Goal: Task Accomplishment & Management: Manage account settings

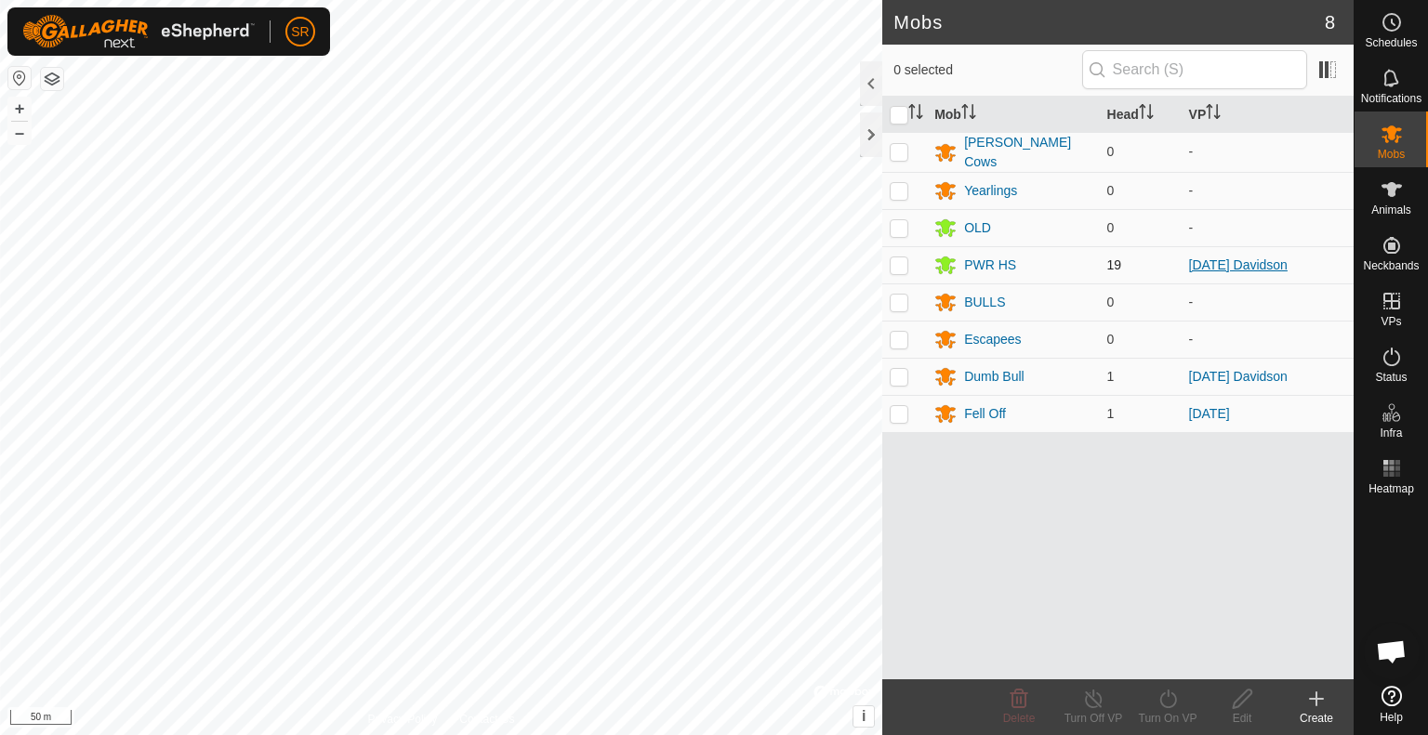
click at [1246, 262] on link "[DATE] Davidson" at bounding box center [1238, 264] width 99 height 15
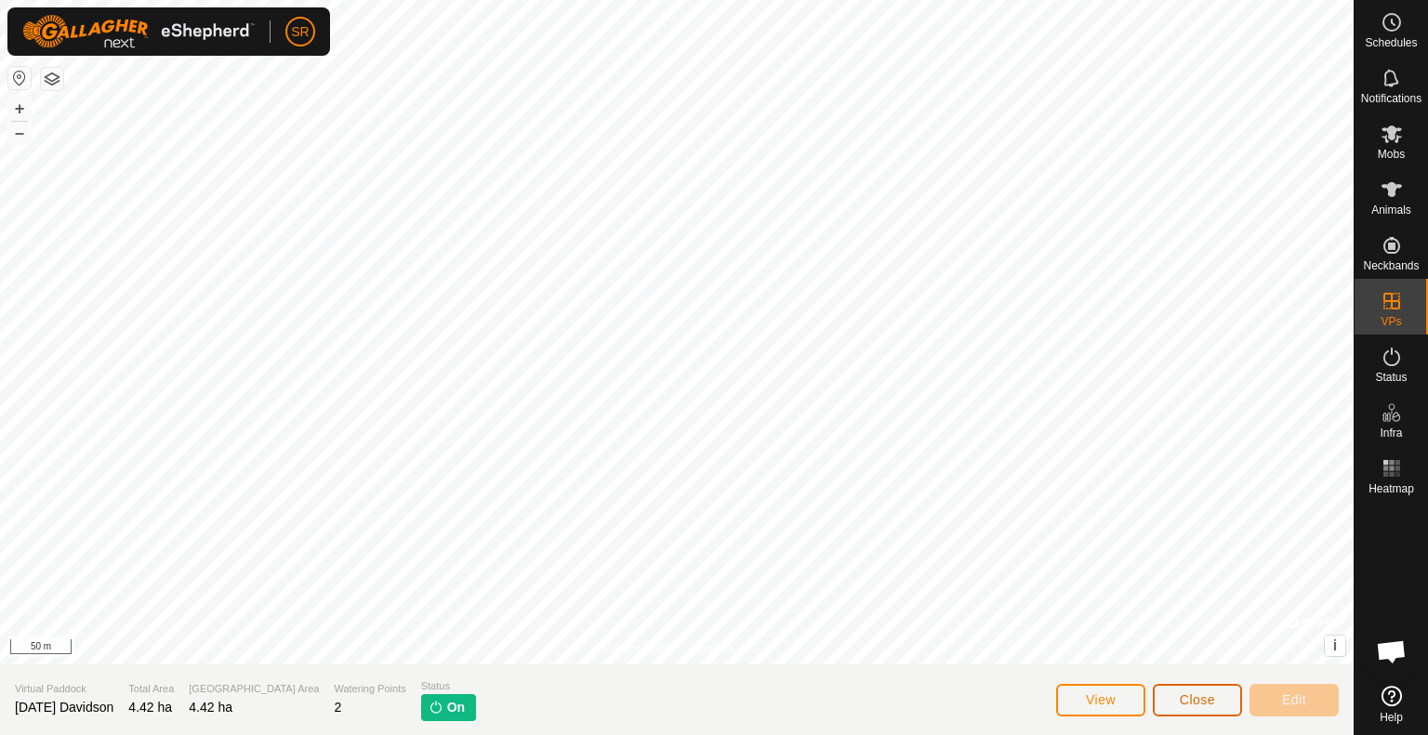
click at [1205, 691] on button "Close" at bounding box center [1197, 700] width 89 height 33
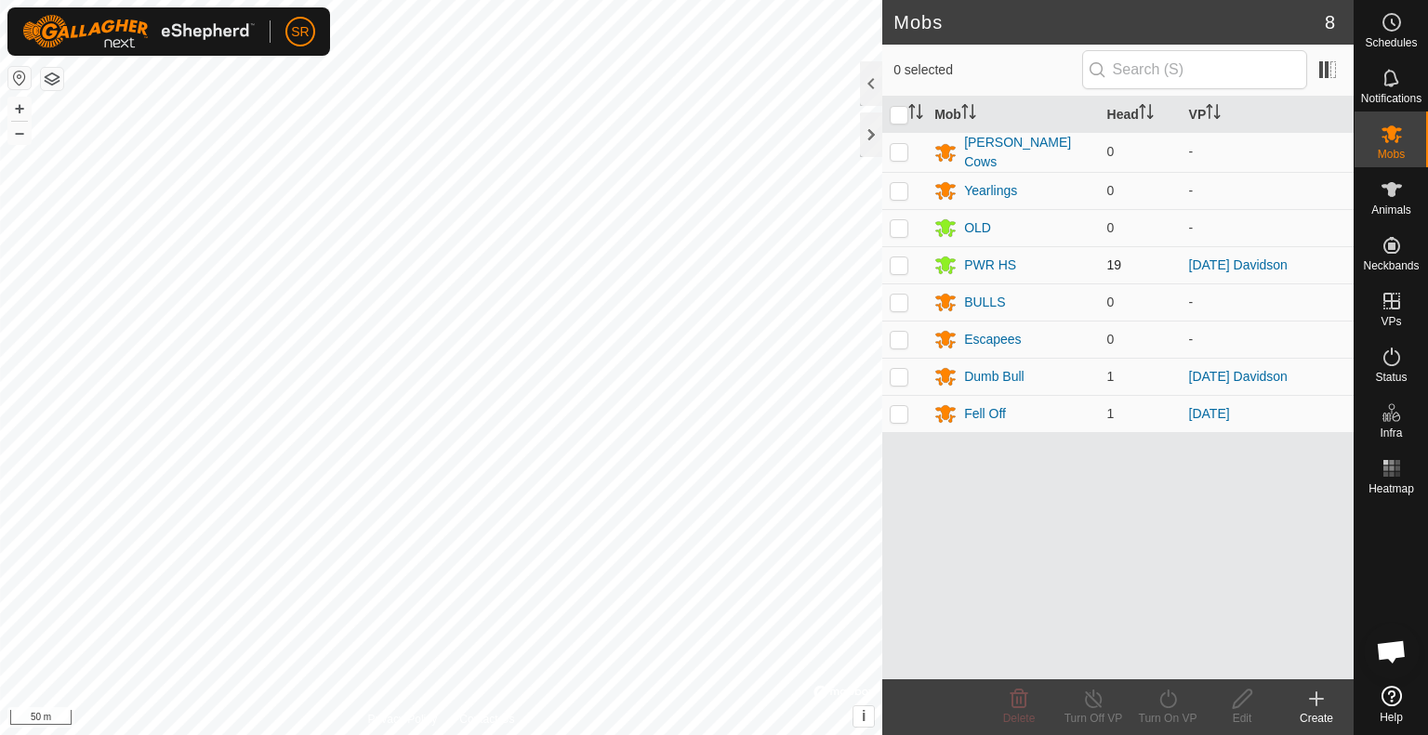
click at [898, 261] on p-checkbox at bounding box center [899, 264] width 19 height 15
checkbox input "false"
click at [1397, 197] on icon at bounding box center [1391, 189] width 22 height 22
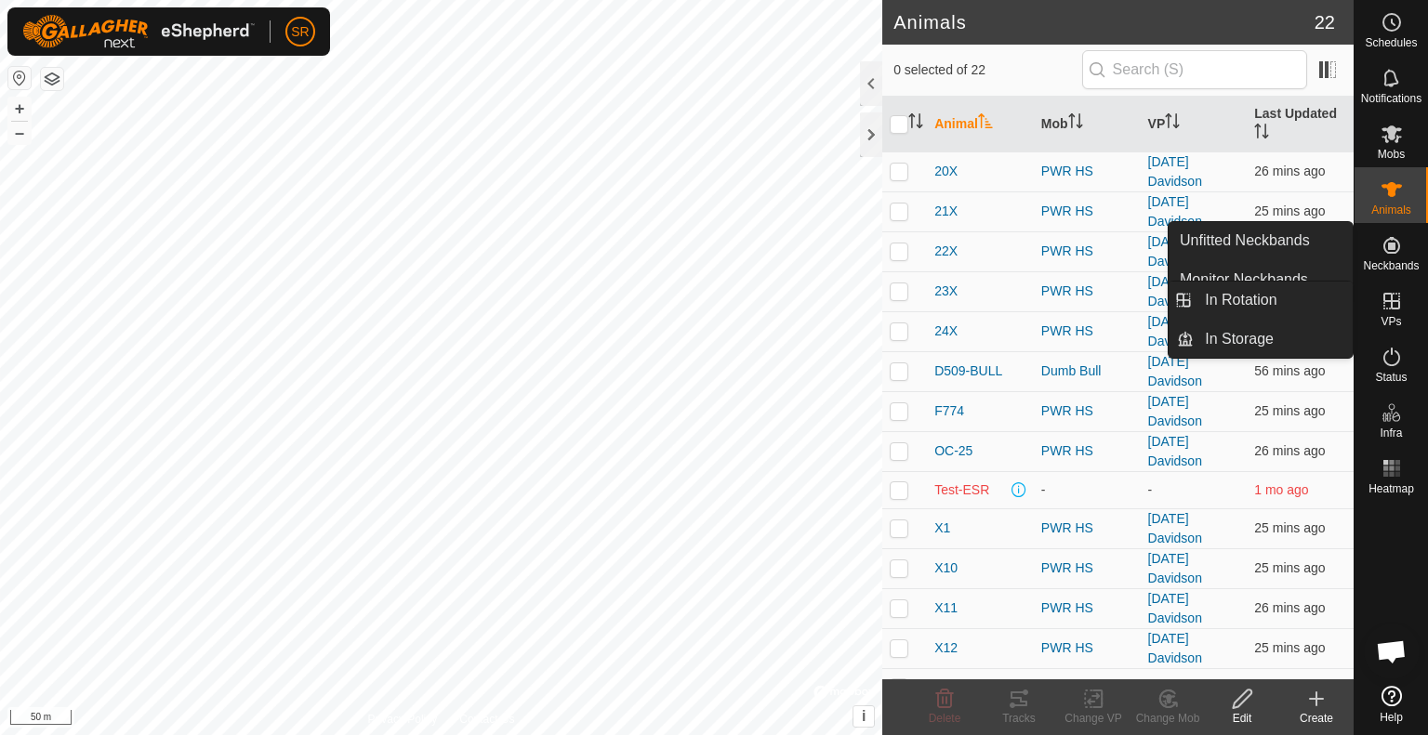
click at [1391, 293] on icon at bounding box center [1391, 301] width 17 height 17
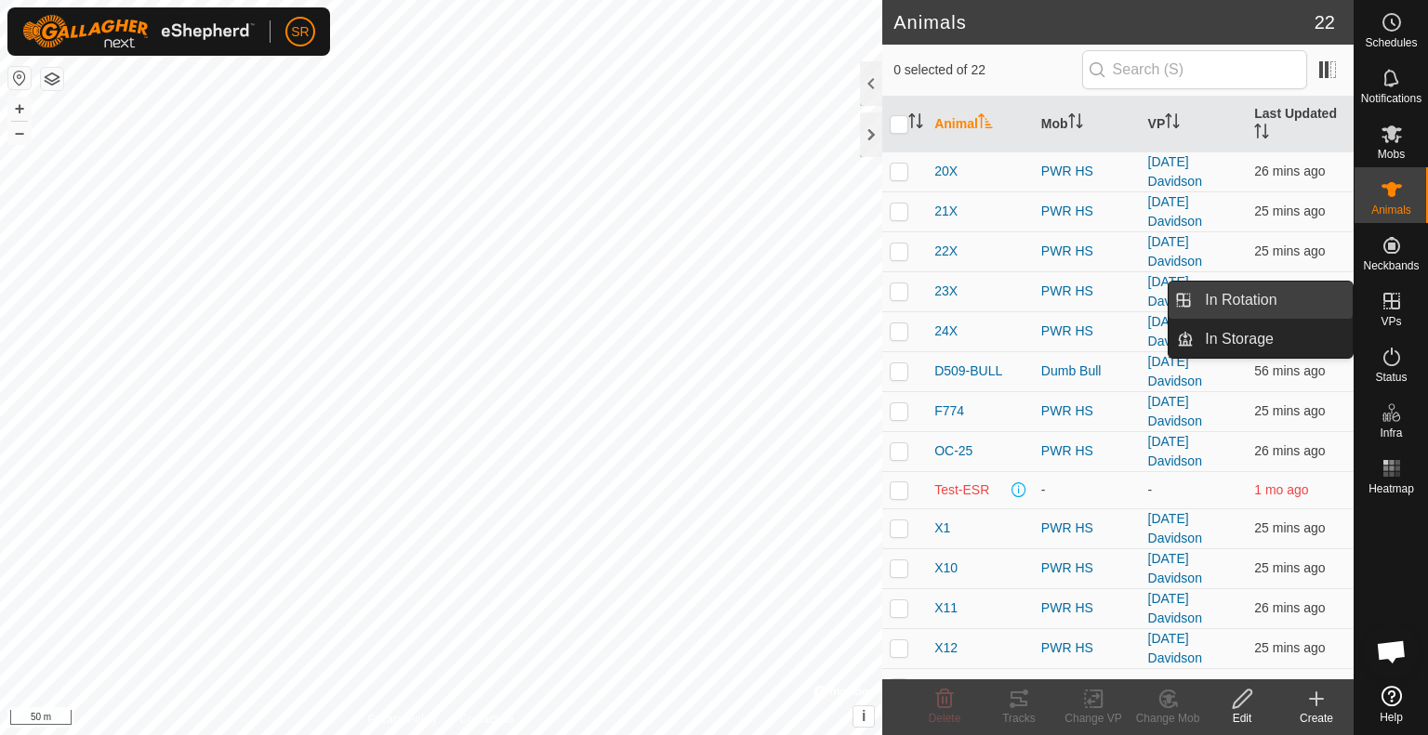
click at [1308, 285] on link "In Rotation" at bounding box center [1273, 300] width 159 height 37
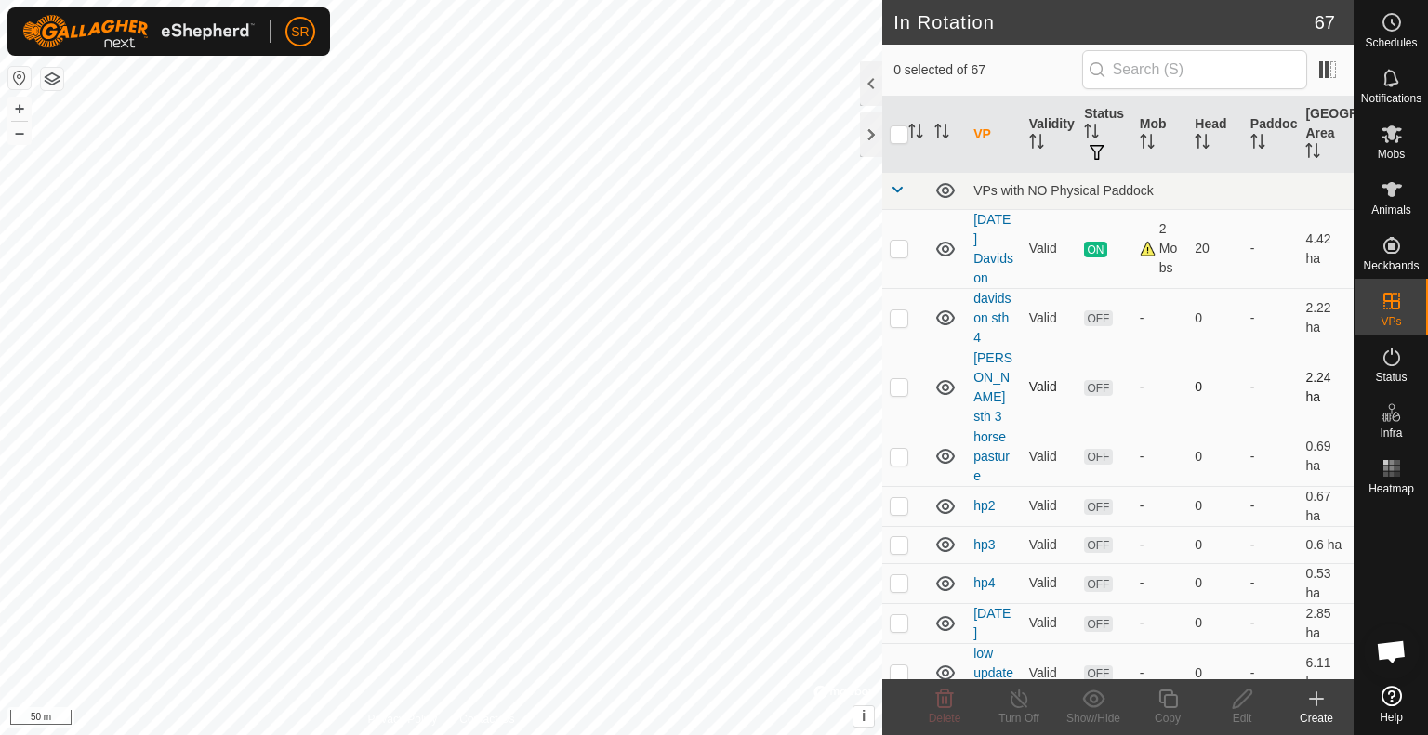
click at [900, 379] on p-checkbox at bounding box center [899, 386] width 19 height 15
checkbox input "false"
click at [900, 310] on p-checkbox at bounding box center [899, 317] width 19 height 15
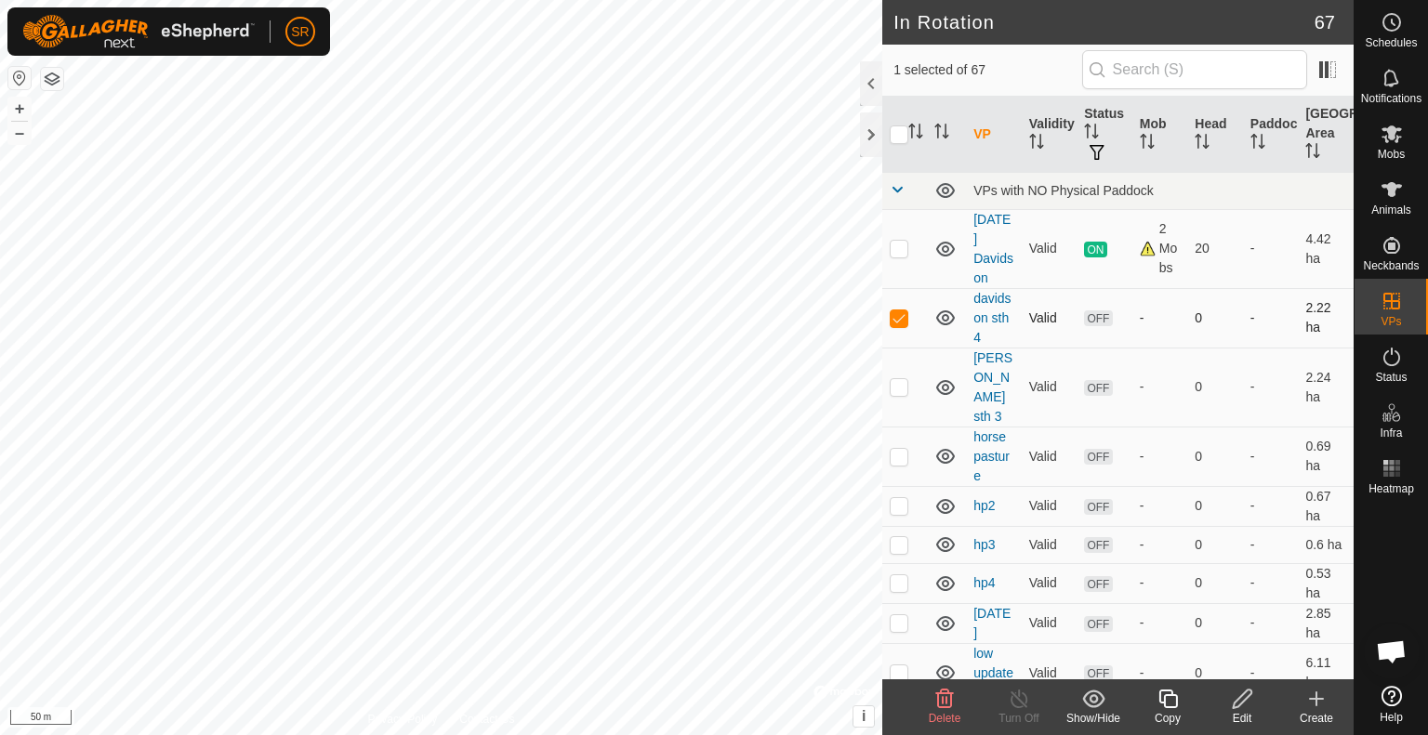
checkbox input "false"
click at [899, 449] on p-checkbox at bounding box center [899, 456] width 19 height 15
checkbox input "false"
click at [899, 498] on p-checkbox at bounding box center [899, 505] width 19 height 15
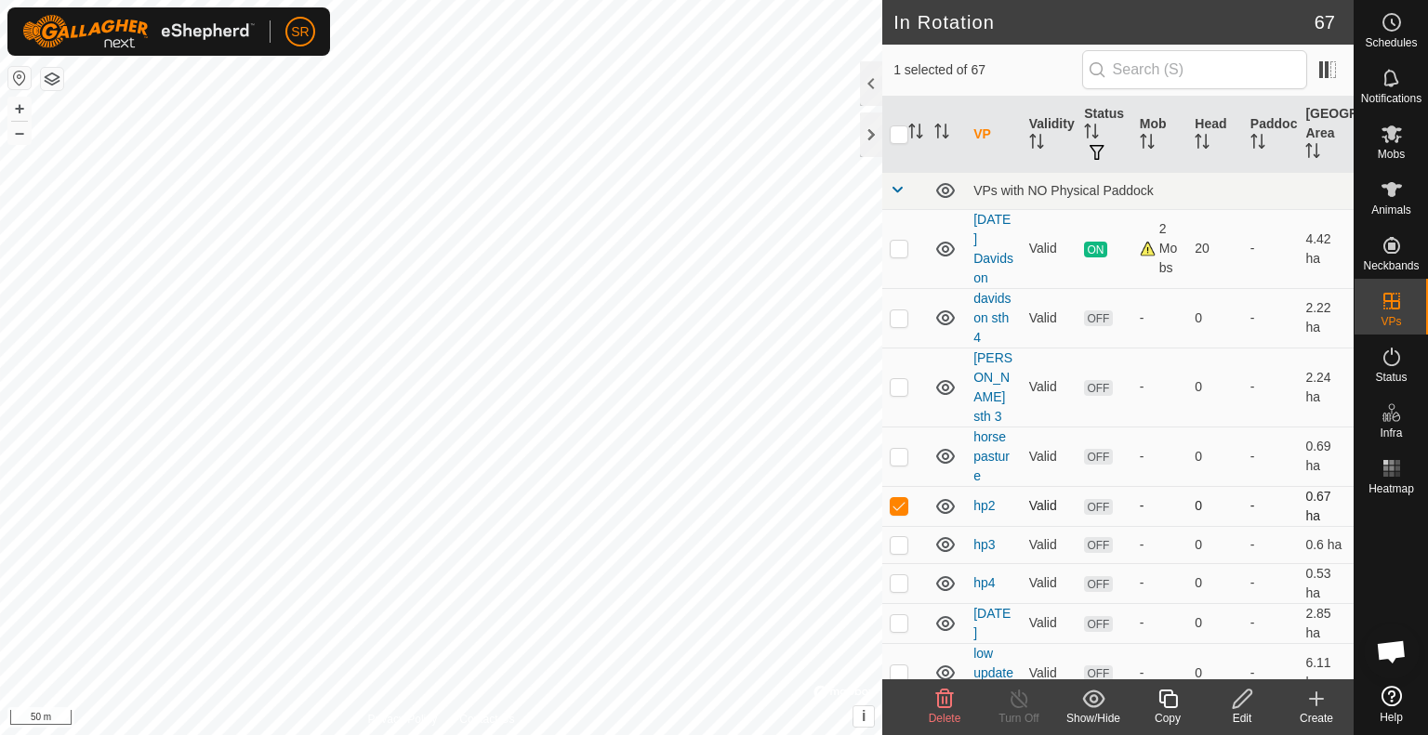
click at [899, 498] on p-checkbox at bounding box center [899, 505] width 19 height 15
checkbox input "false"
click at [899, 537] on p-checkbox at bounding box center [899, 544] width 19 height 15
checkbox input "false"
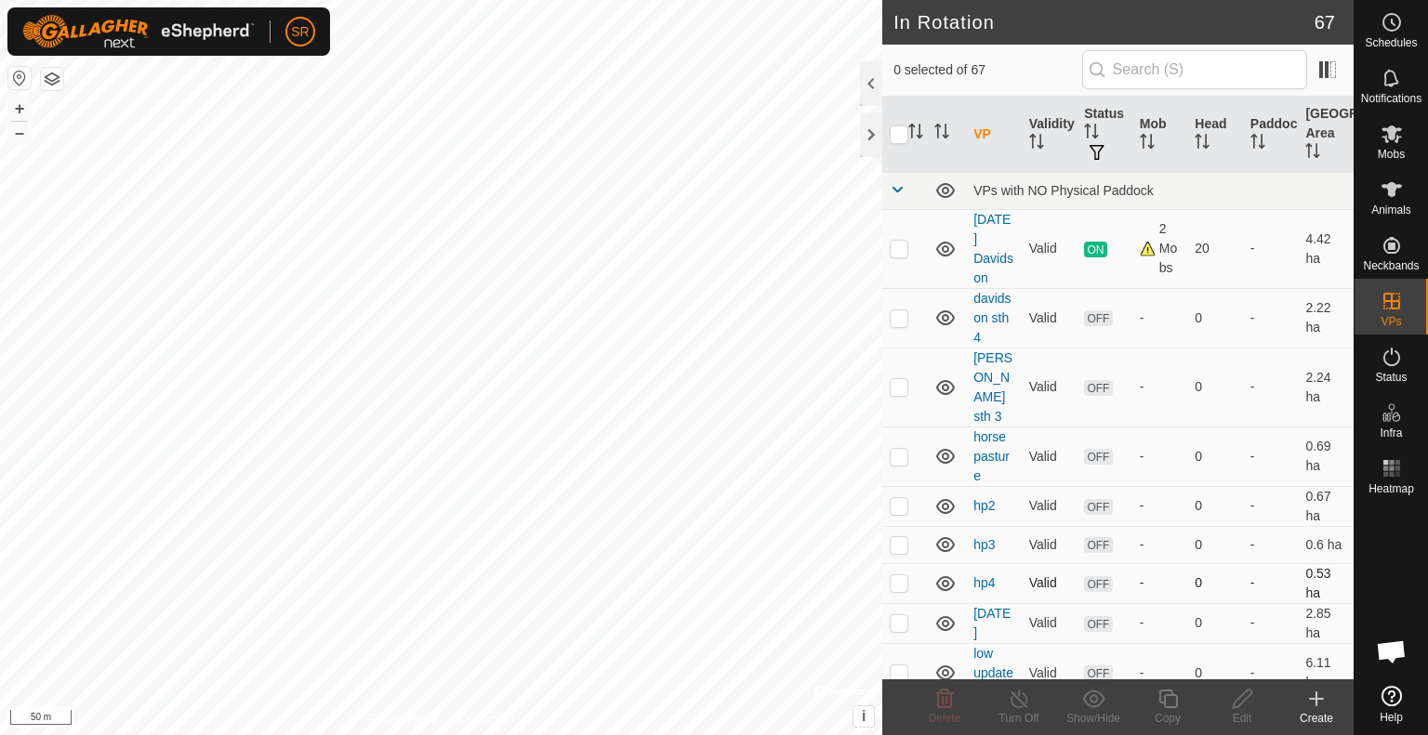
click at [898, 575] on p-checkbox at bounding box center [899, 582] width 19 height 15
checkbox input "false"
click at [896, 603] on td at bounding box center [904, 623] width 45 height 40
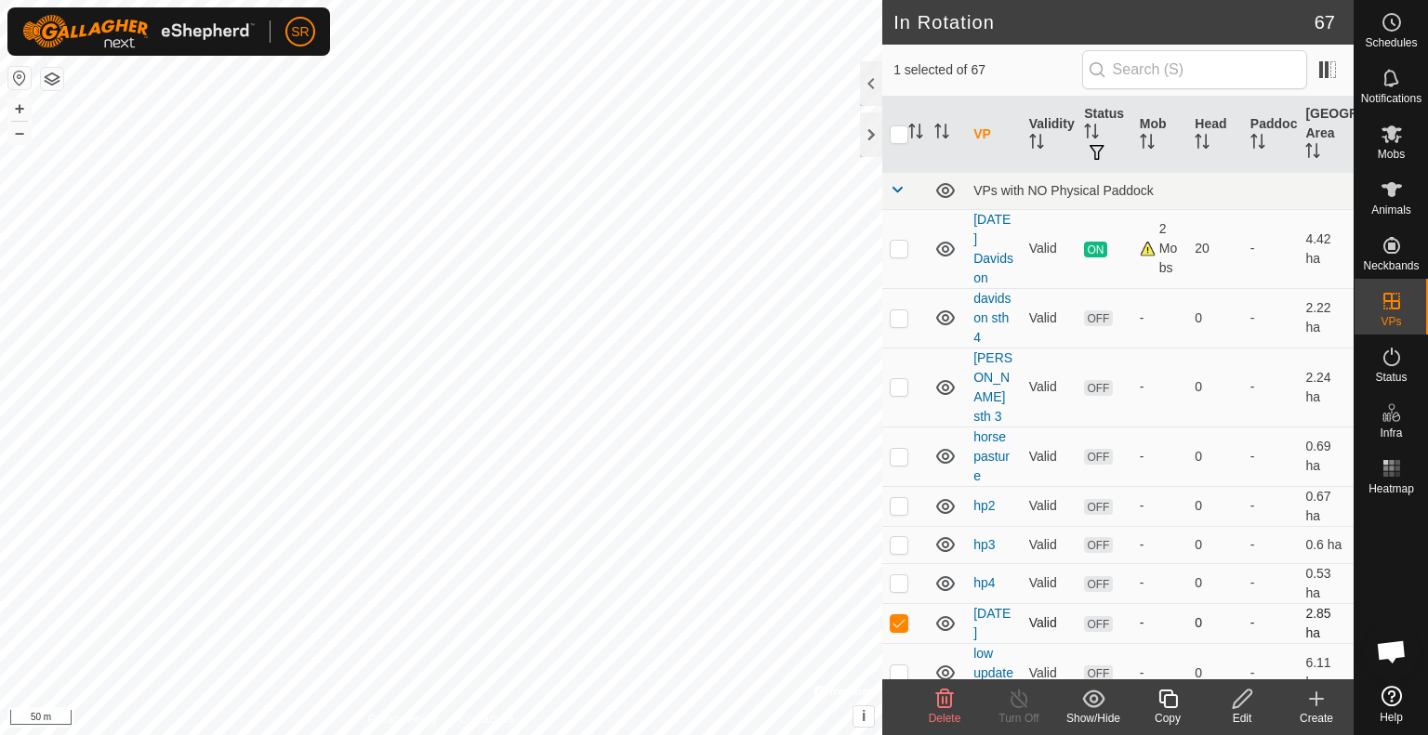
checkbox input "false"
click at [893, 643] on td at bounding box center [904, 672] width 45 height 59
checkbox input "true"
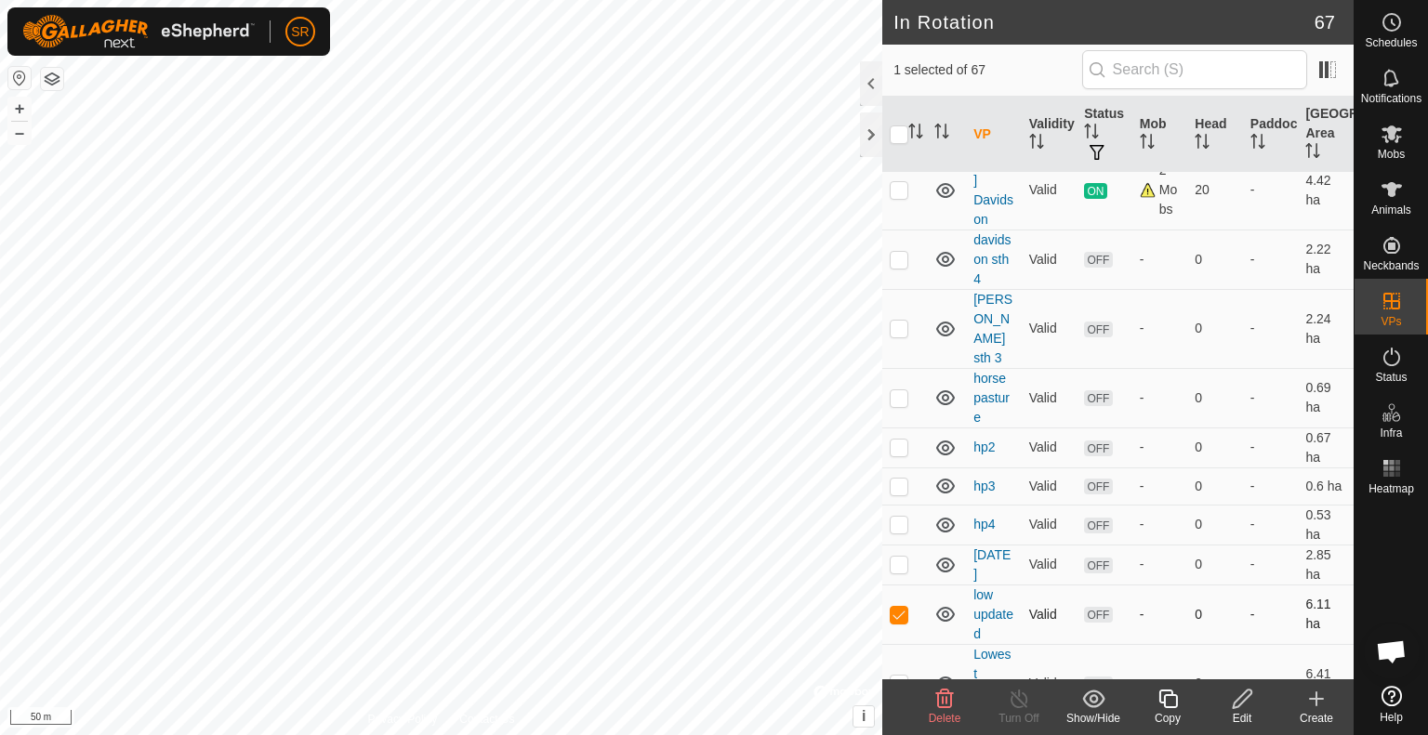
scroll to position [59, 0]
click at [899, 675] on p-checkbox at bounding box center [899, 682] width 19 height 15
checkbox input "true"
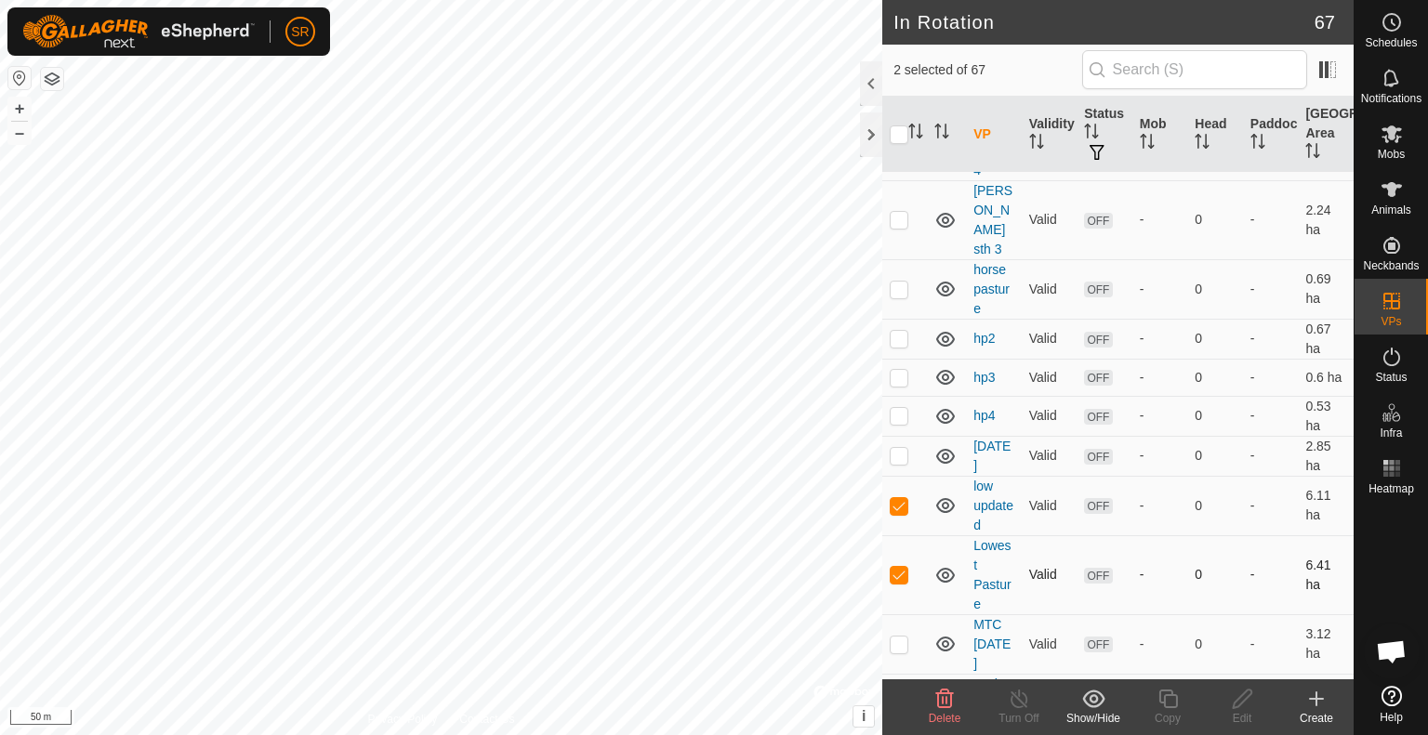
scroll to position [234, 0]
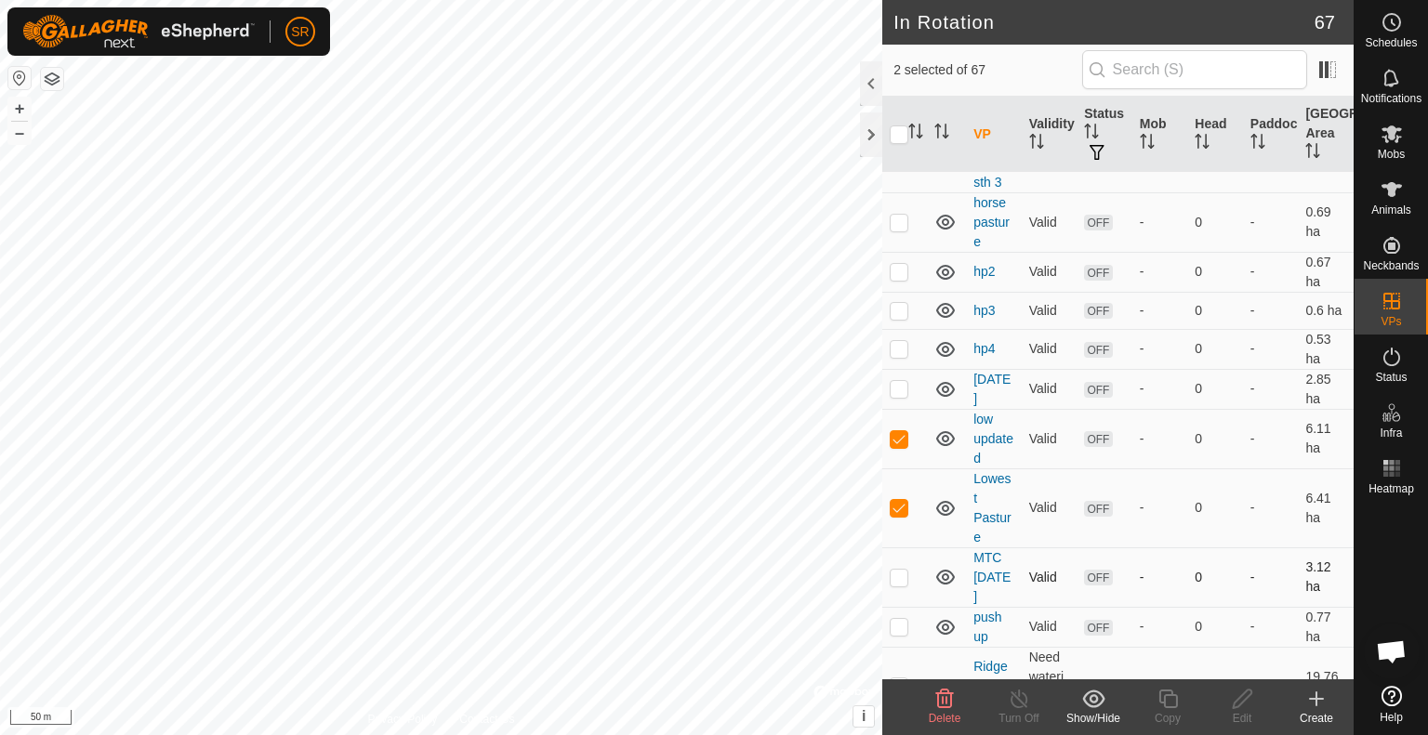
click at [903, 570] on p-checkbox at bounding box center [899, 577] width 19 height 15
checkbox input "true"
click at [899, 619] on p-checkbox at bounding box center [899, 626] width 19 height 15
checkbox input "true"
click at [896, 679] on p-checkbox at bounding box center [899, 686] width 19 height 15
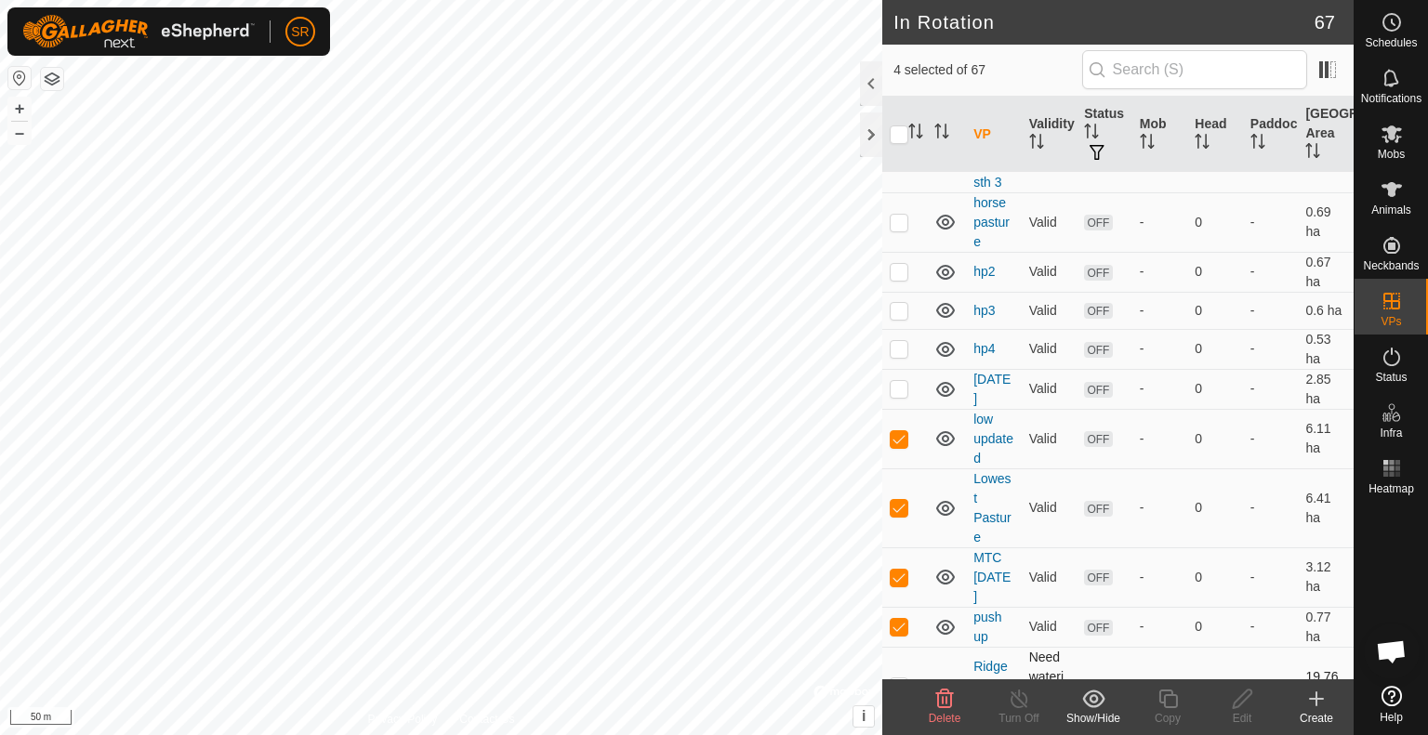
checkbox input "true"
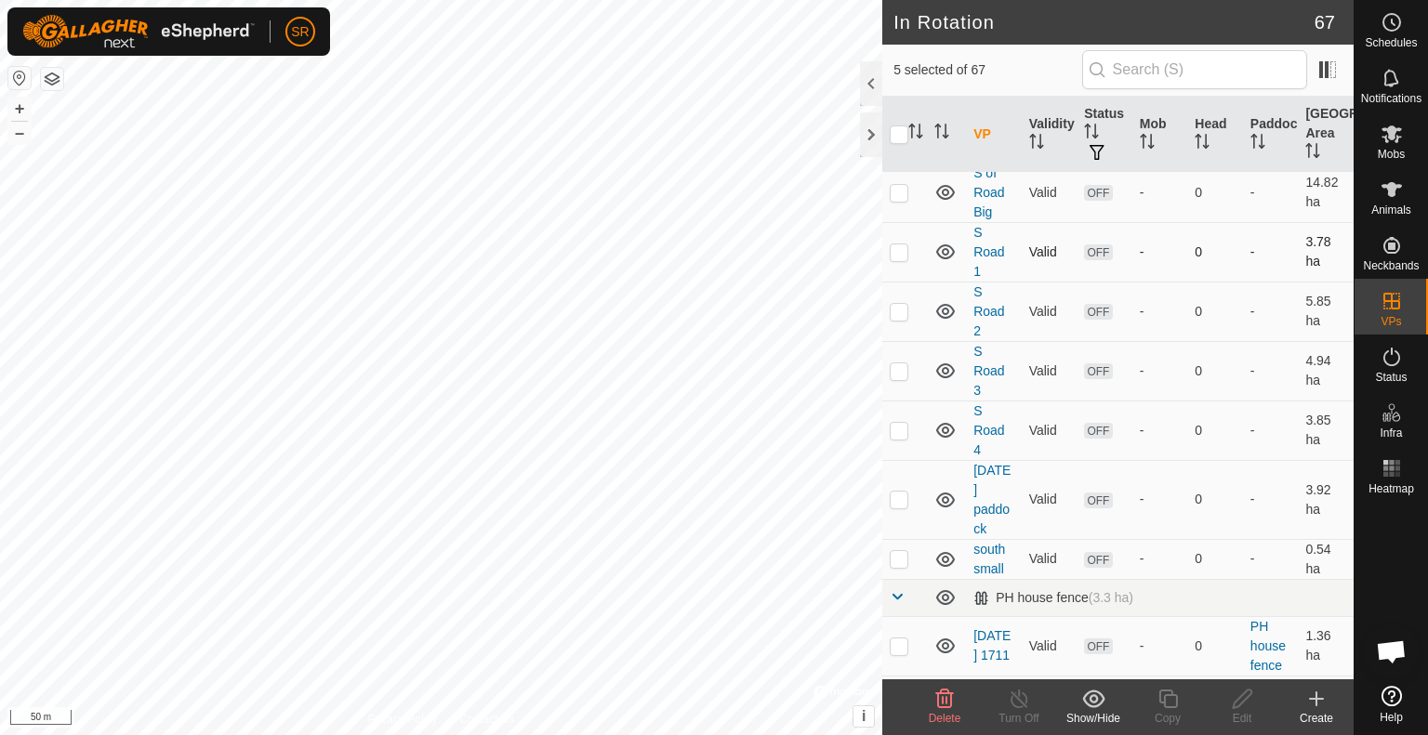
scroll to position [798, 0]
click at [907, 491] on p-tablecheckbox at bounding box center [899, 498] width 19 height 15
drag, startPoint x: 907, startPoint y: 447, endPoint x: 897, endPoint y: 451, distance: 10.9
click at [897, 491] on p-checkbox at bounding box center [899, 498] width 19 height 15
checkbox input "false"
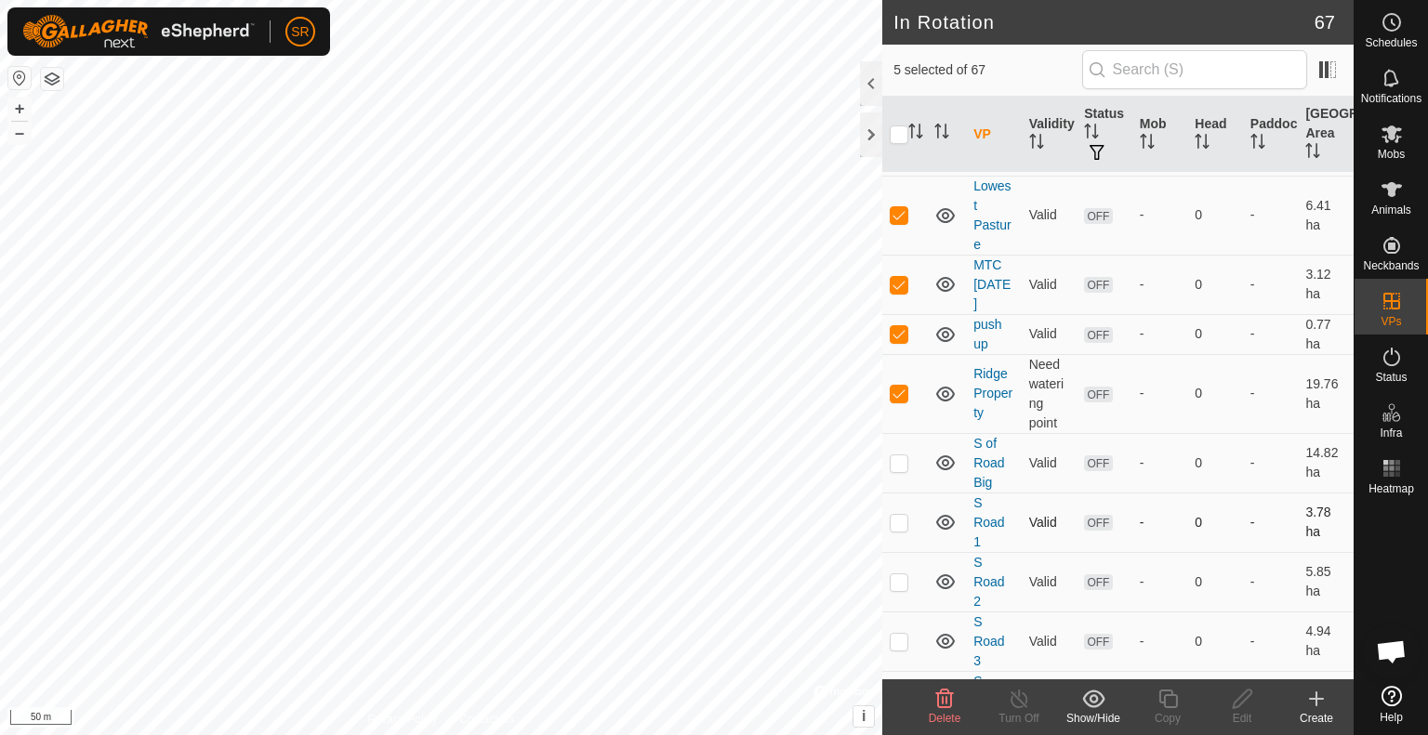
scroll to position [429, 0]
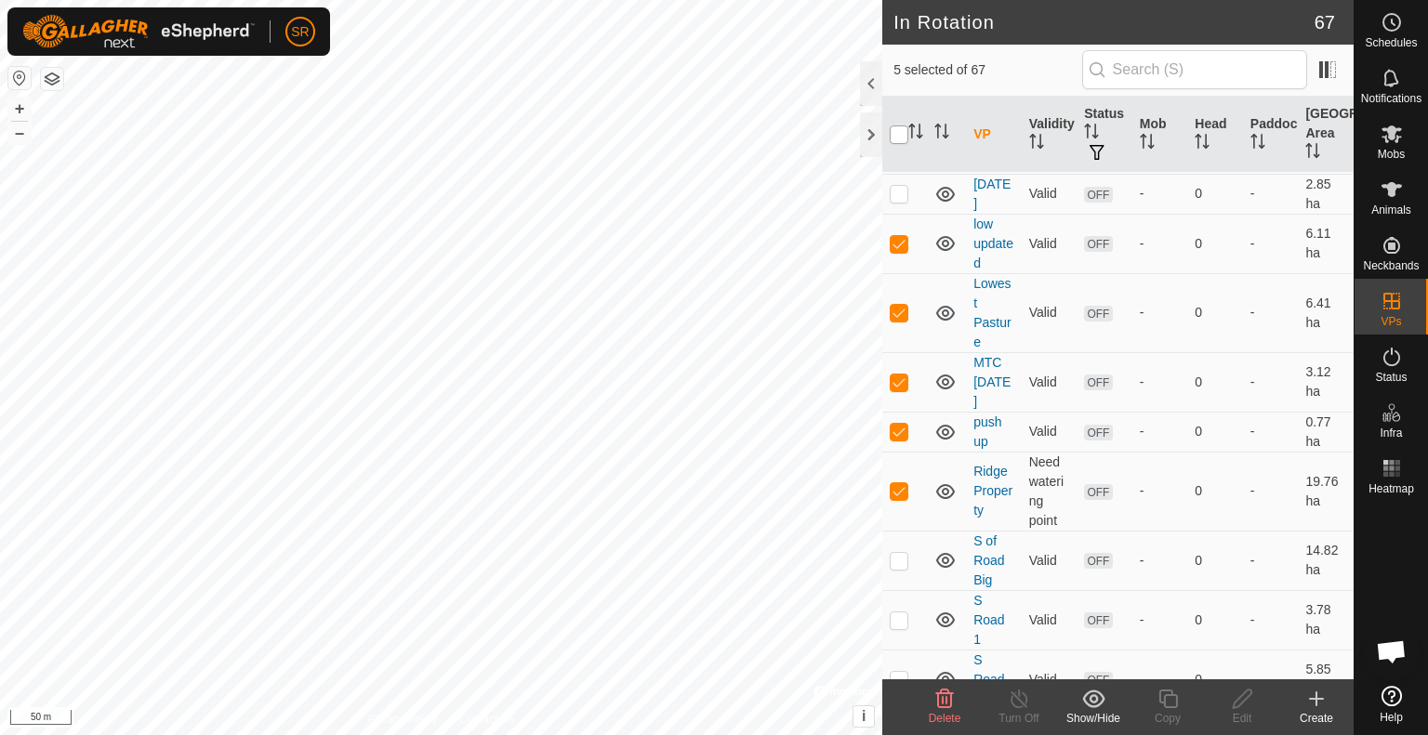
click at [892, 128] on input "checkbox" at bounding box center [899, 134] width 19 height 19
checkbox input "true"
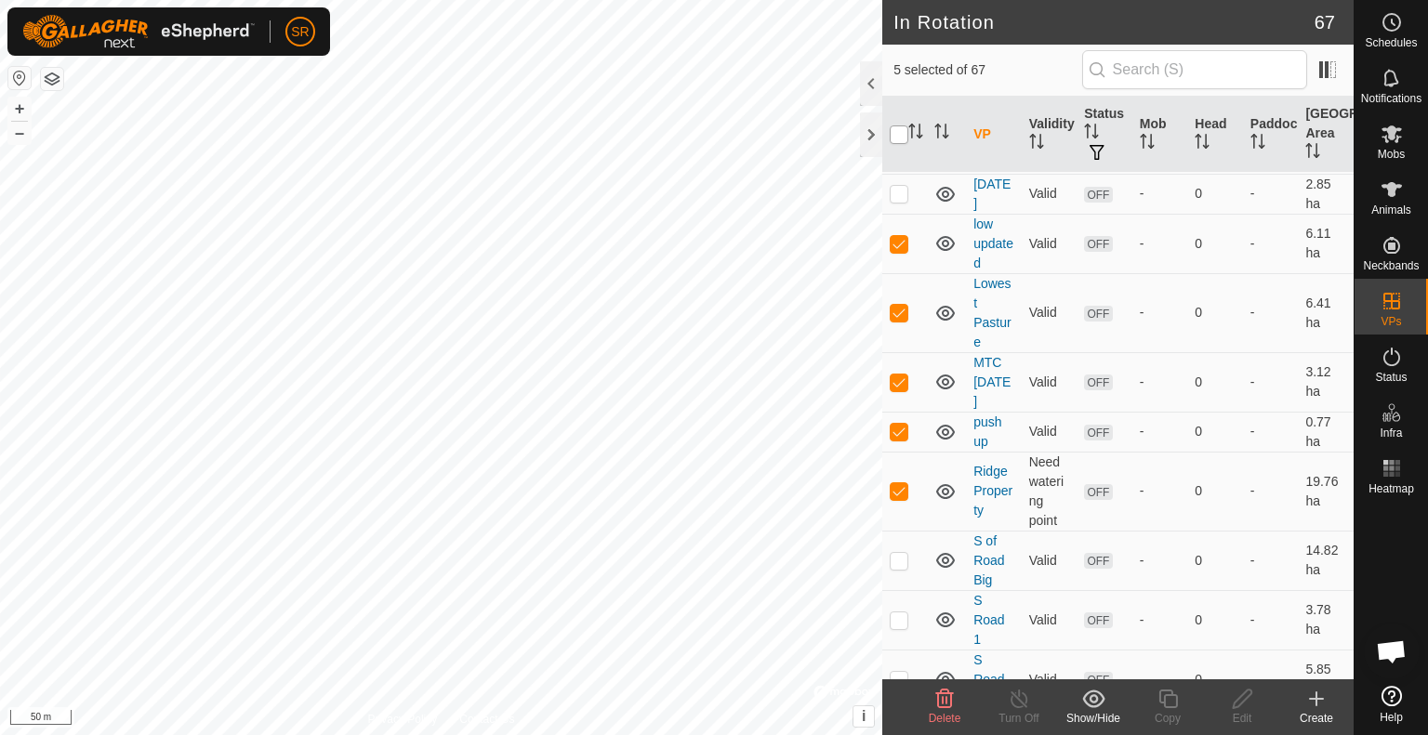
checkbox input "true"
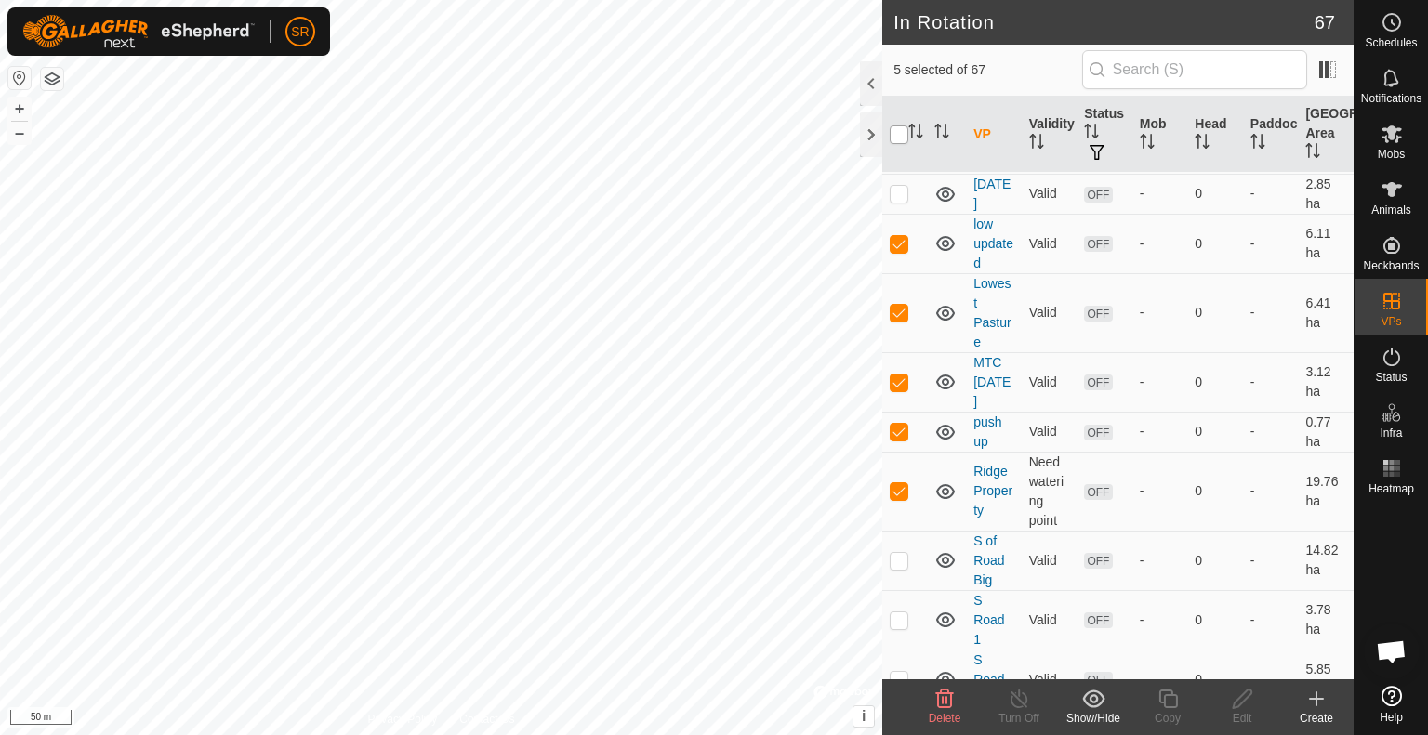
checkbox input "true"
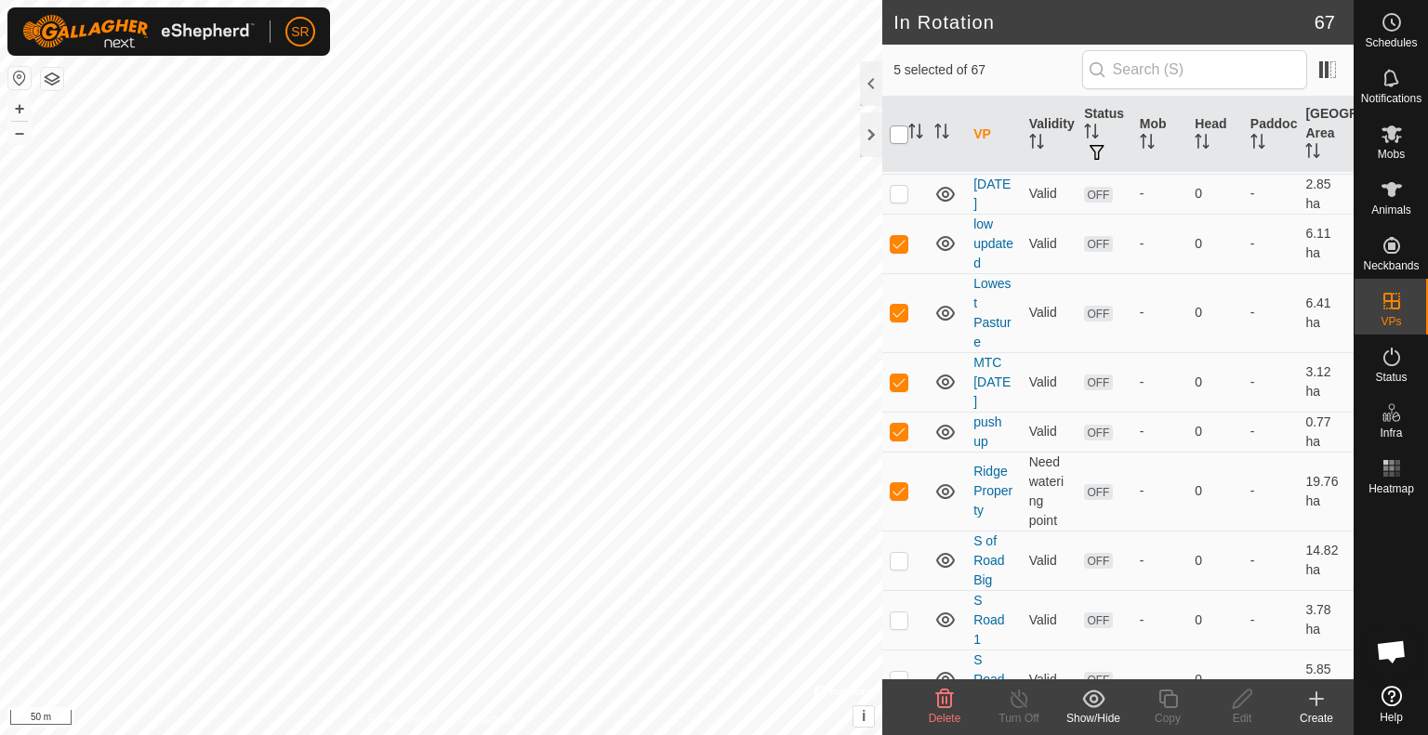
checkbox input "true"
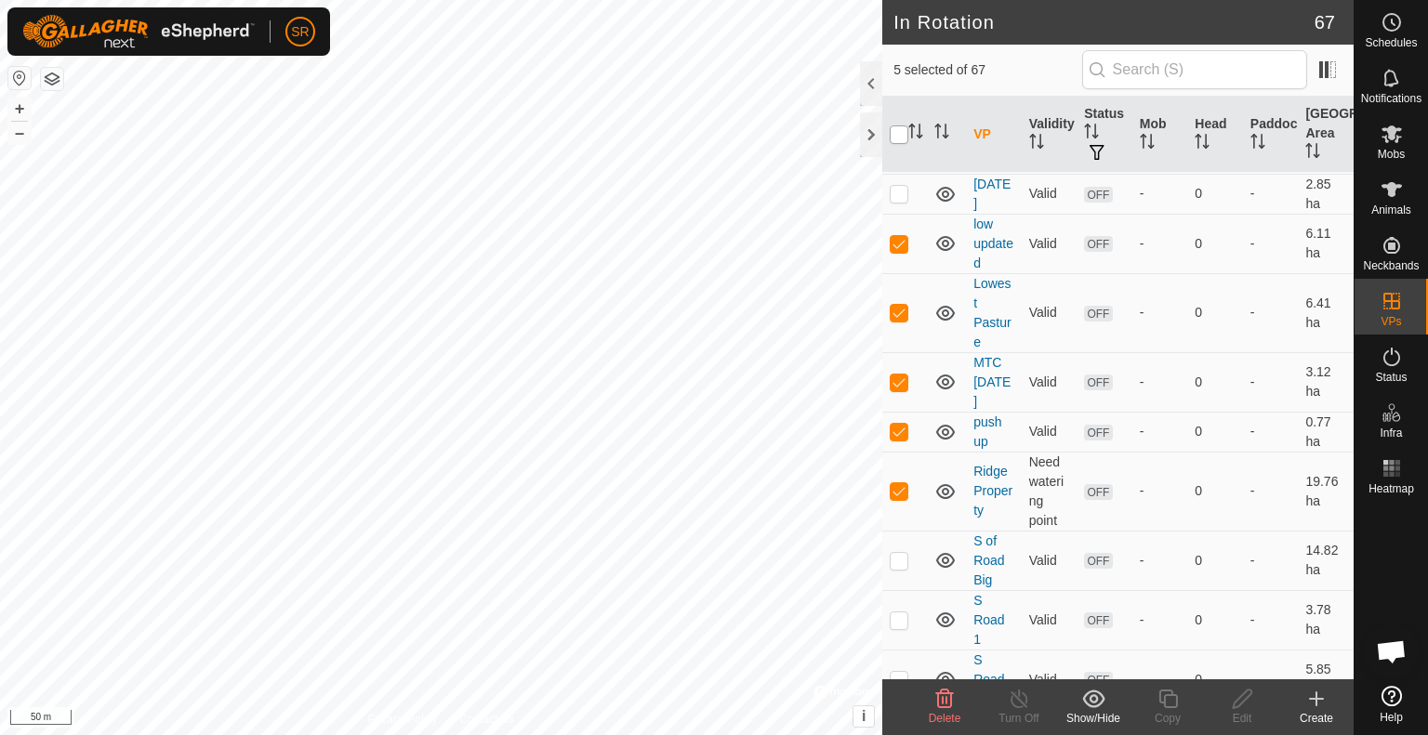
checkbox input "true"
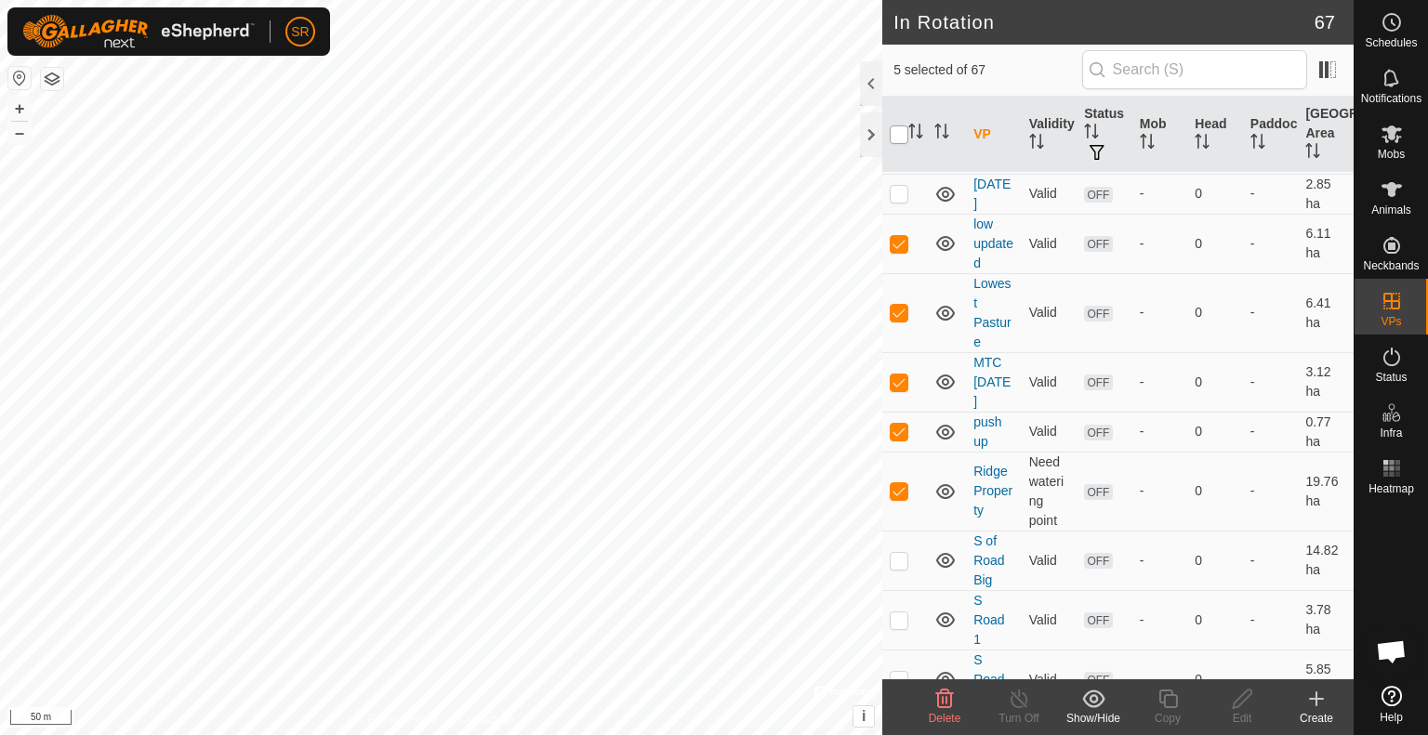
checkbox input "true"
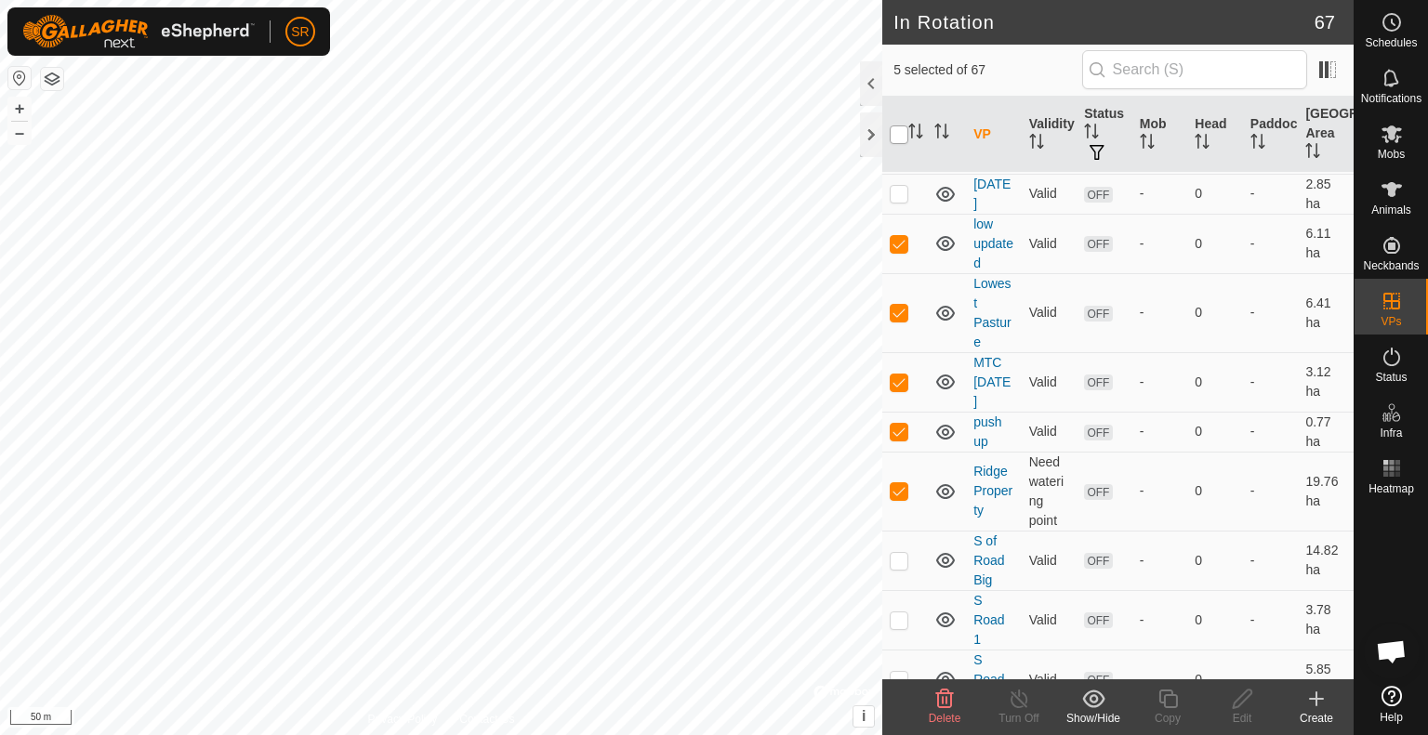
checkbox input "true"
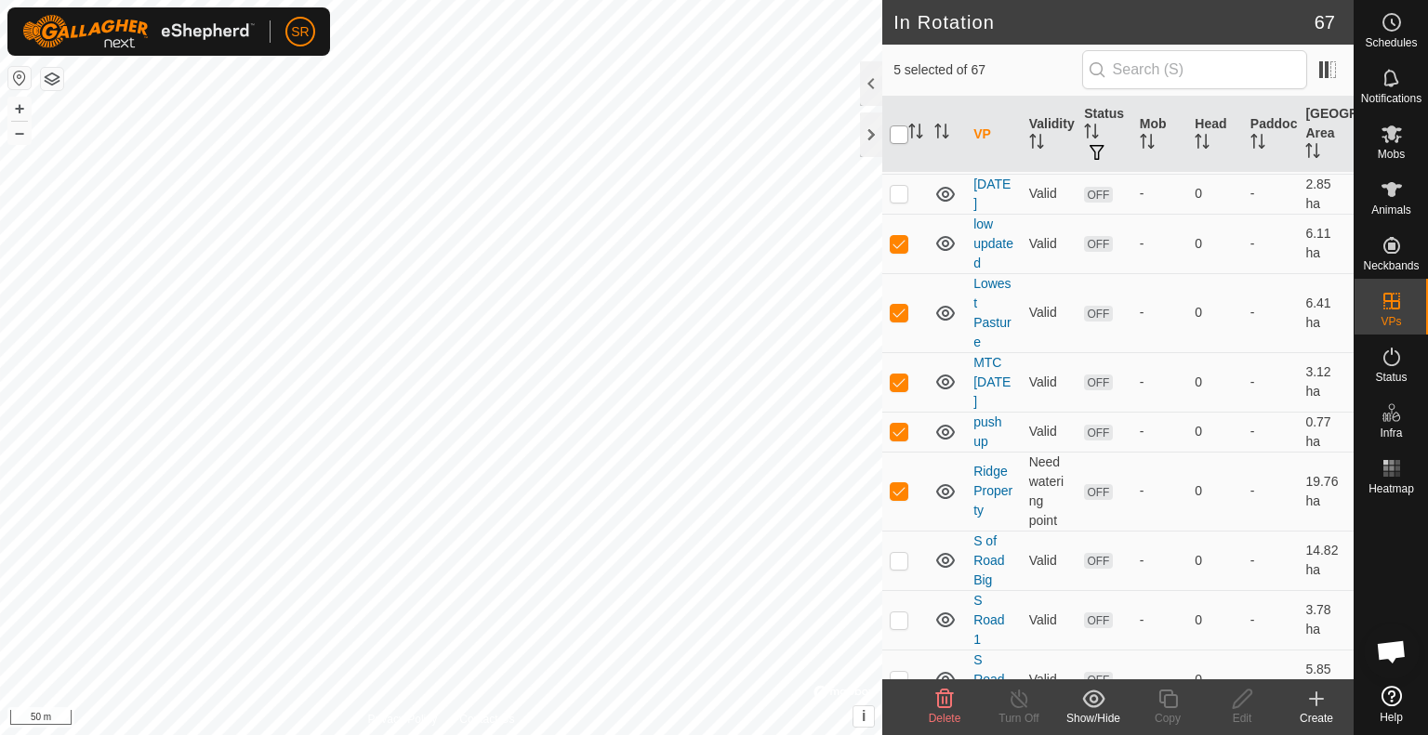
checkbox input "true"
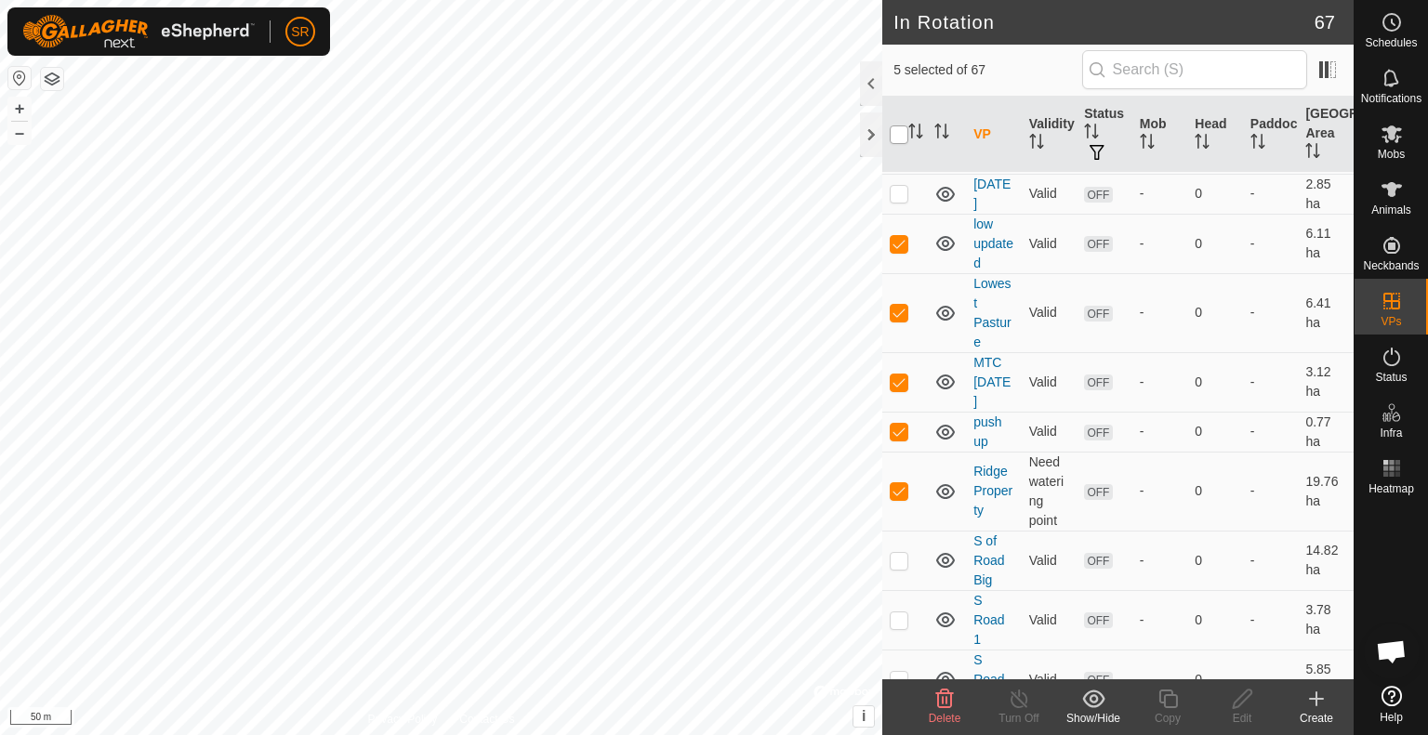
checkbox input "true"
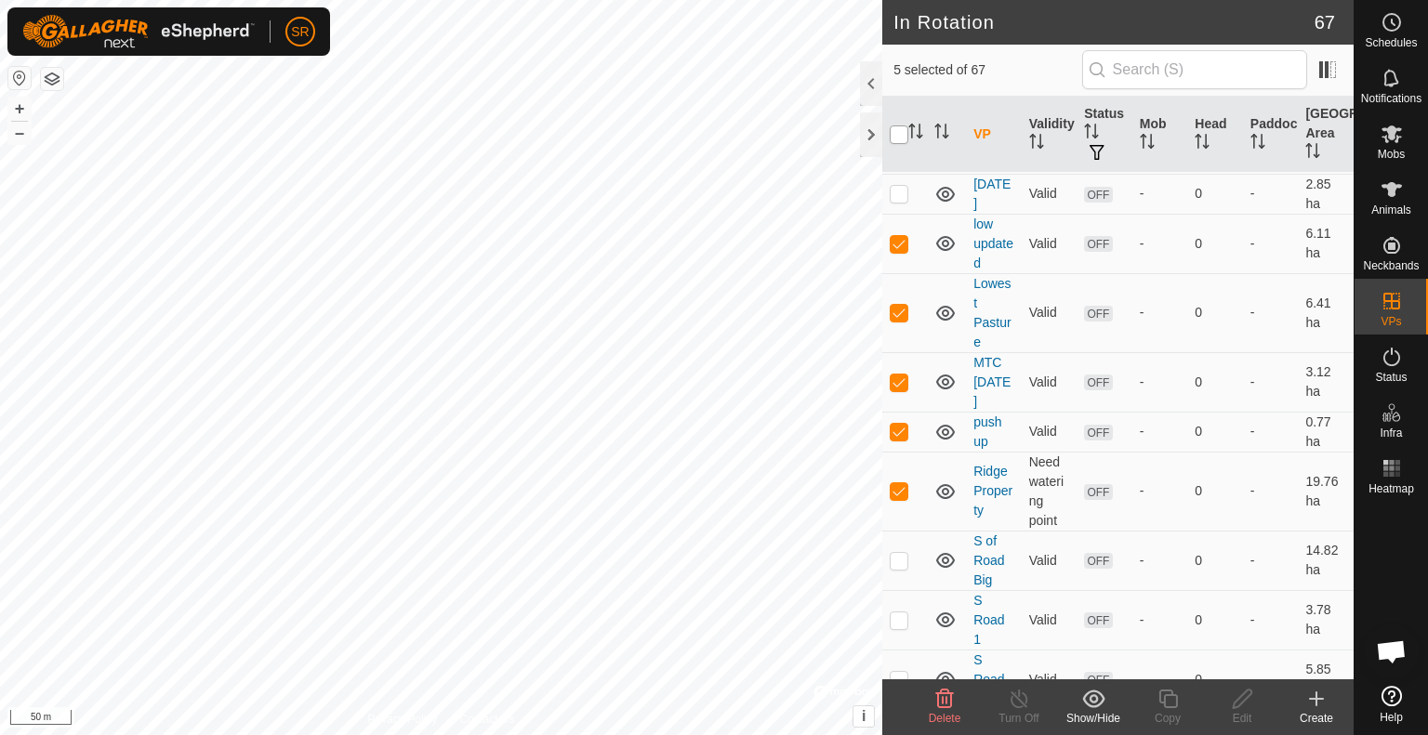
checkbox input "true"
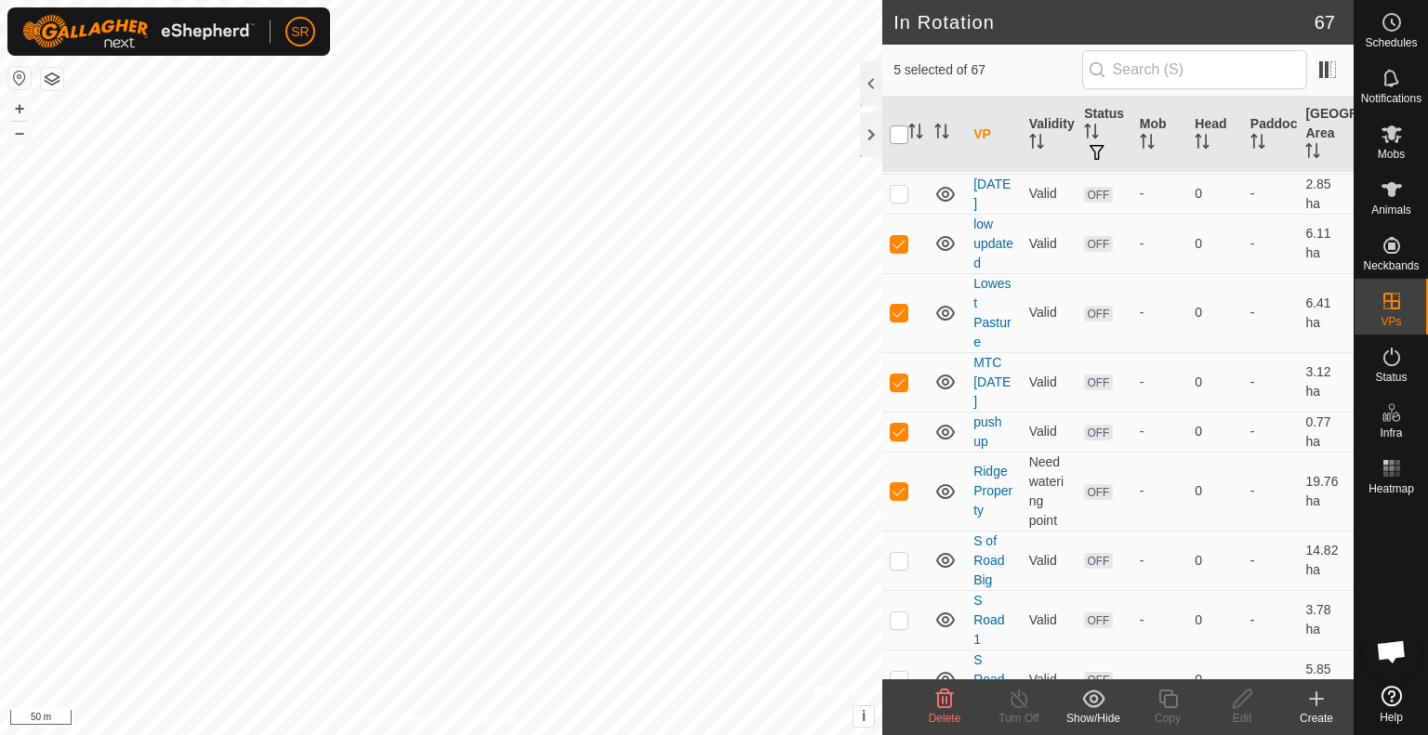
checkbox input "true"
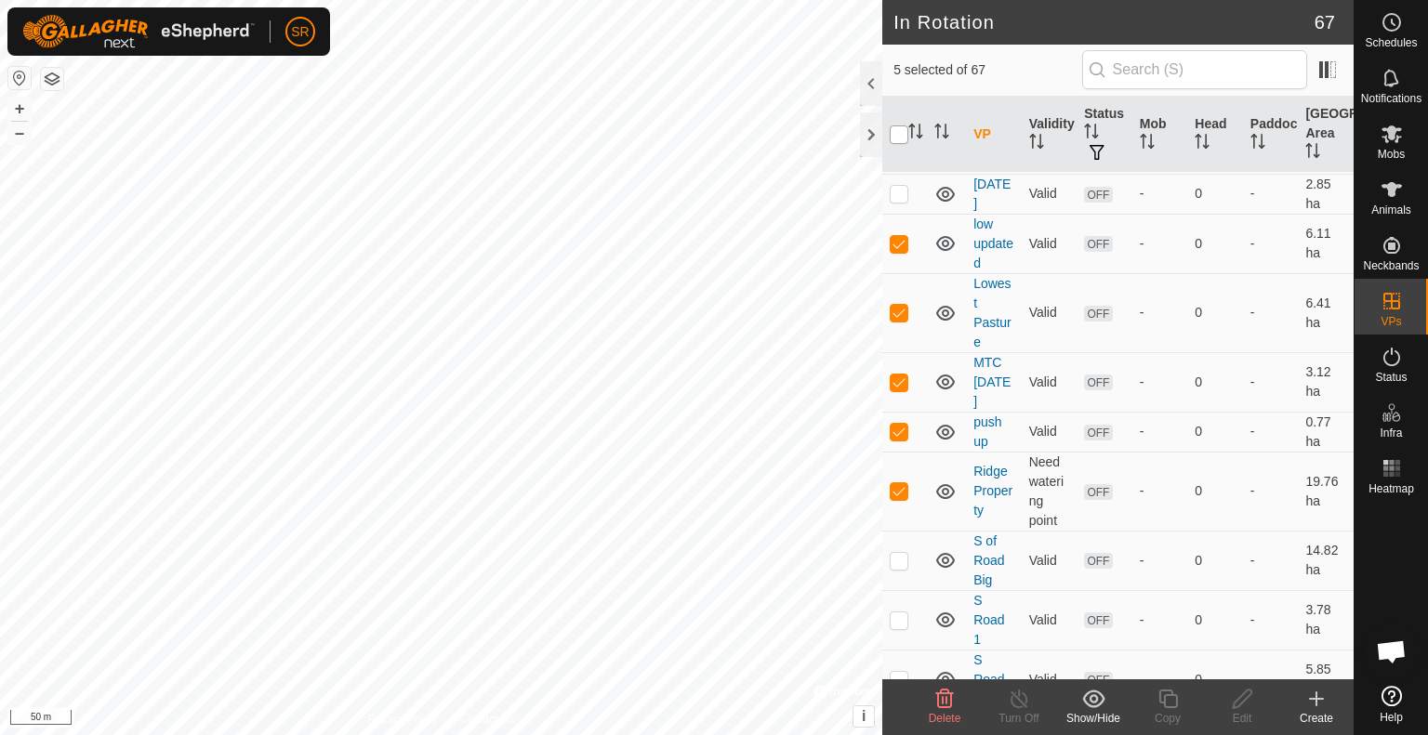
checkbox input "true"
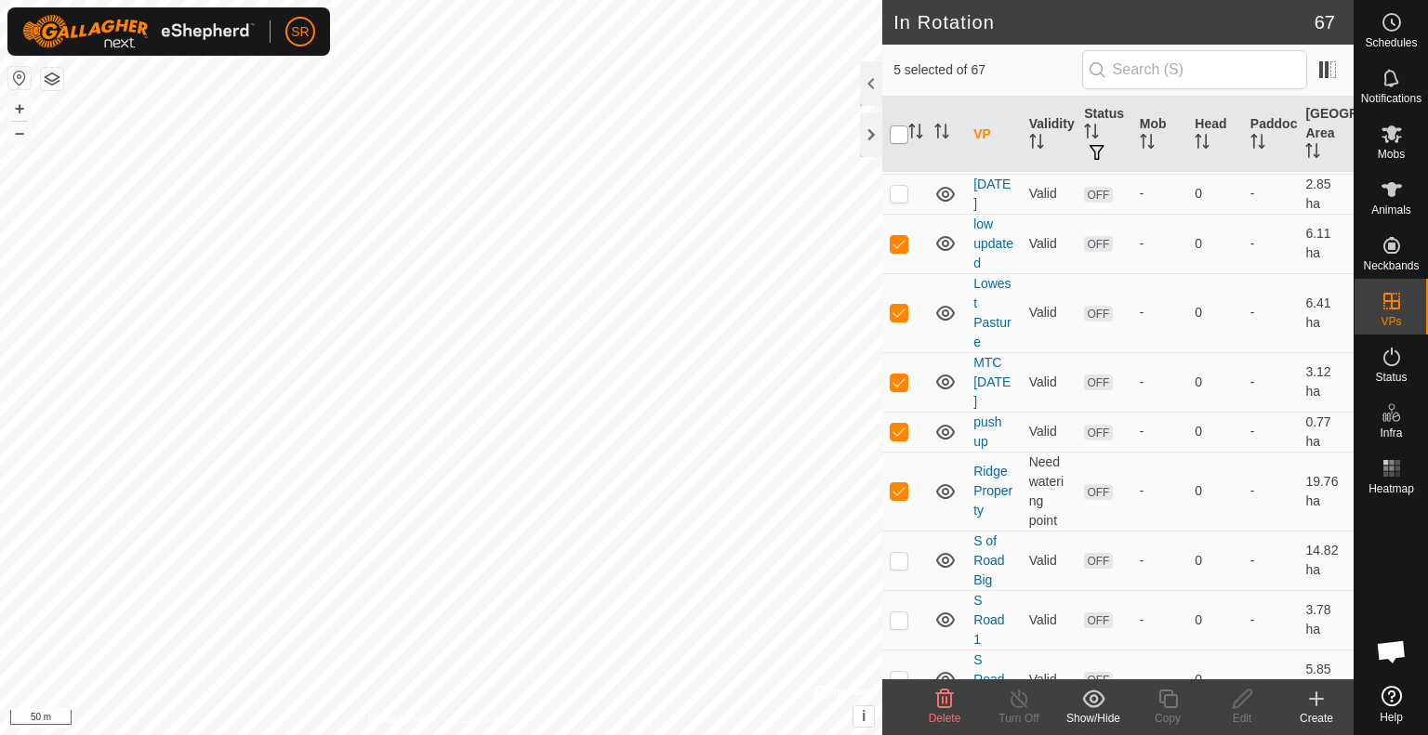
checkbox input "true"
click at [892, 128] on input "checkbox" at bounding box center [899, 134] width 19 height 19
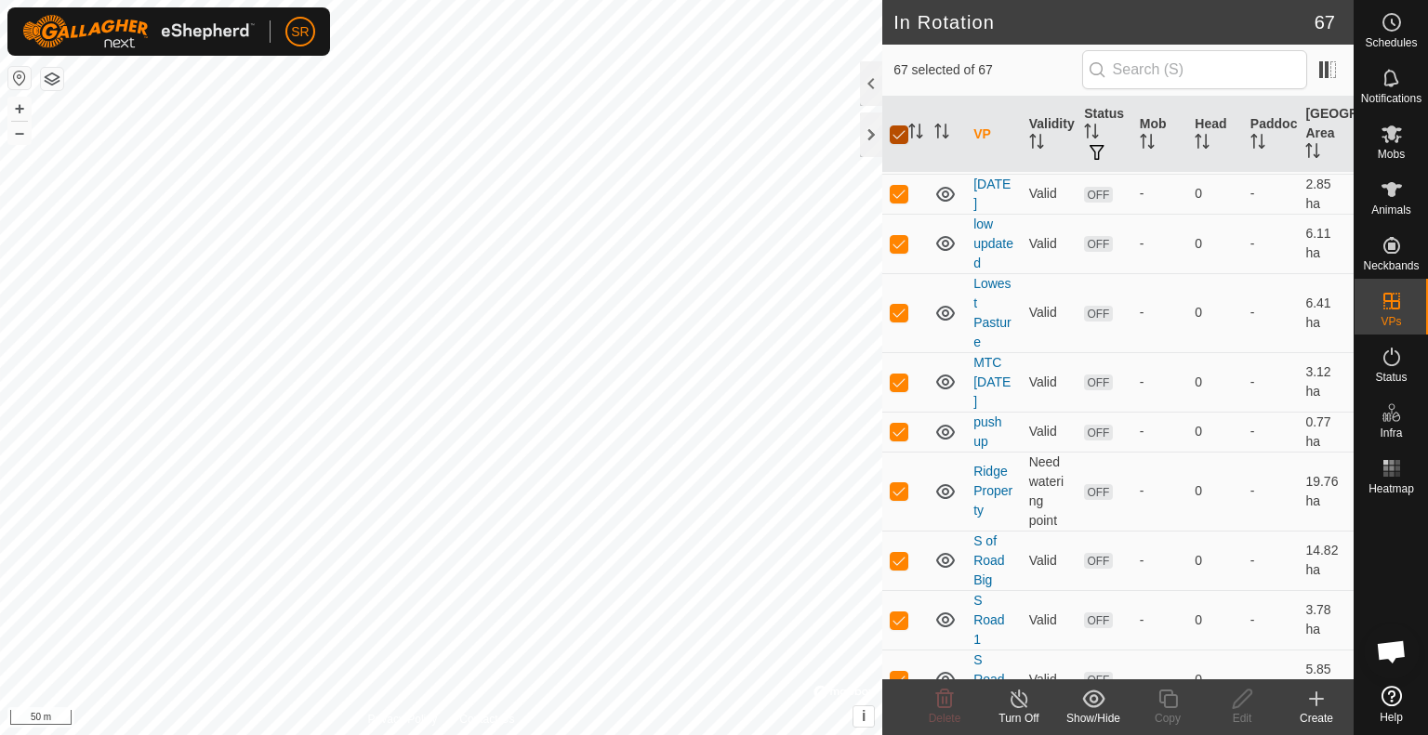
checkbox input "false"
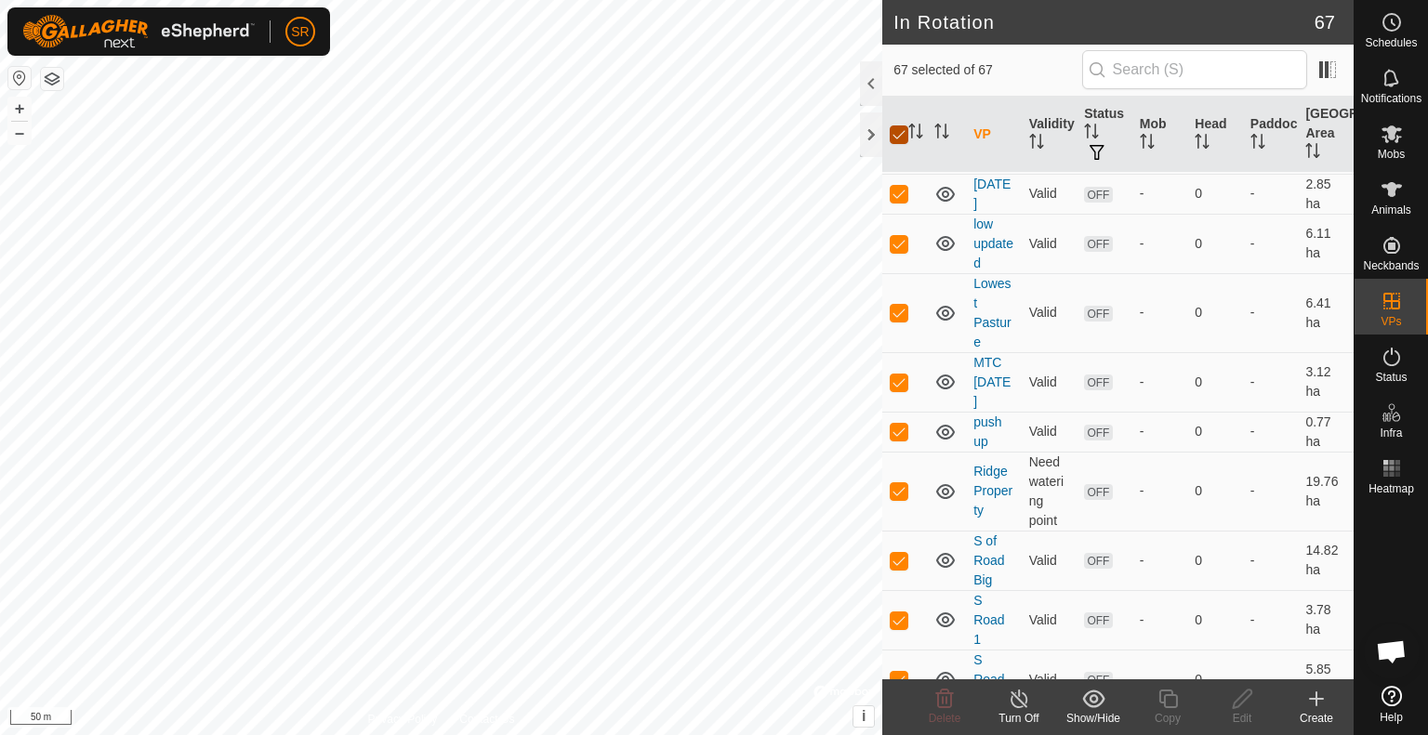
checkbox input "false"
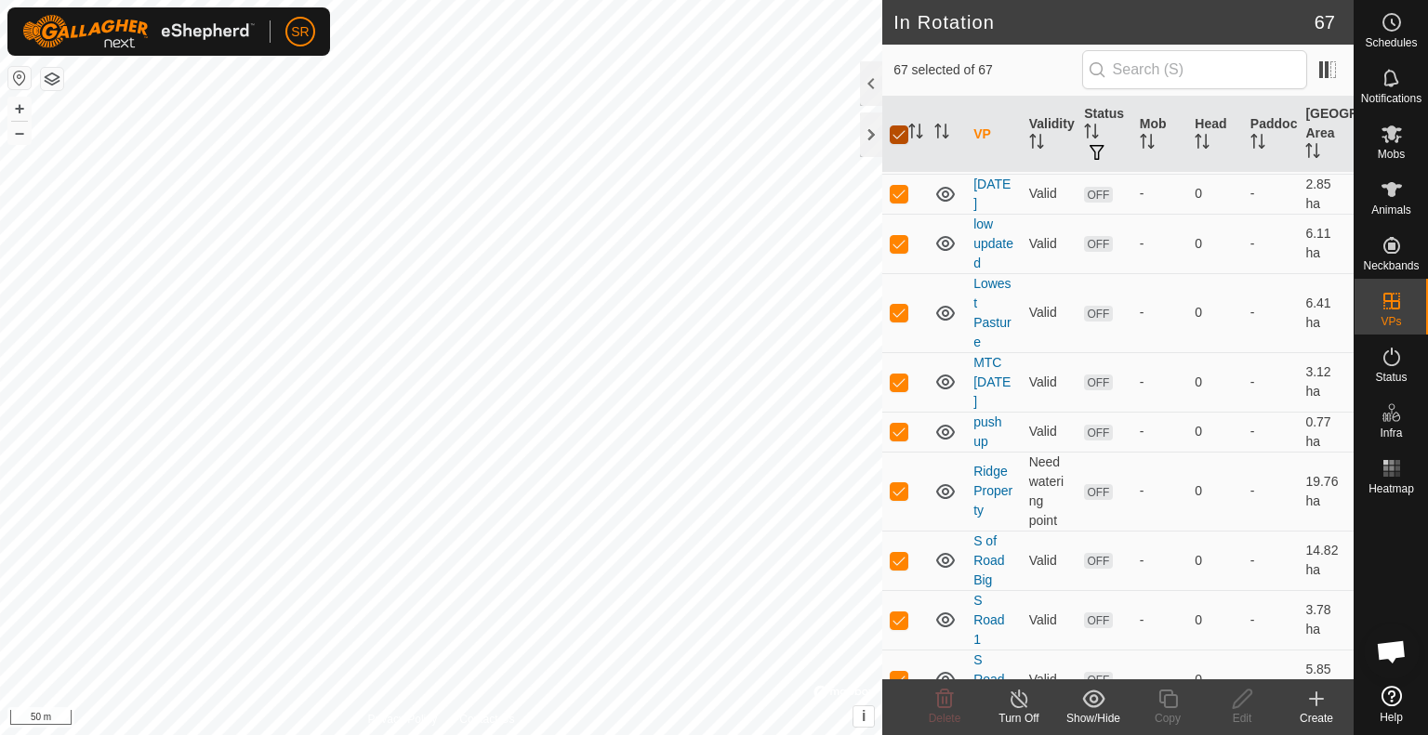
checkbox input "false"
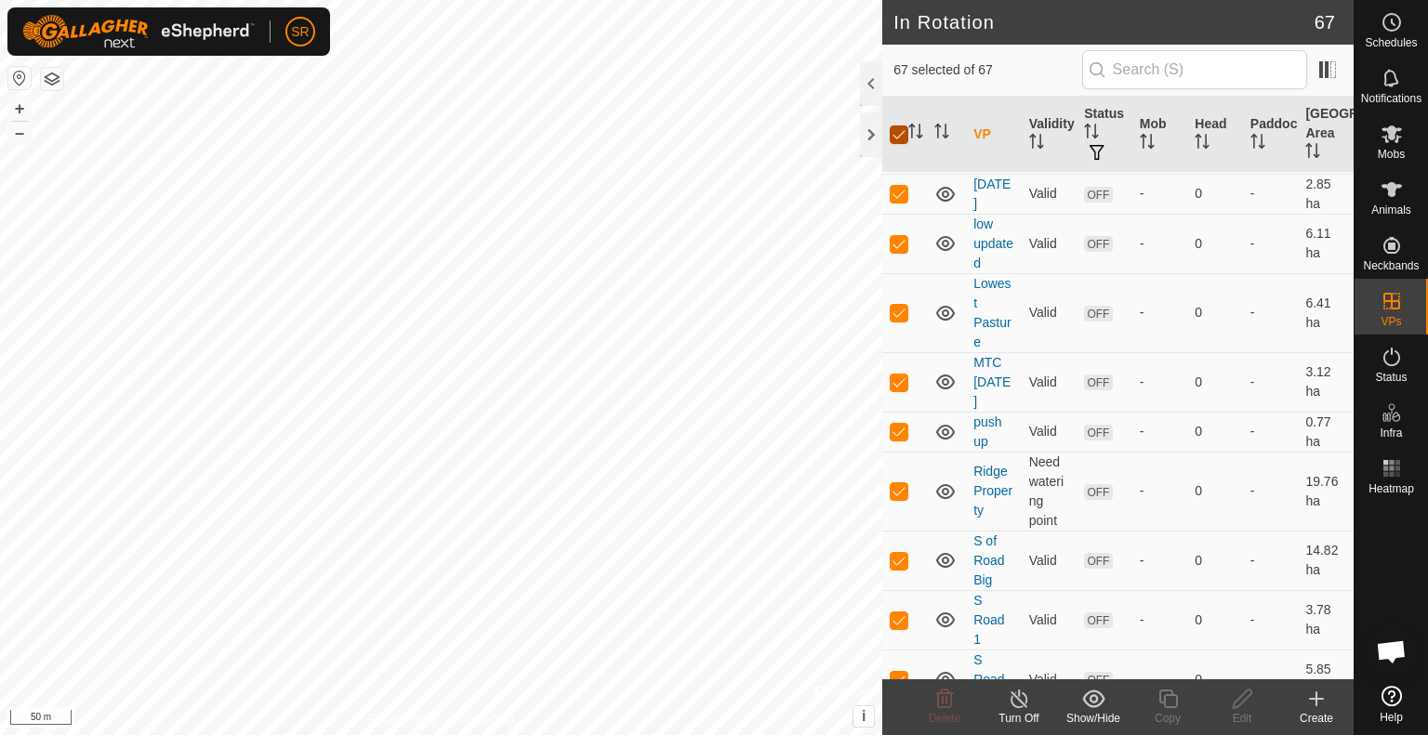
checkbox input "false"
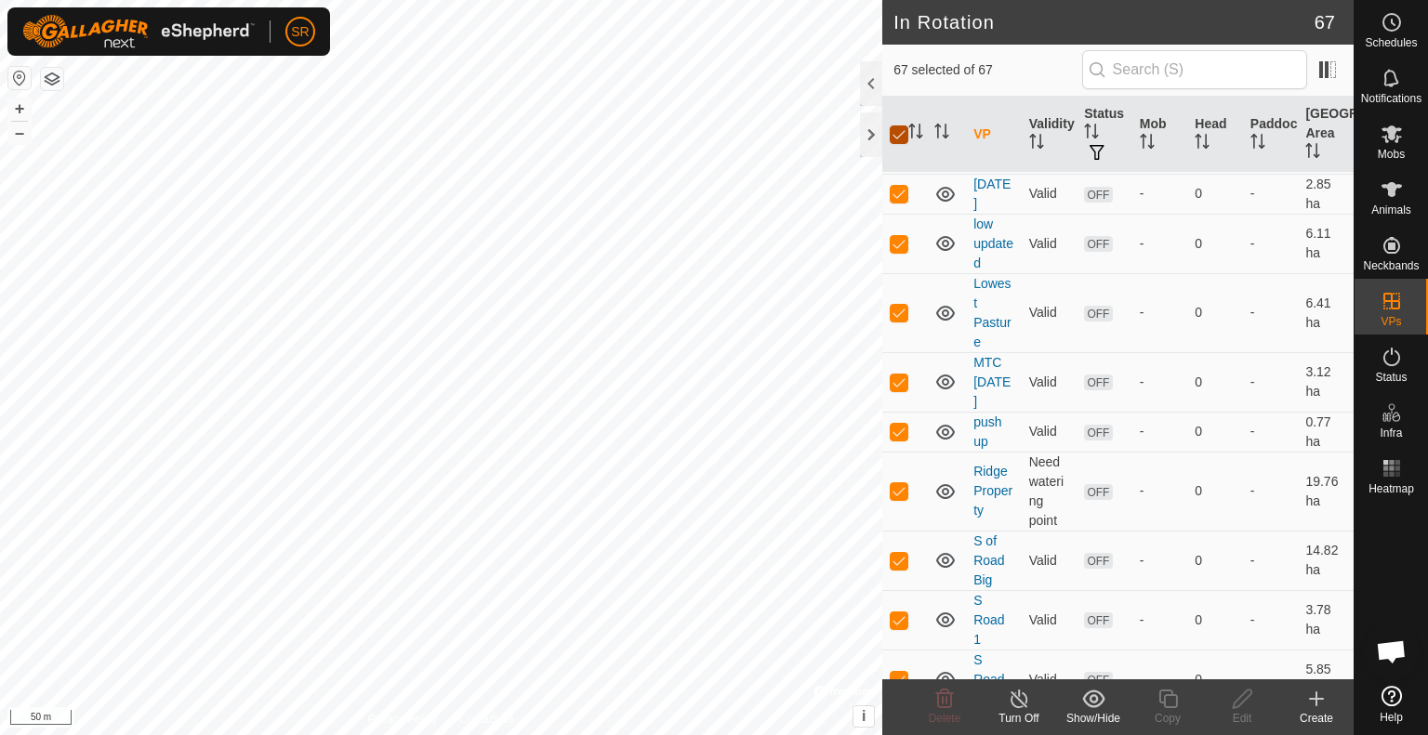
checkbox input "false"
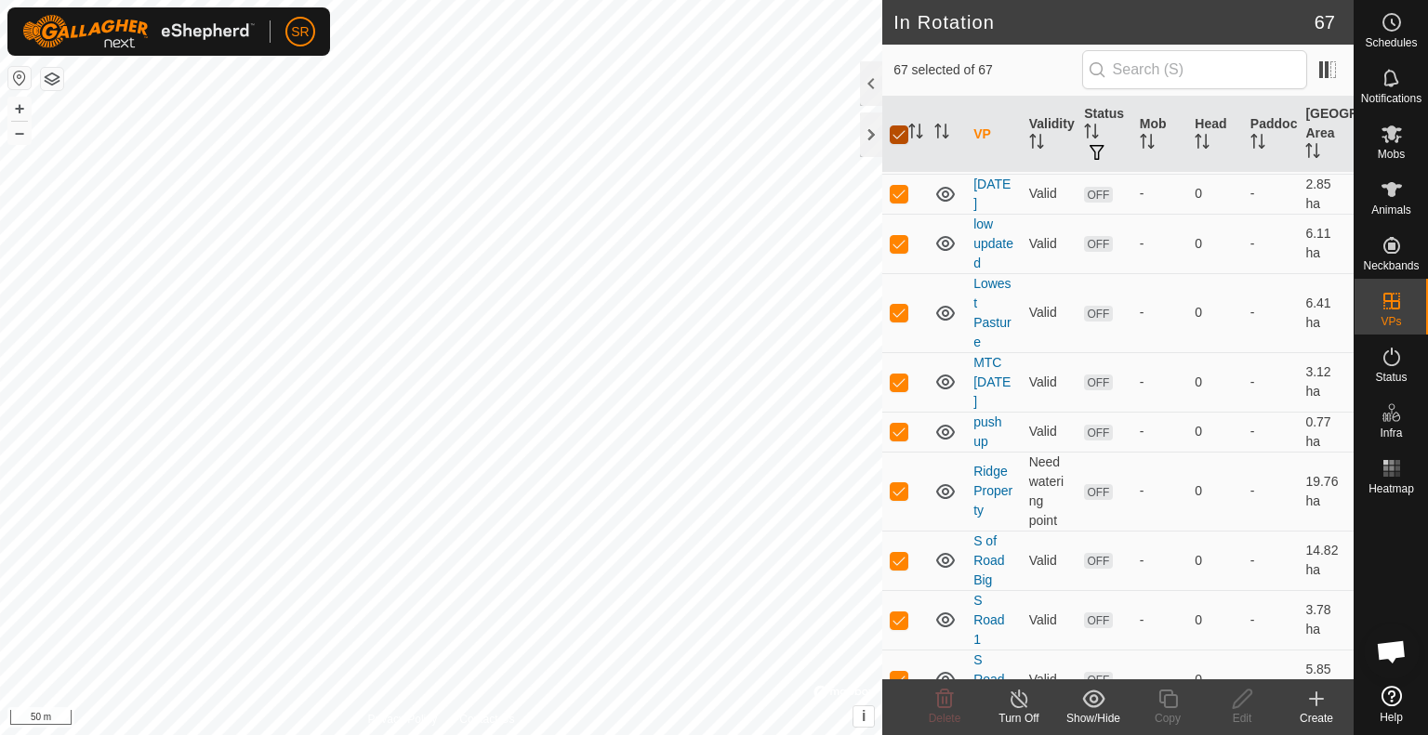
checkbox input "false"
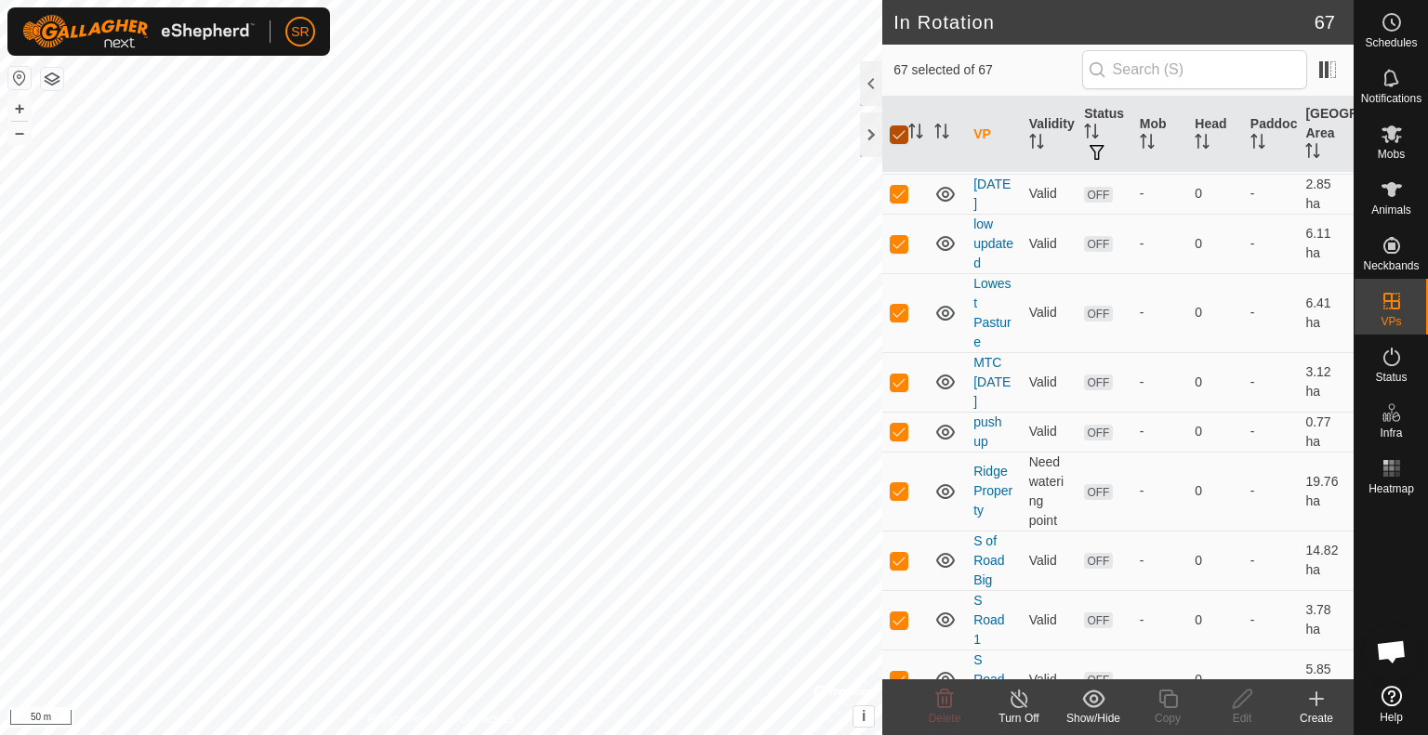
checkbox input "false"
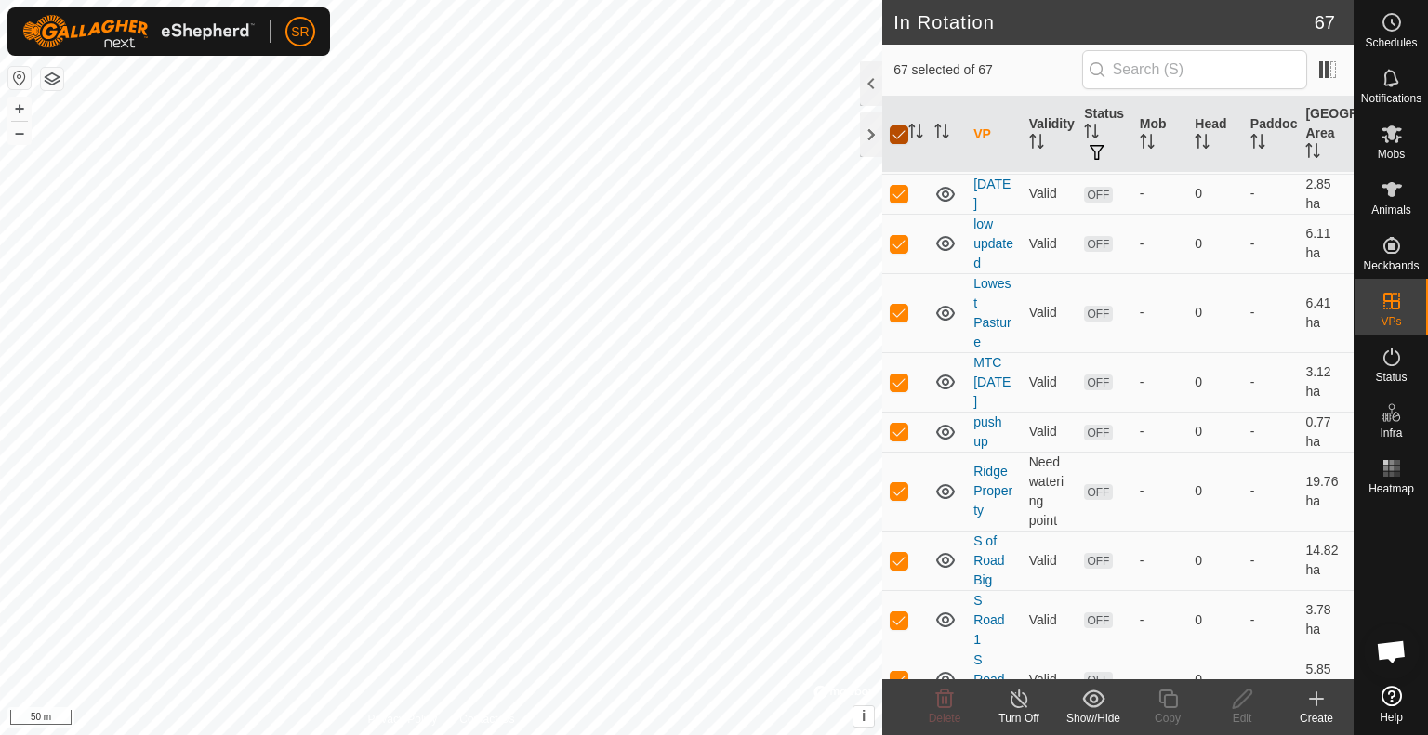
checkbox input "false"
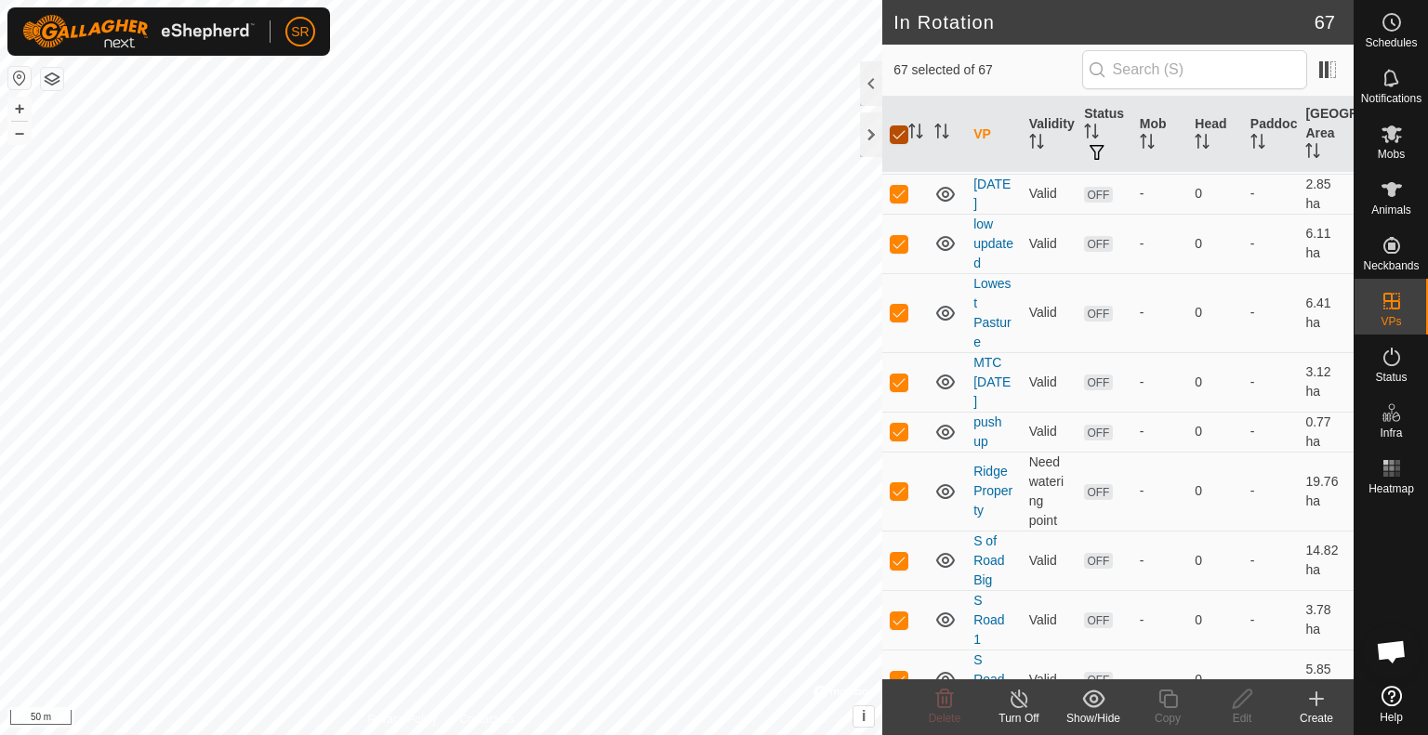
checkbox input "false"
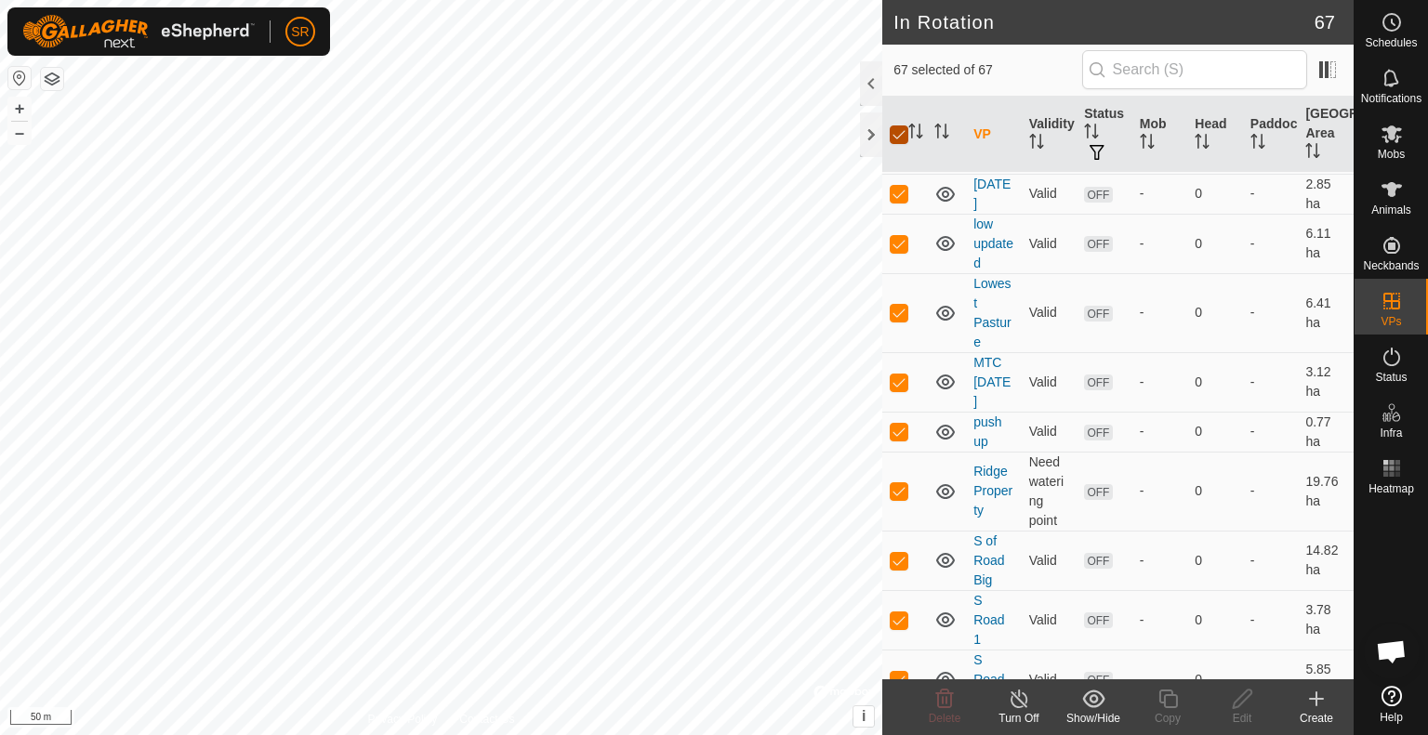
checkbox input "false"
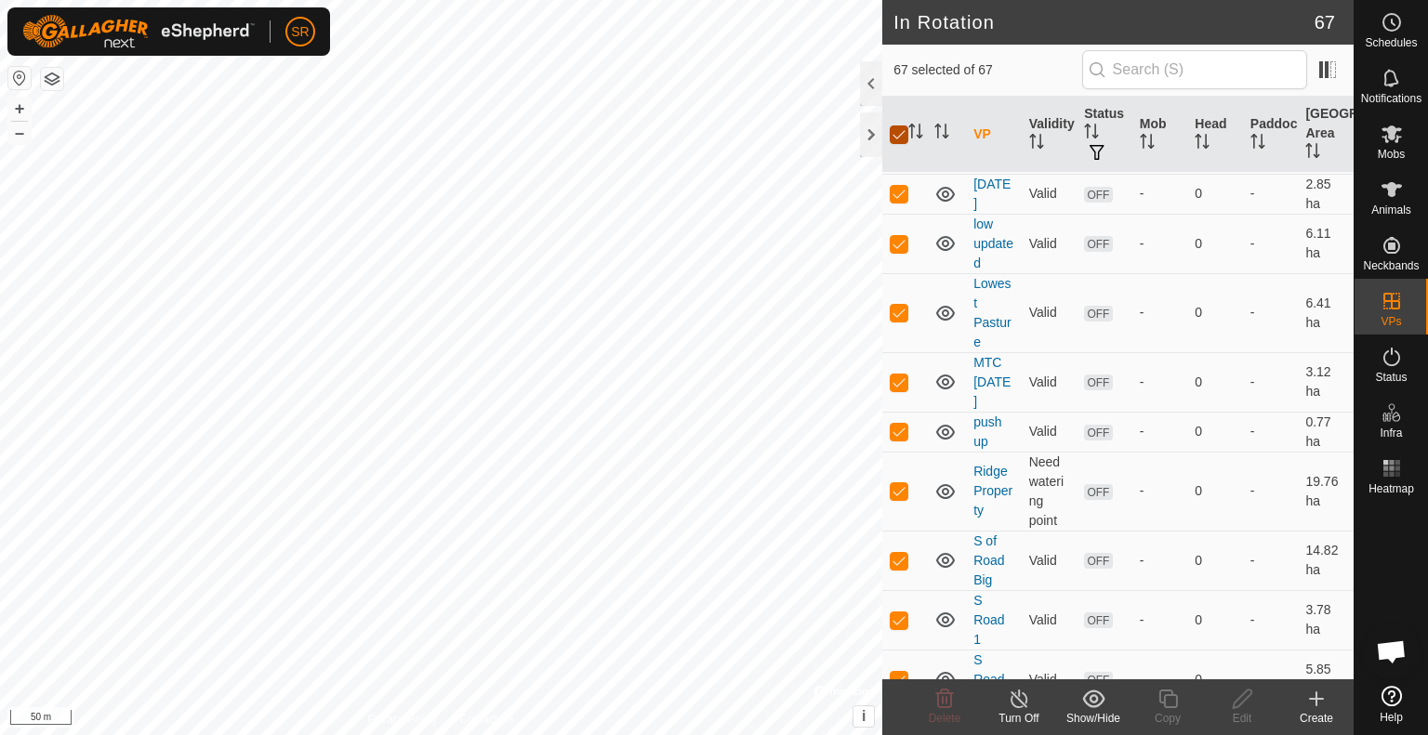
checkbox input "false"
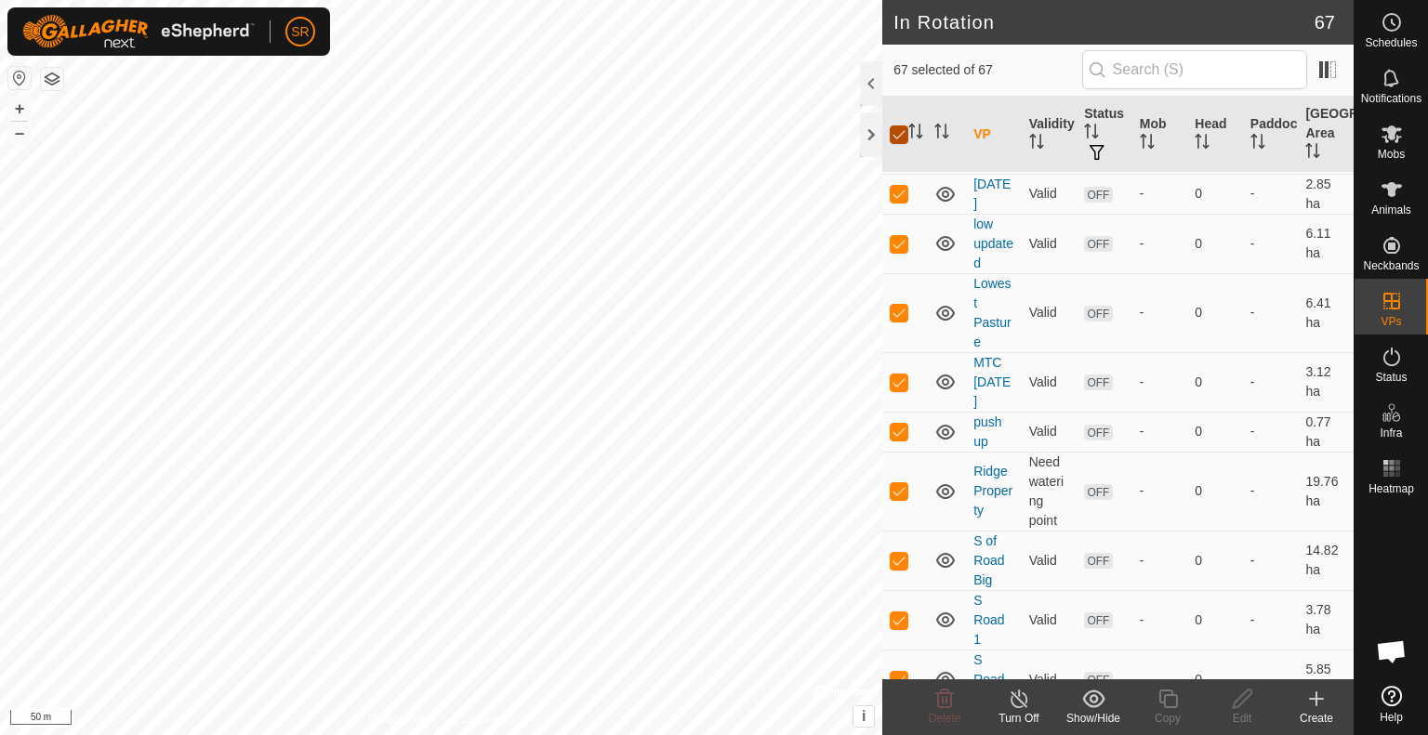
checkbox input "false"
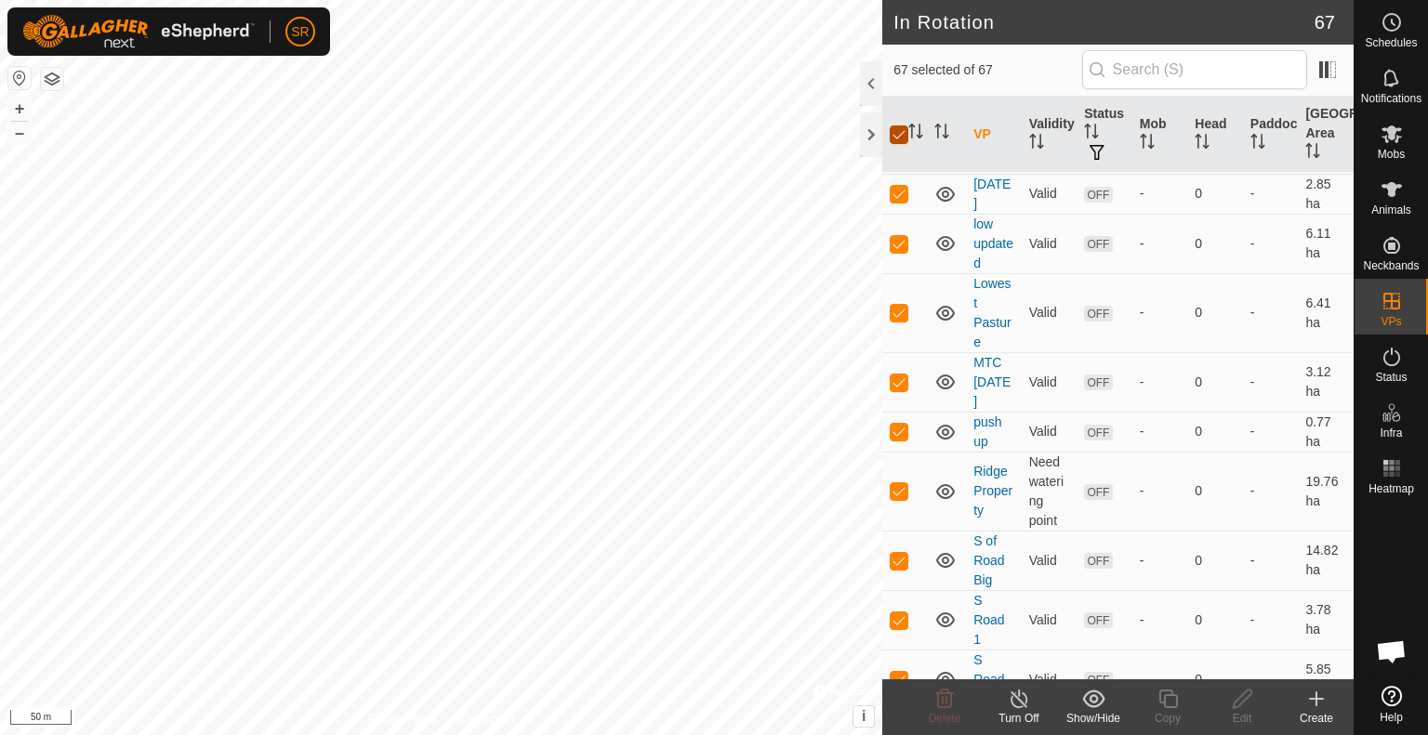
checkbox input "false"
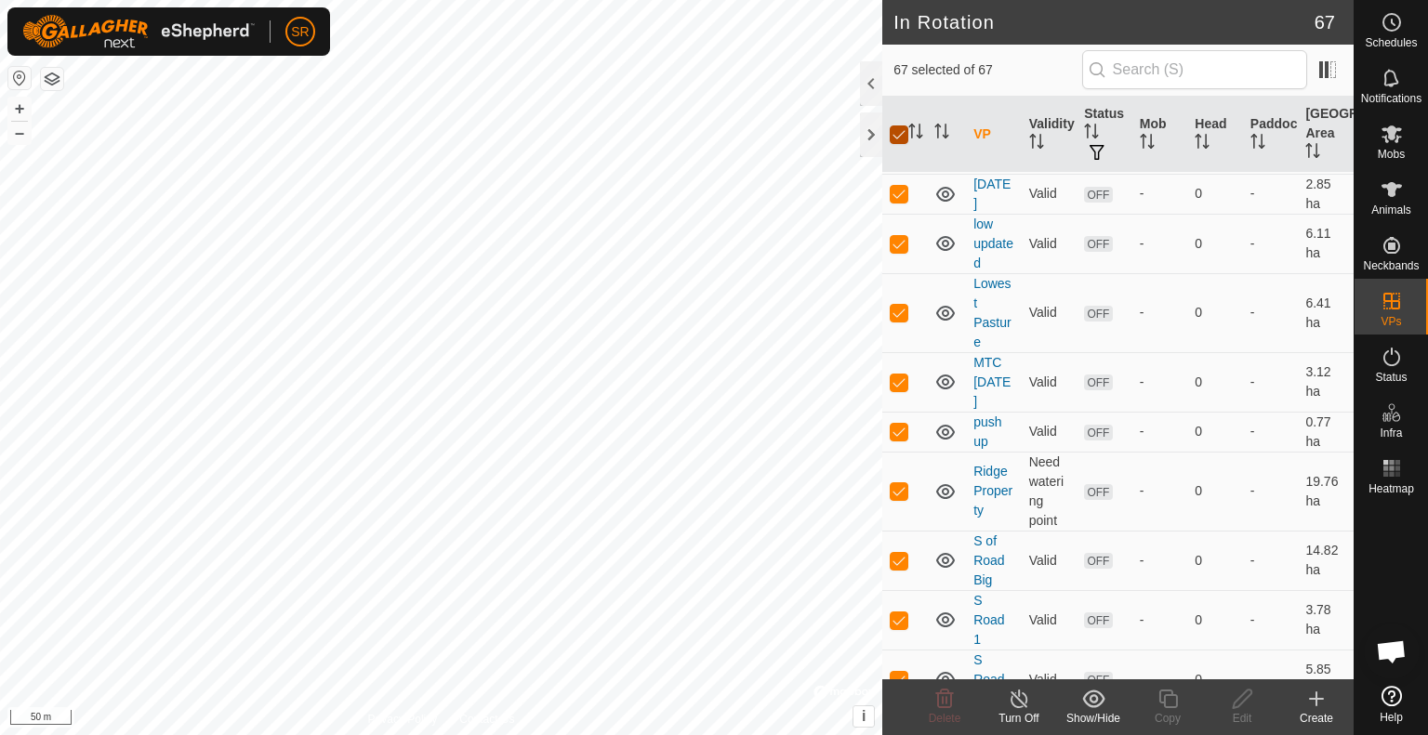
checkbox input "false"
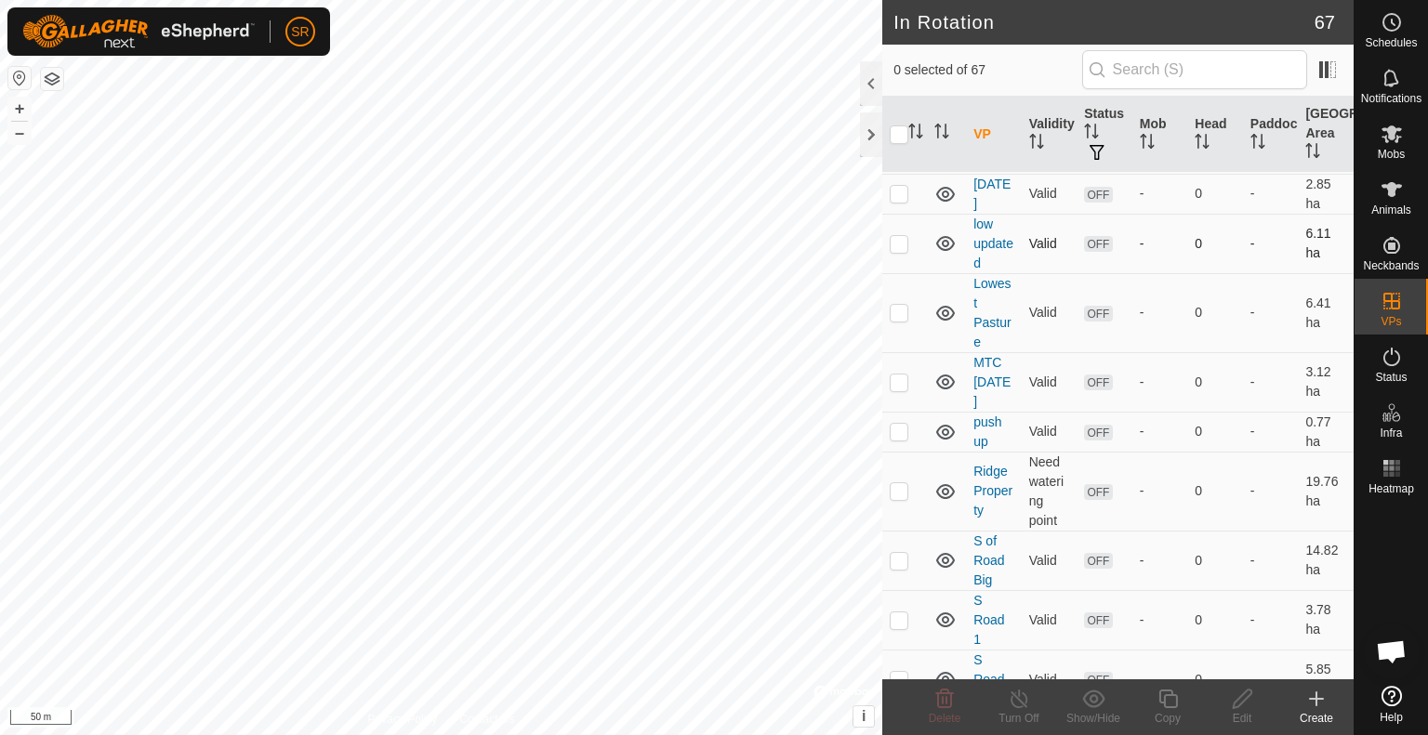
click at [897, 236] on p-checkbox at bounding box center [899, 243] width 19 height 15
checkbox input "true"
click at [1243, 708] on icon at bounding box center [1242, 699] width 23 height 22
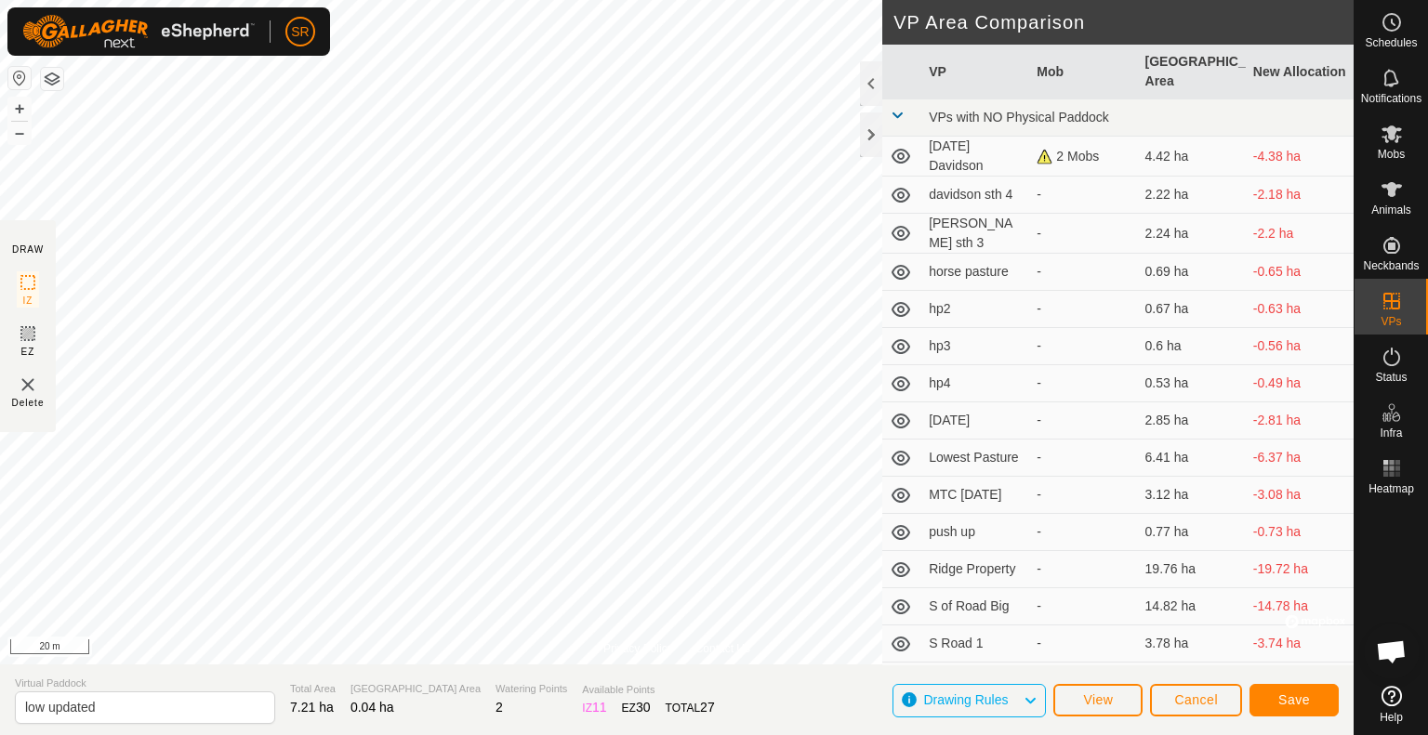
click at [7, 222] on div "Privacy Policy Contact Us Status: OFF Type: Inclusion Zone + – ⇧ i © Mapbox , ©…" at bounding box center [676, 367] width 1353 height 735
click at [722, 0] on html "SR Schedules Notifications Mobs Animals Neckbands VPs Status Infra Heatmap Help…" at bounding box center [714, 367] width 1428 height 735
click at [1286, 707] on span "Save" at bounding box center [1294, 699] width 32 height 15
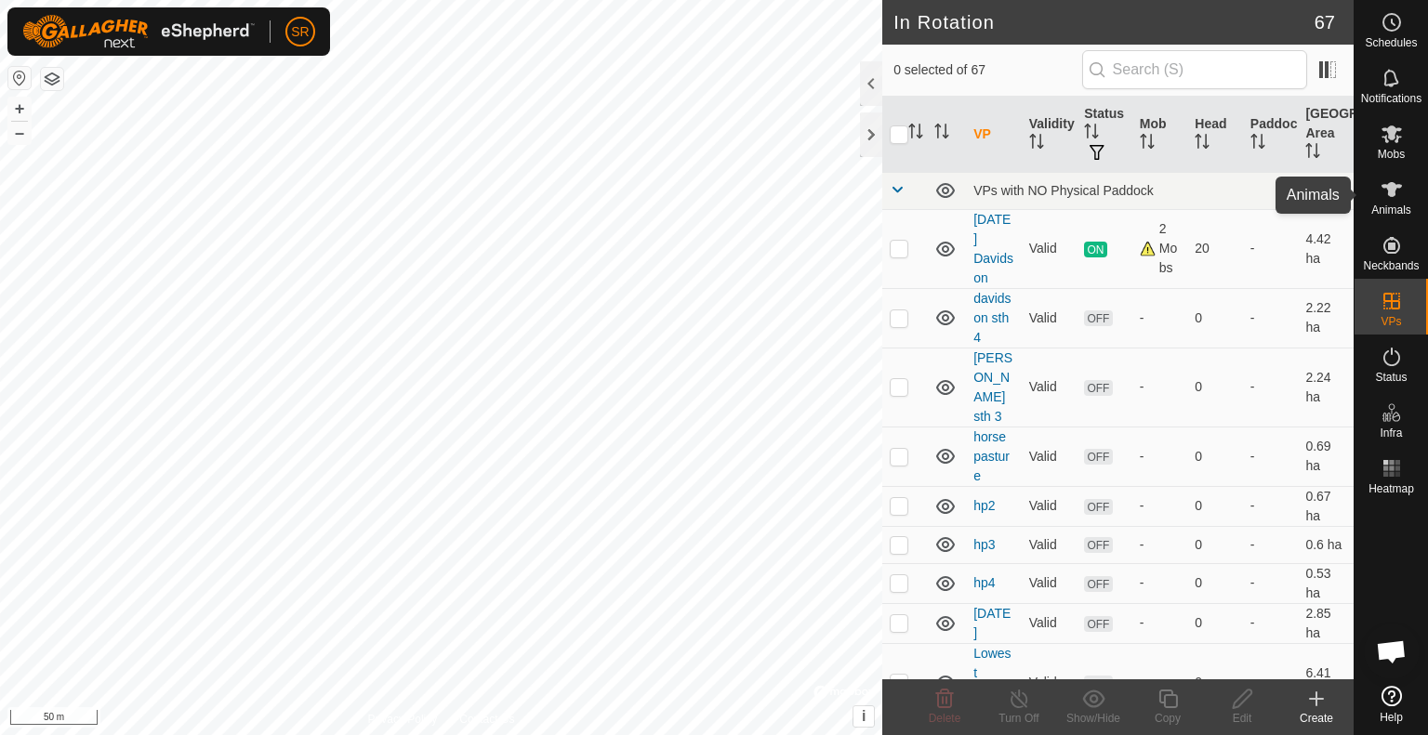
click at [1391, 197] on icon at bounding box center [1391, 189] width 22 height 22
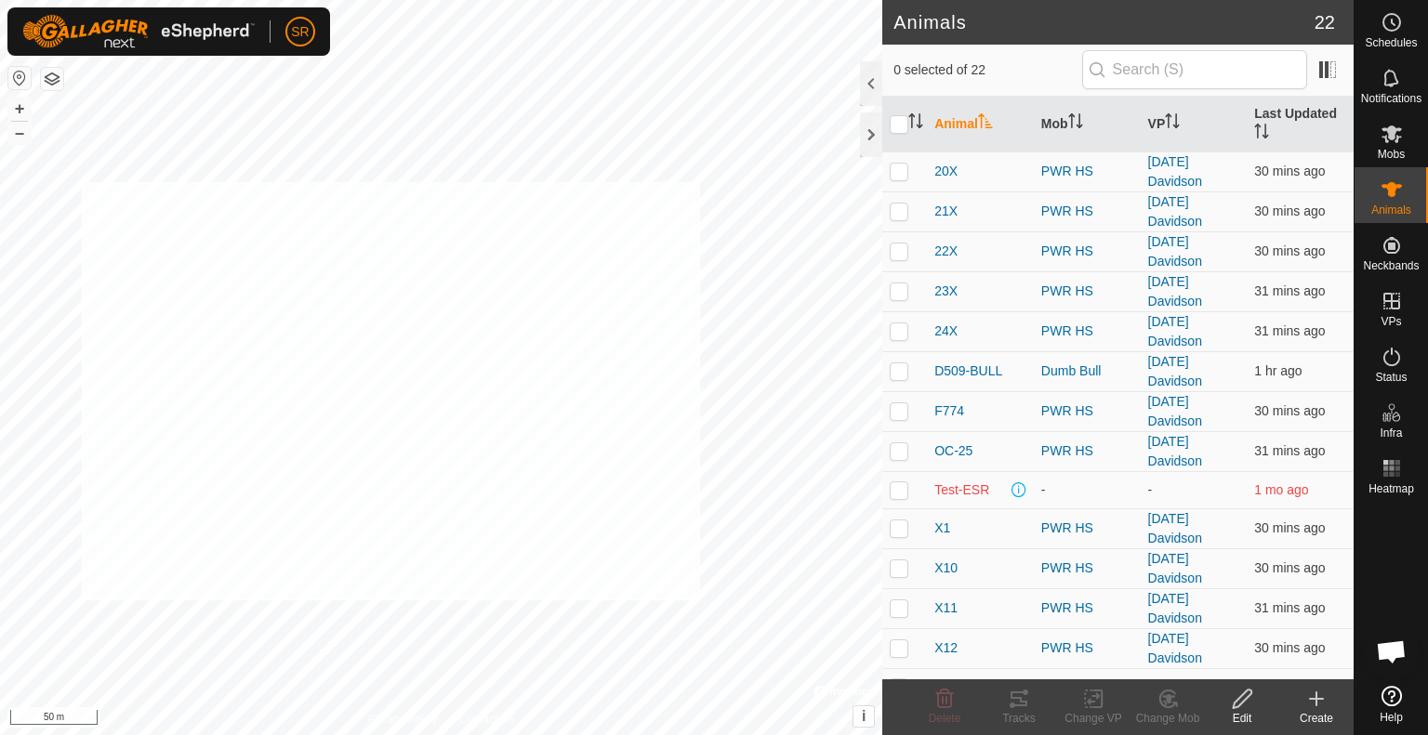
checkbox input "true"
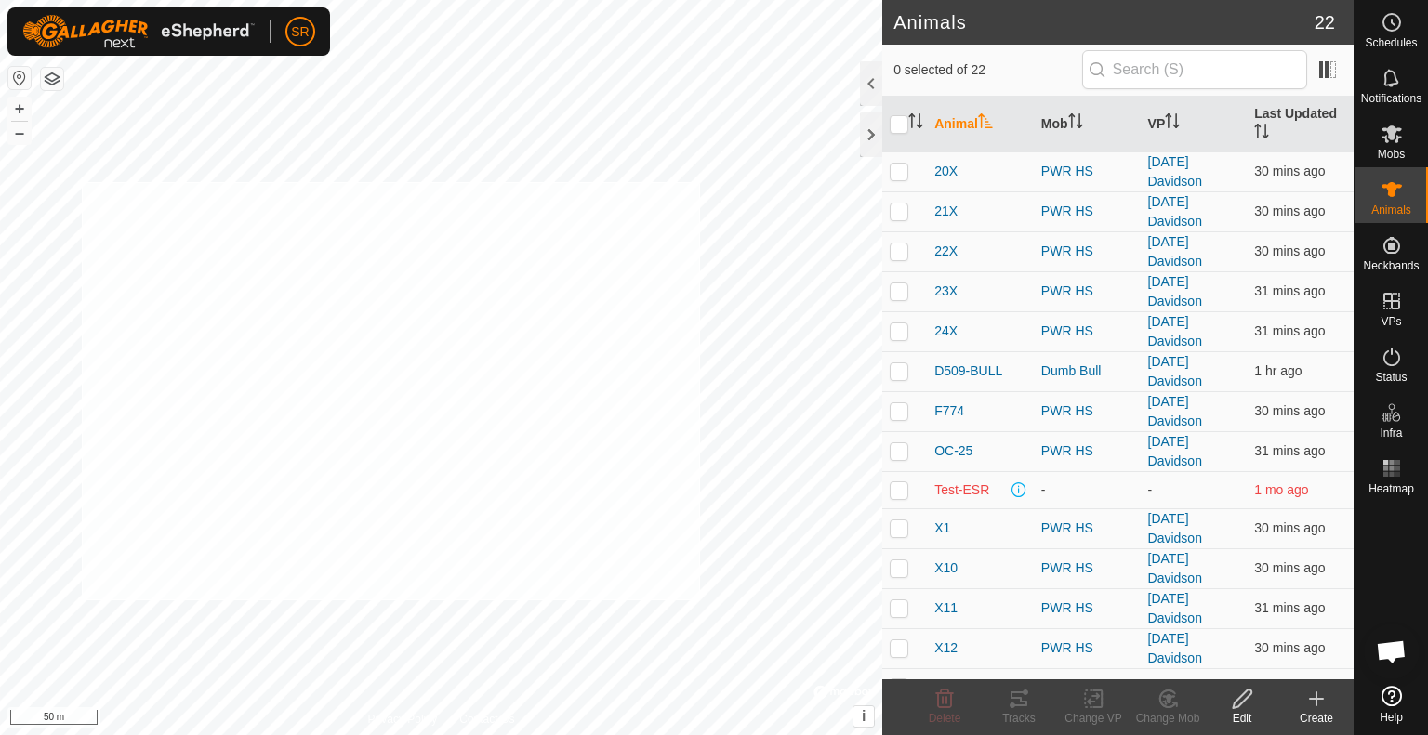
checkbox input "true"
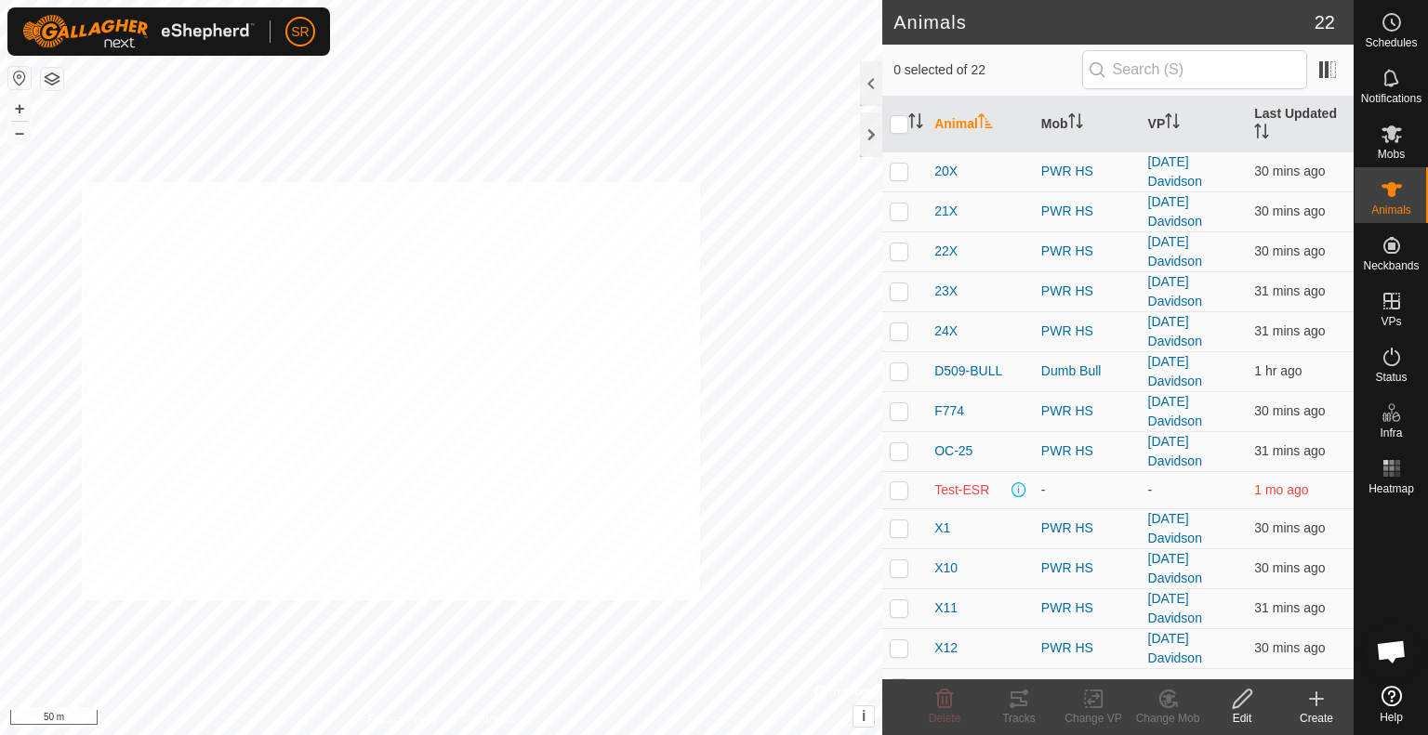
checkbox input "true"
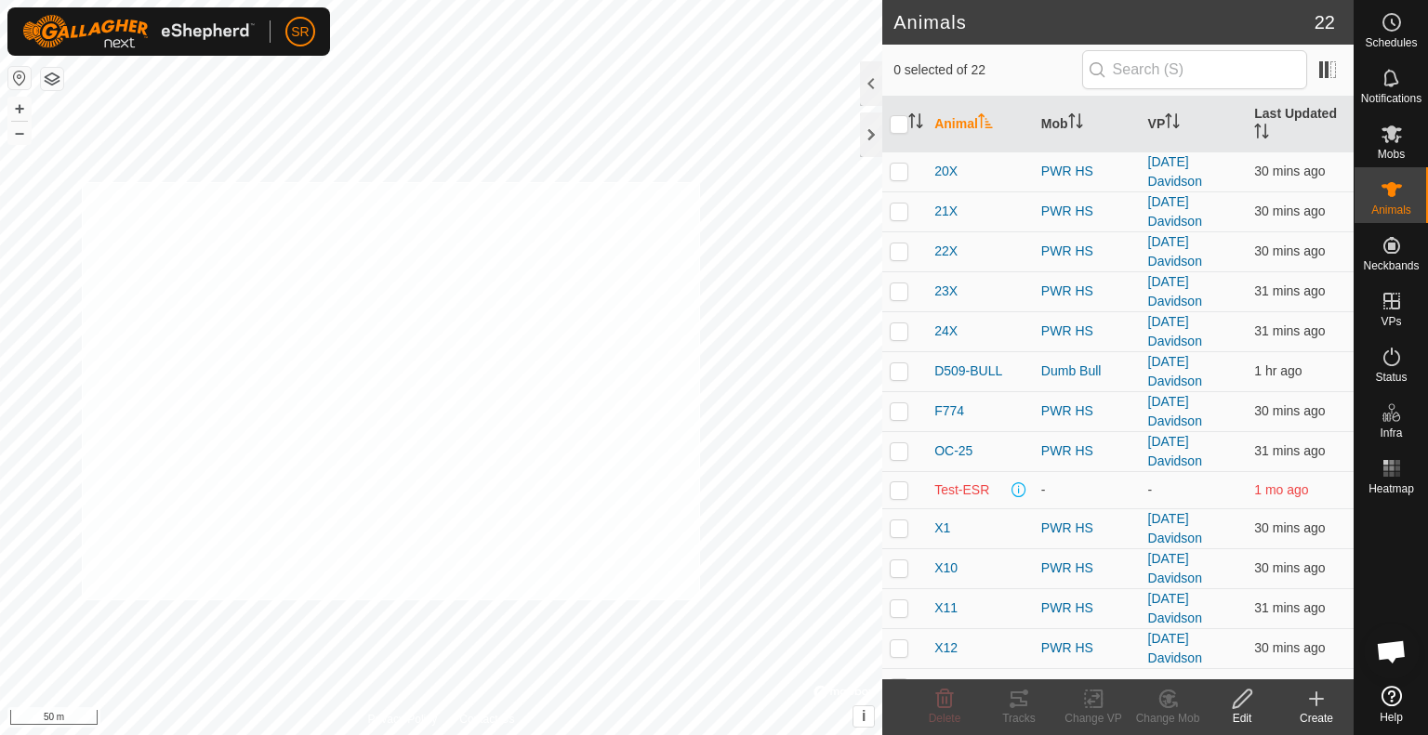
checkbox input "true"
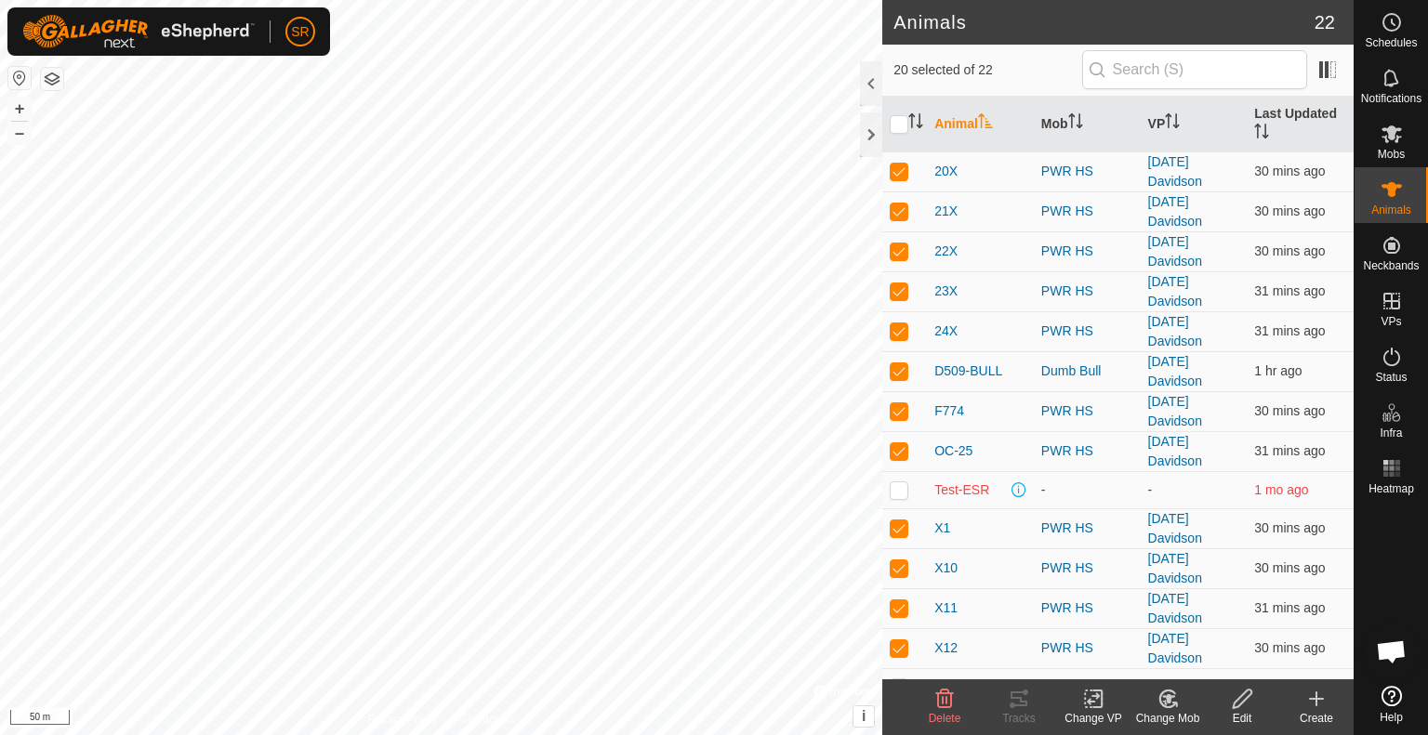
click at [1095, 713] on div "Change VP" at bounding box center [1093, 718] width 74 height 17
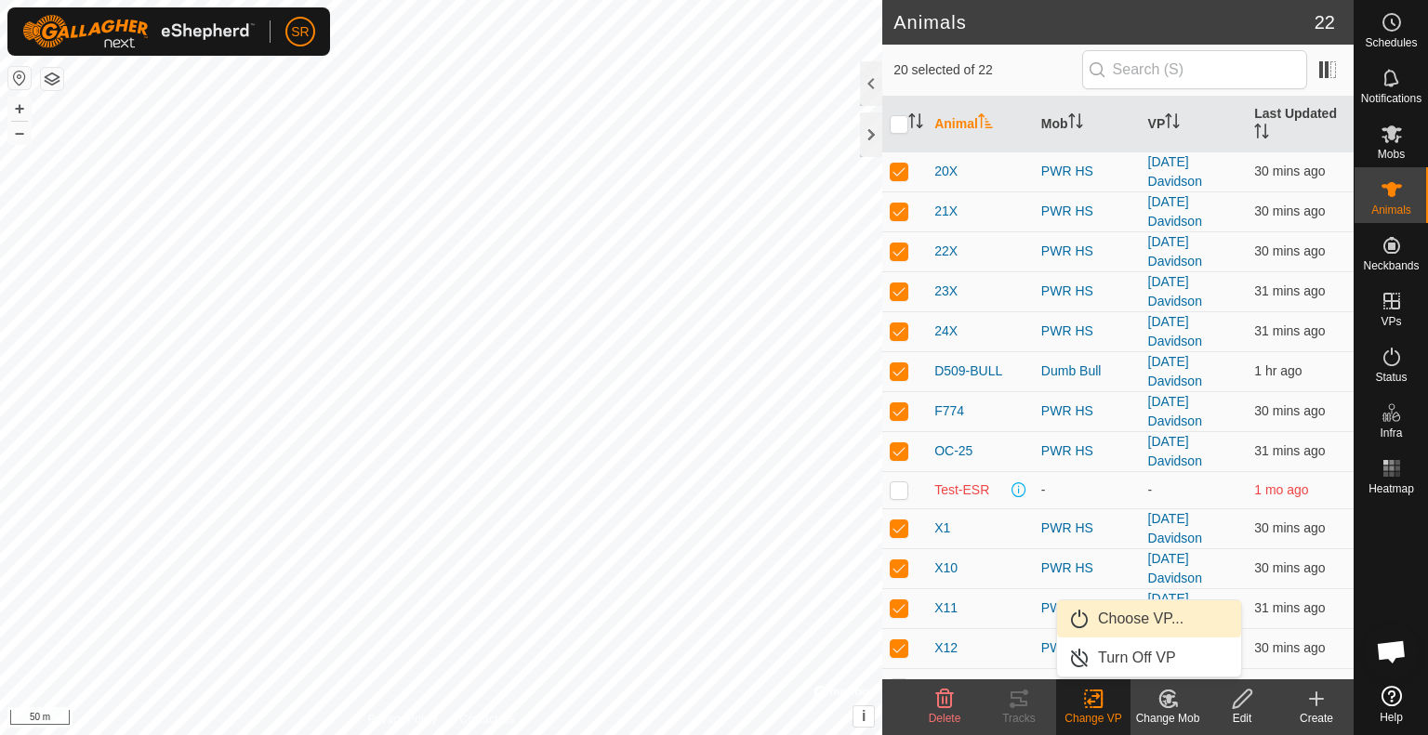
click at [1162, 623] on link "Choose VP..." at bounding box center [1149, 618] width 184 height 37
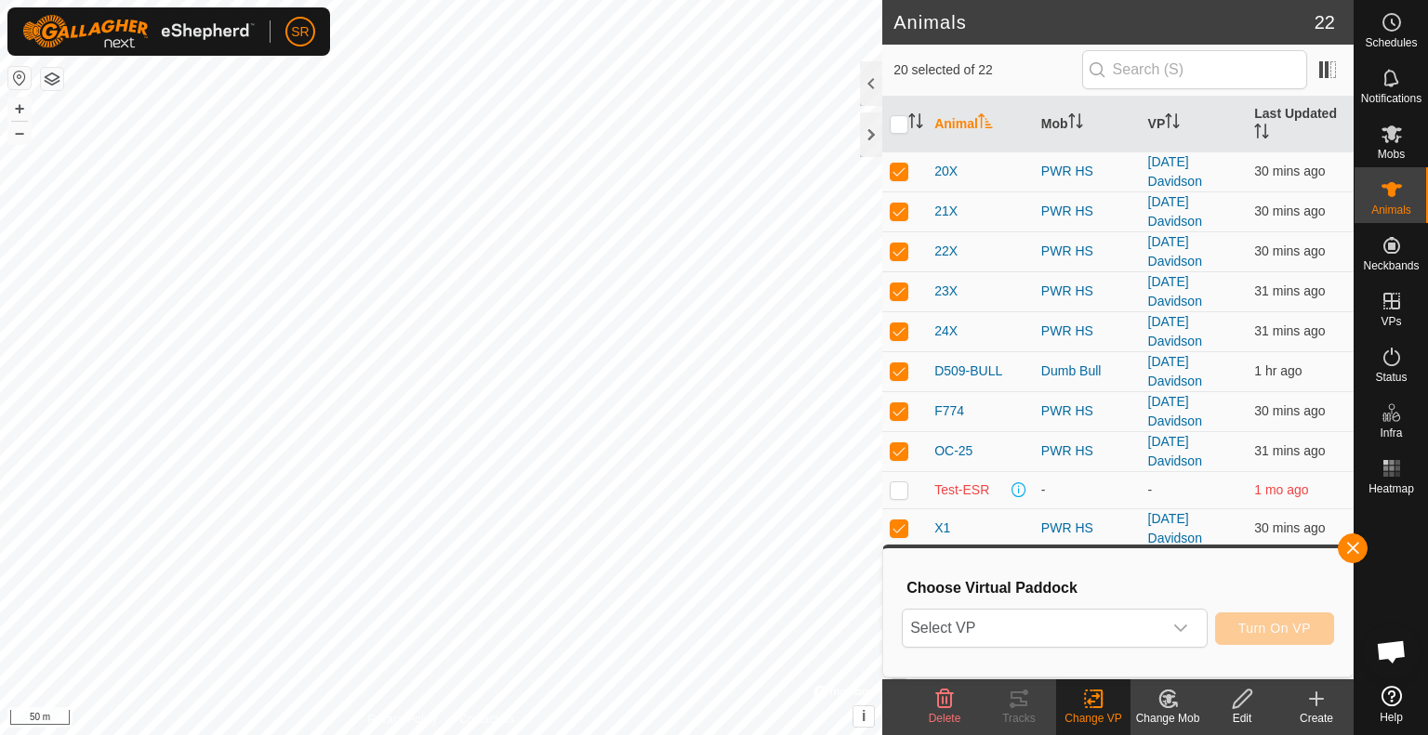
click at [1162, 623] on div "dropdown trigger" at bounding box center [1180, 628] width 37 height 37
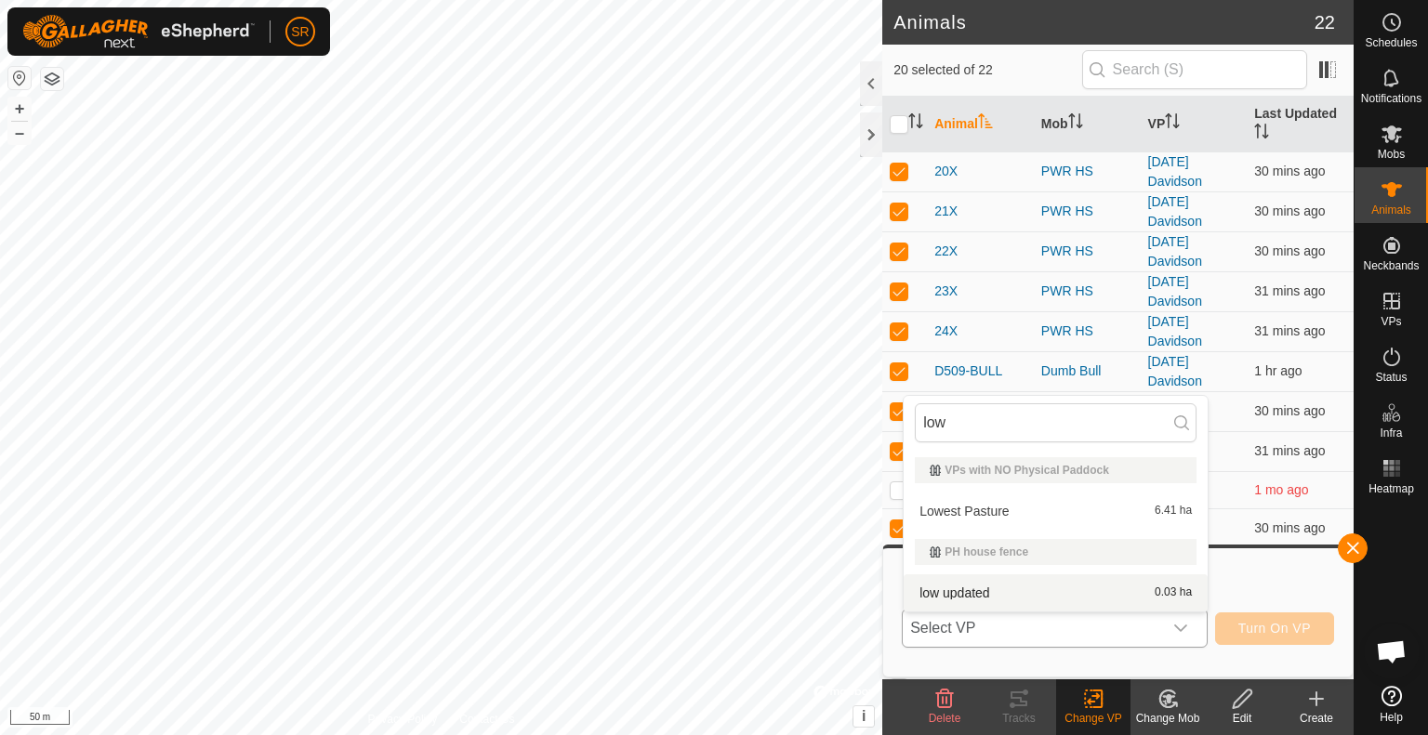
type input "low"
click at [1154, 594] on li "low updated 0.03 ha" at bounding box center [1055, 592] width 304 height 37
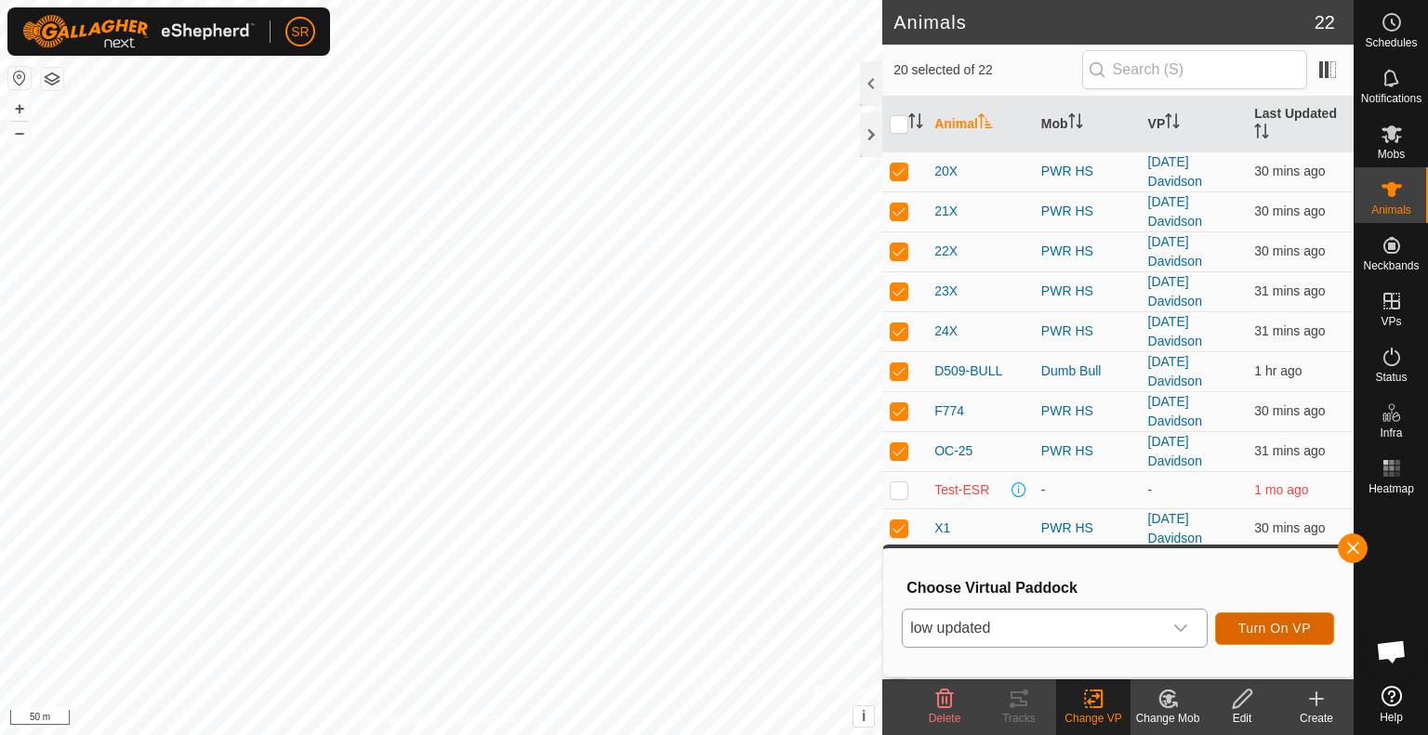
click at [1257, 620] on button "Turn On VP" at bounding box center [1274, 629] width 119 height 33
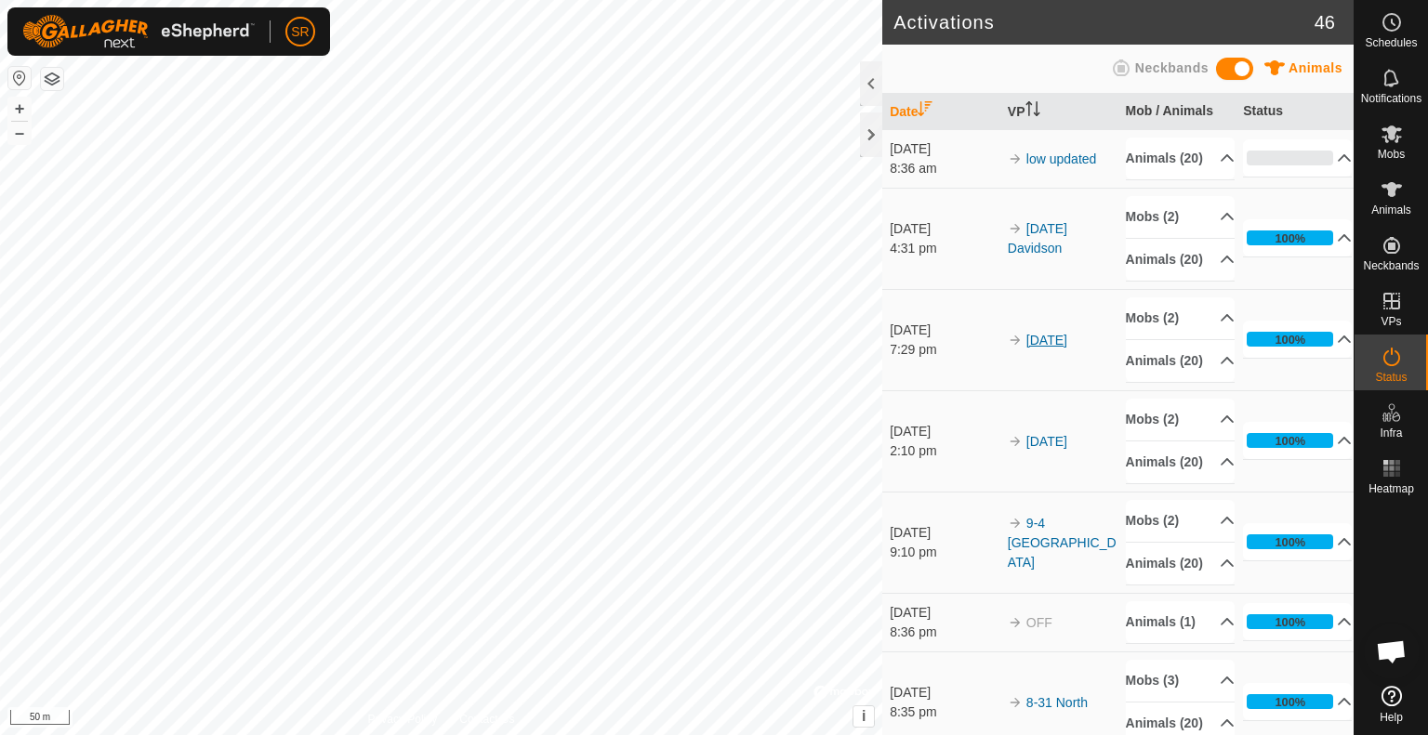
click at [1047, 348] on link "[DATE]" at bounding box center [1046, 340] width 41 height 15
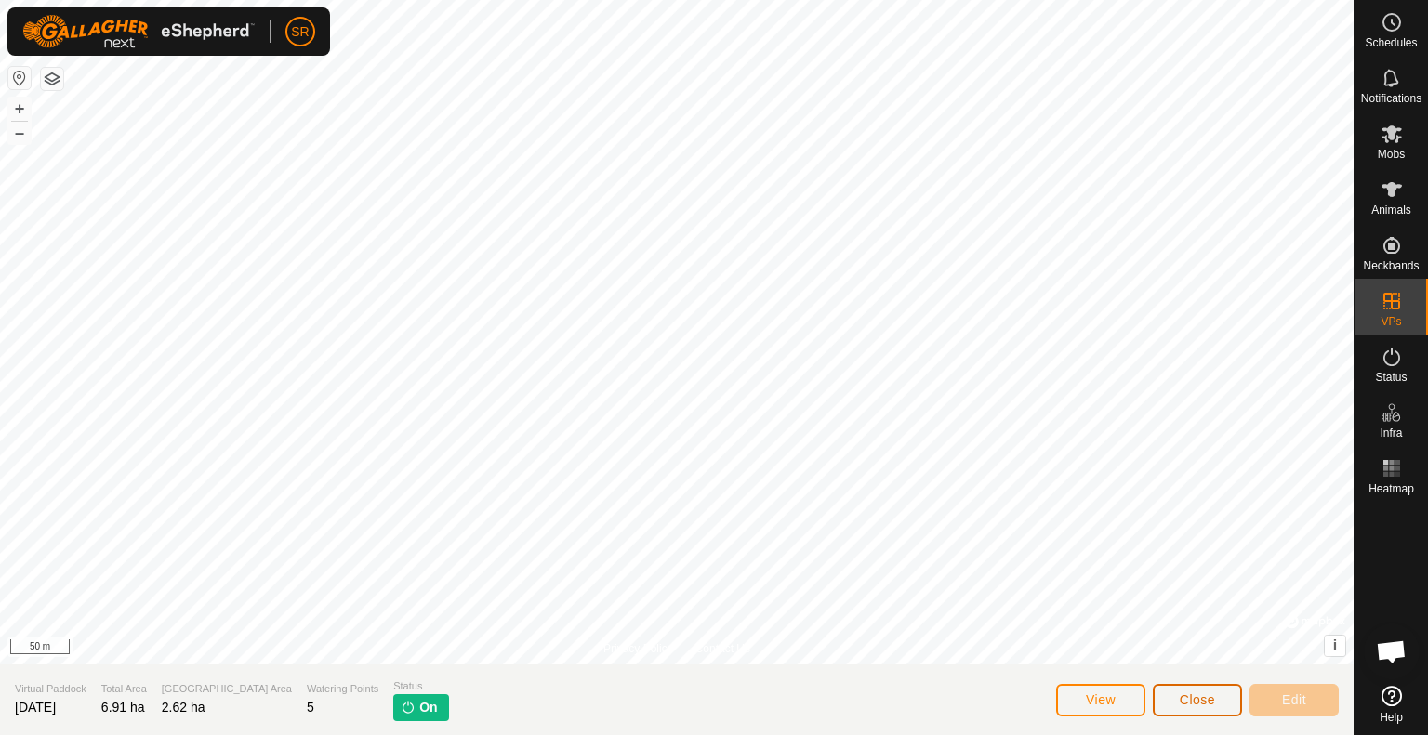
click at [1184, 694] on span "Close" at bounding box center [1197, 699] width 35 height 15
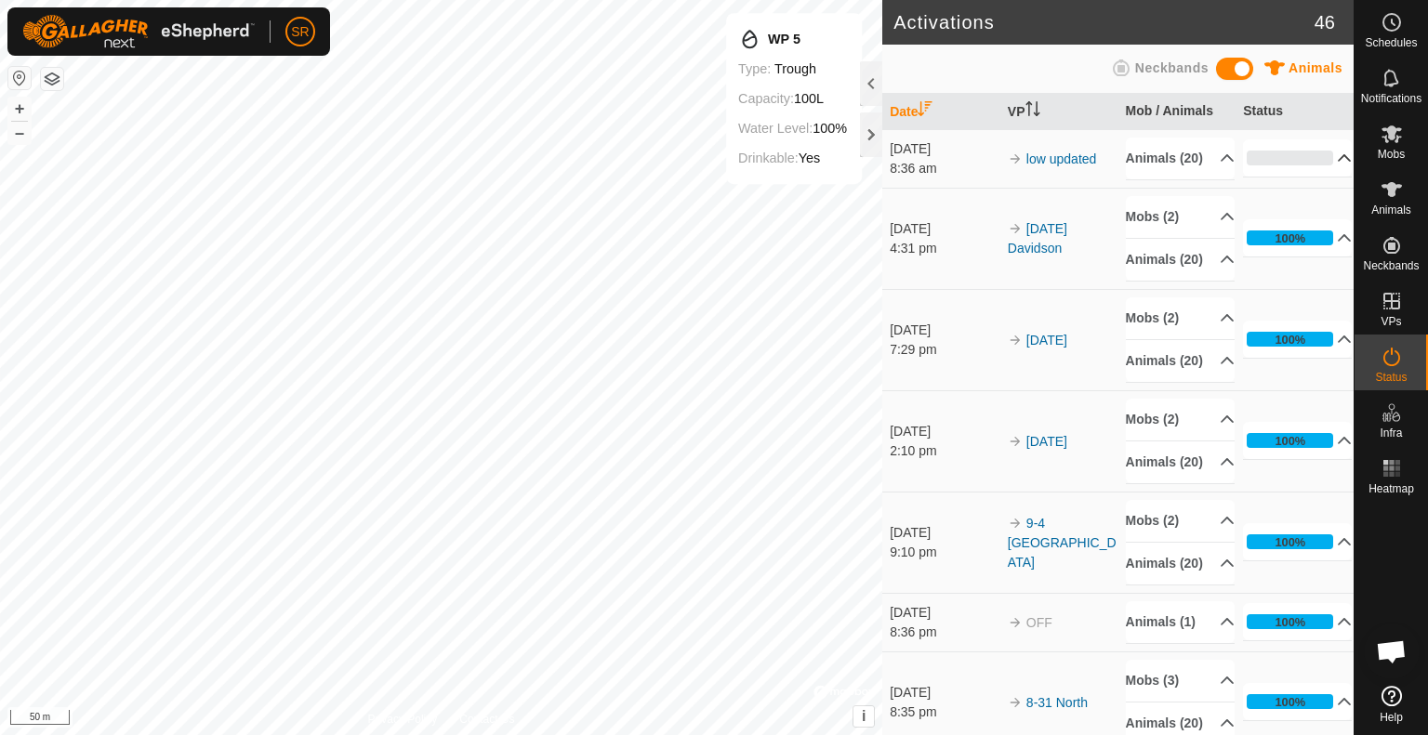
click at [1299, 175] on p-accordion-header "0%" at bounding box center [1297, 157] width 109 height 37
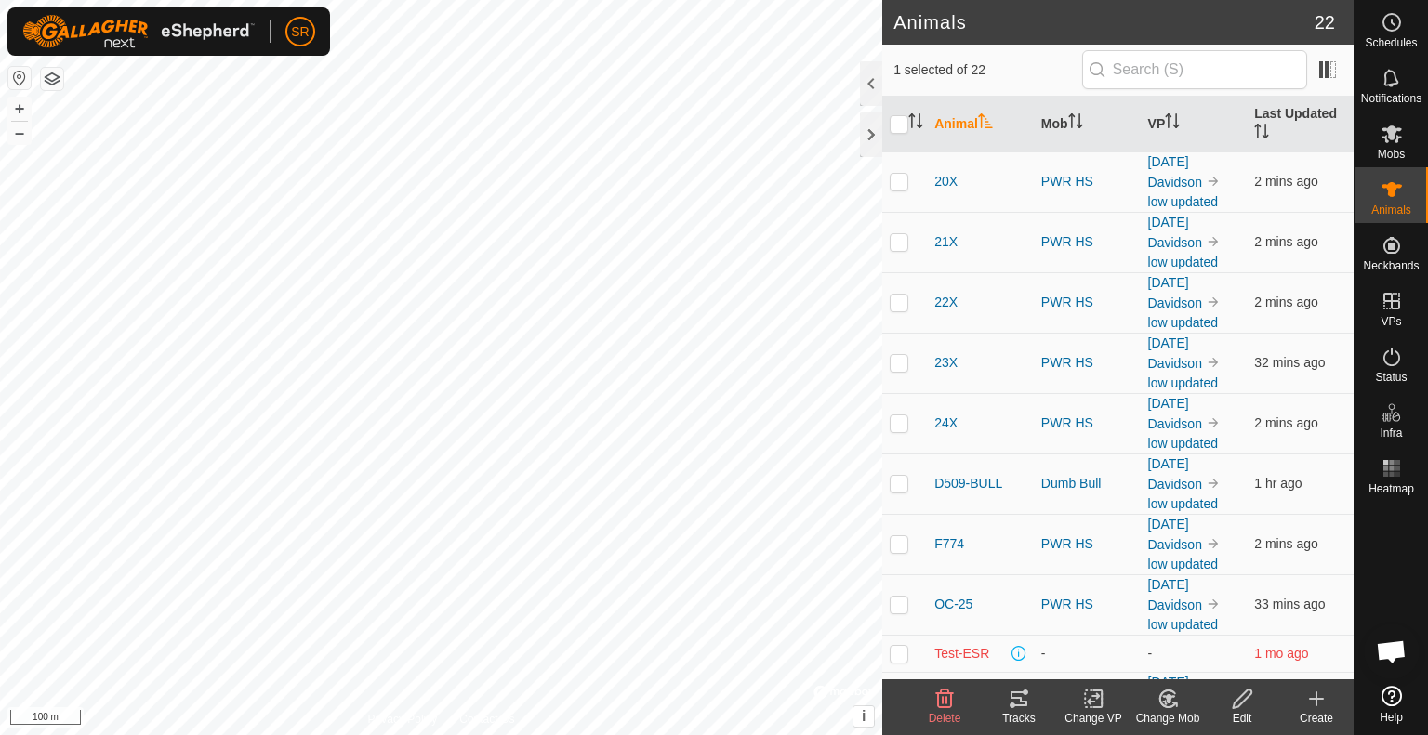
click at [1093, 702] on icon at bounding box center [1093, 699] width 13 height 12
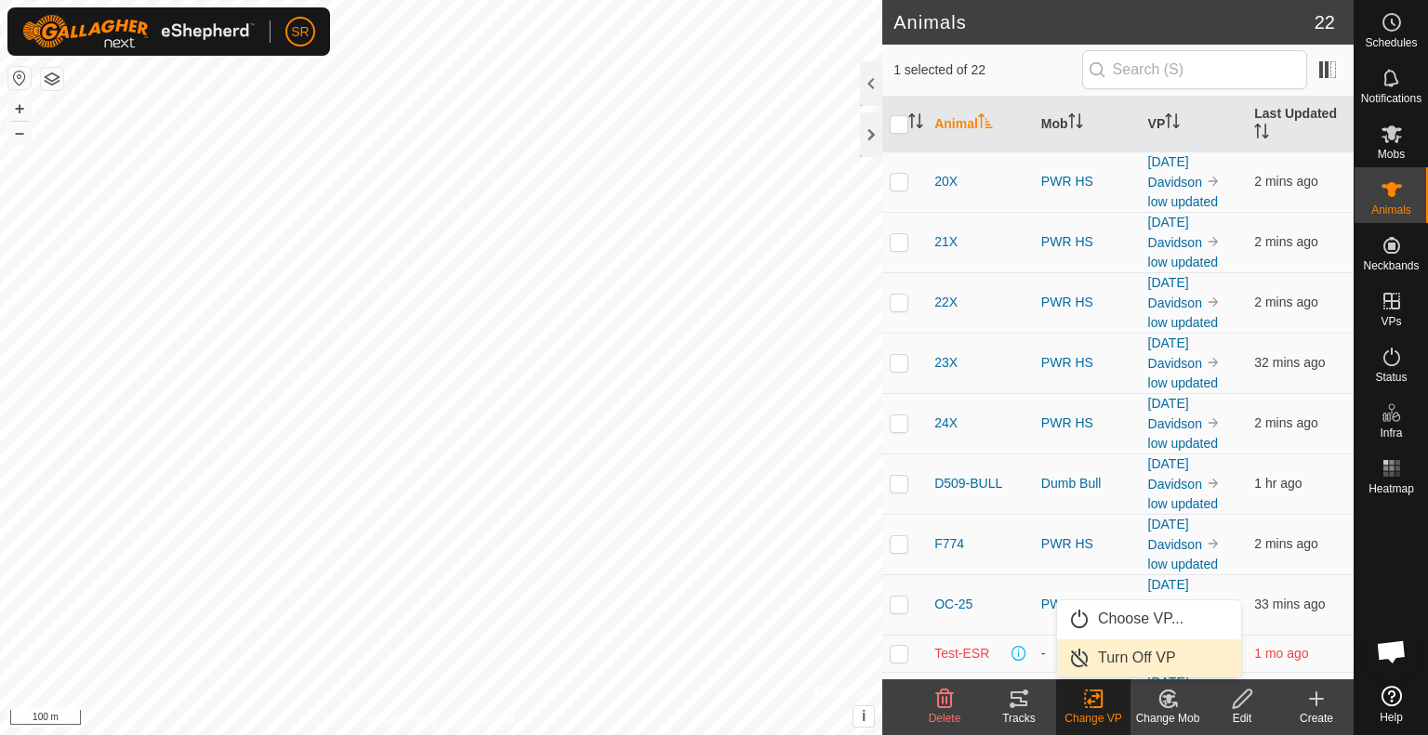
click at [1153, 661] on link "Turn Off VP" at bounding box center [1149, 658] width 184 height 37
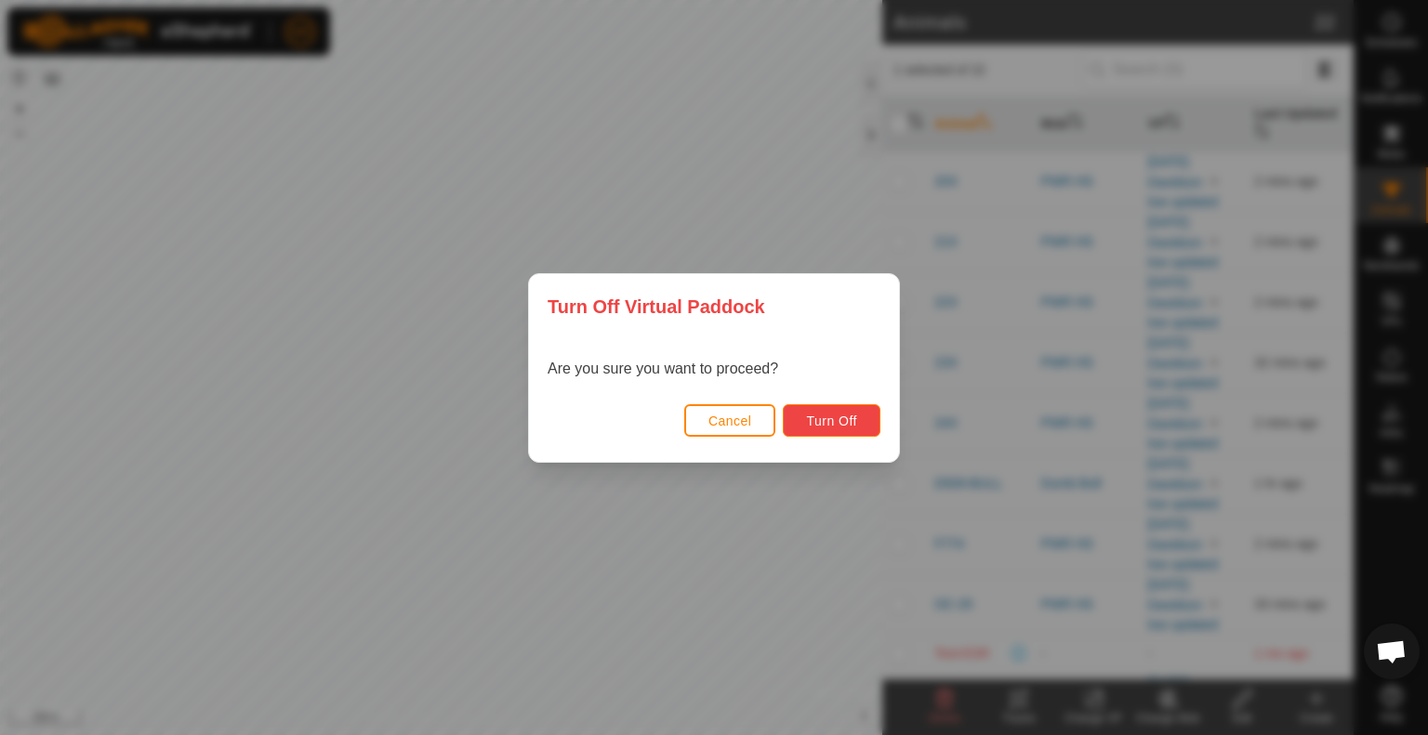
click at [855, 421] on span "Turn Off" at bounding box center [831, 421] width 51 height 15
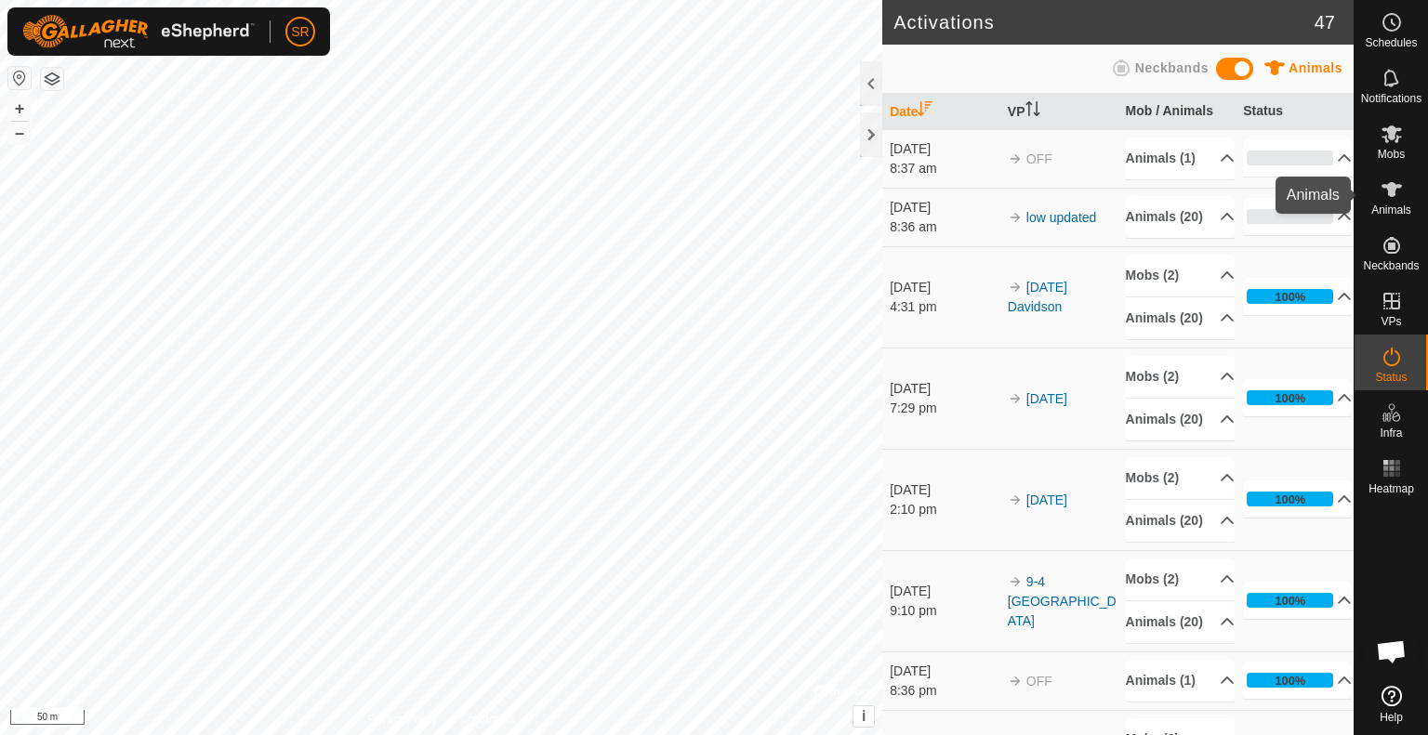
click at [1388, 212] on span "Animals" at bounding box center [1391, 209] width 40 height 11
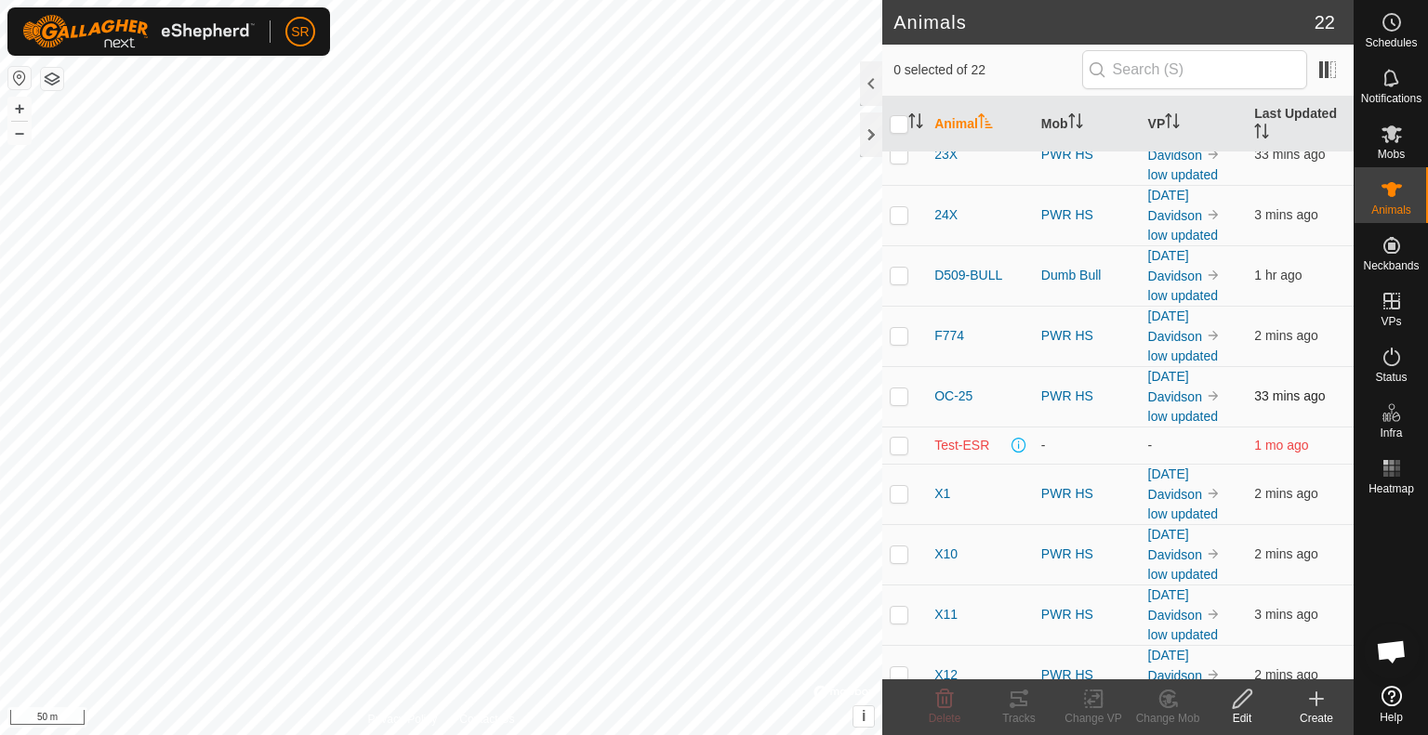
scroll to position [221, 0]
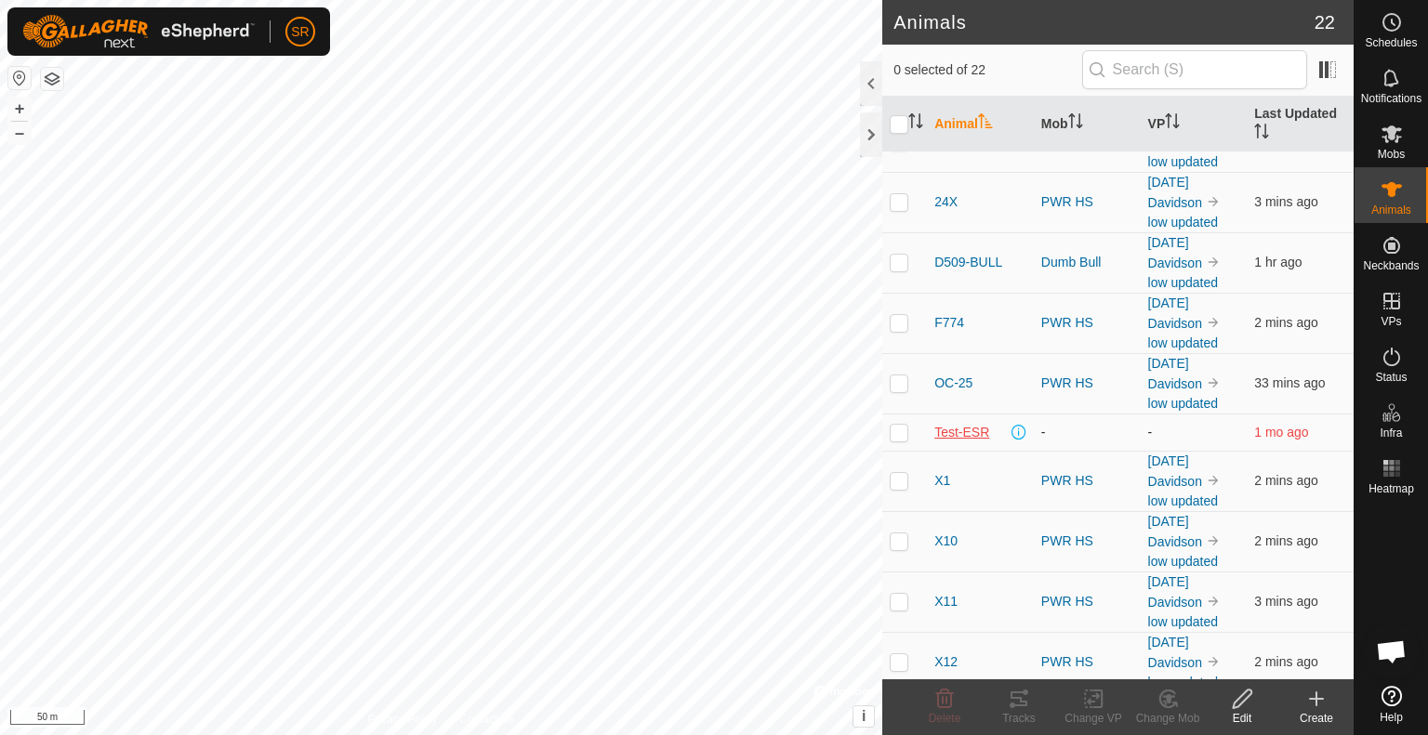
click at [956, 435] on span "Test-ESR" at bounding box center [961, 433] width 55 height 20
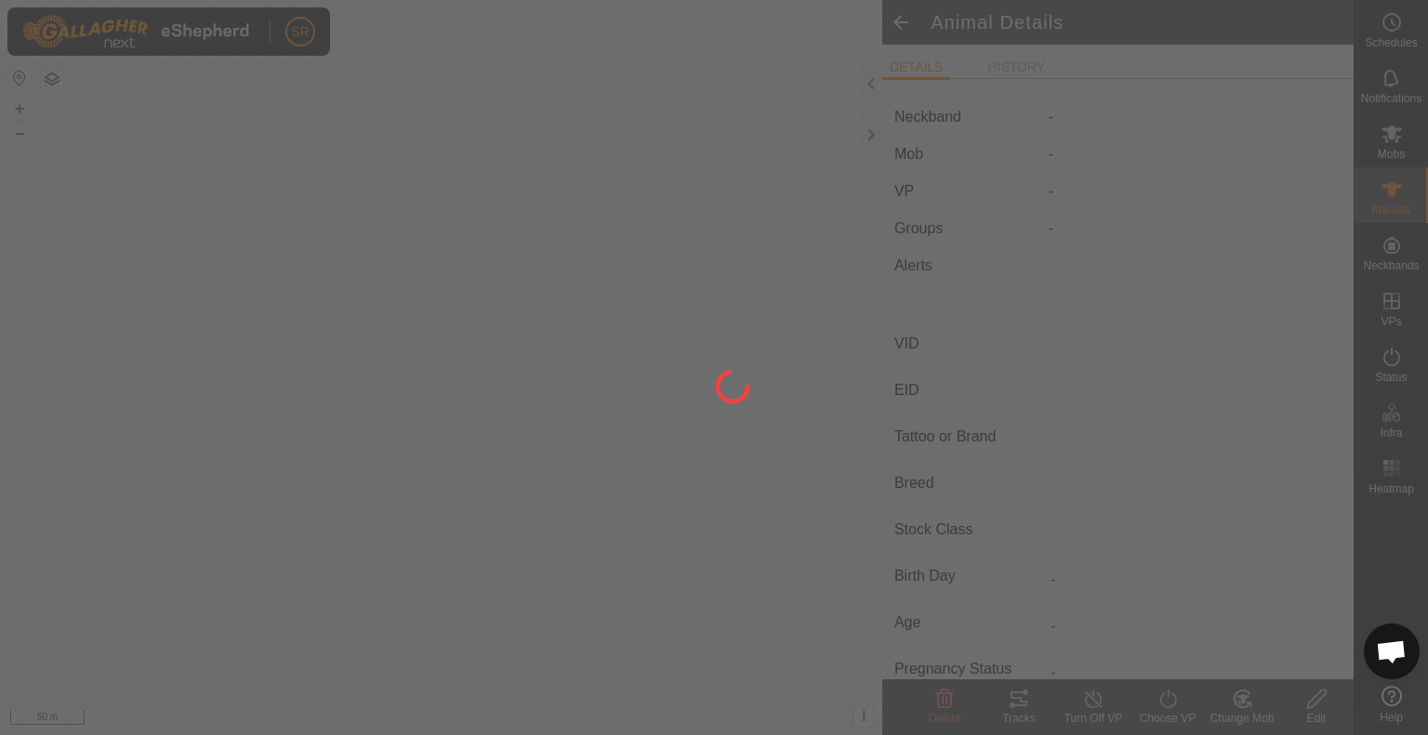
type input "Test-ESR"
type input "-"
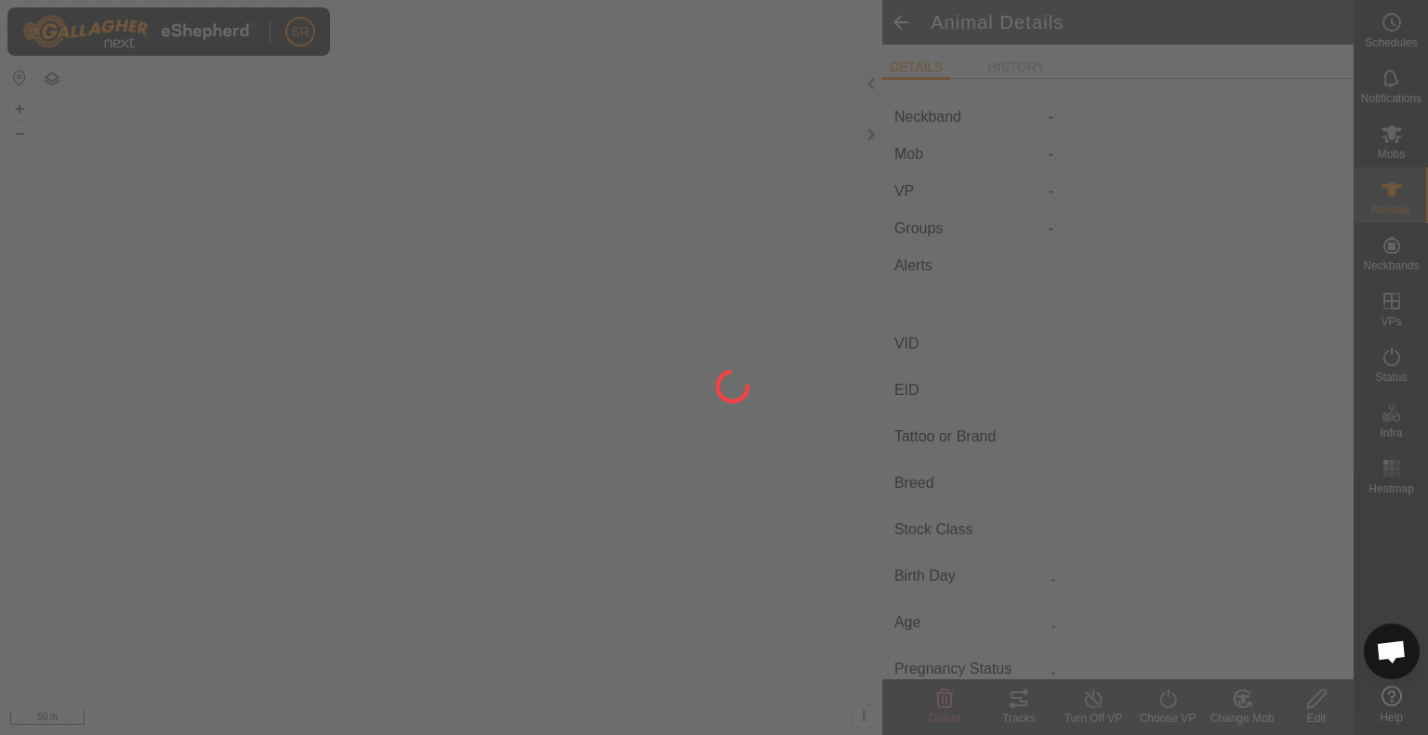
type input "0 kg"
type input "-"
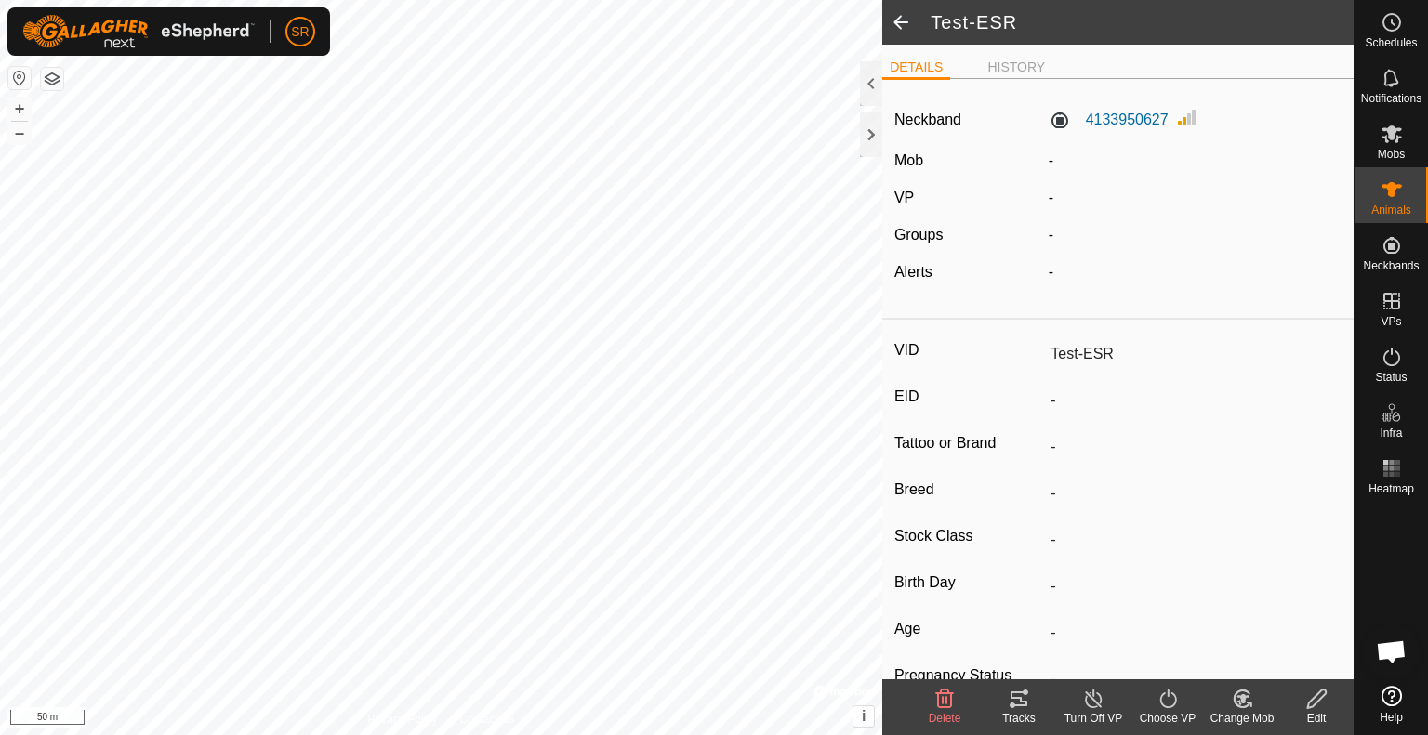
click at [1021, 692] on icon at bounding box center [1018, 699] width 17 height 15
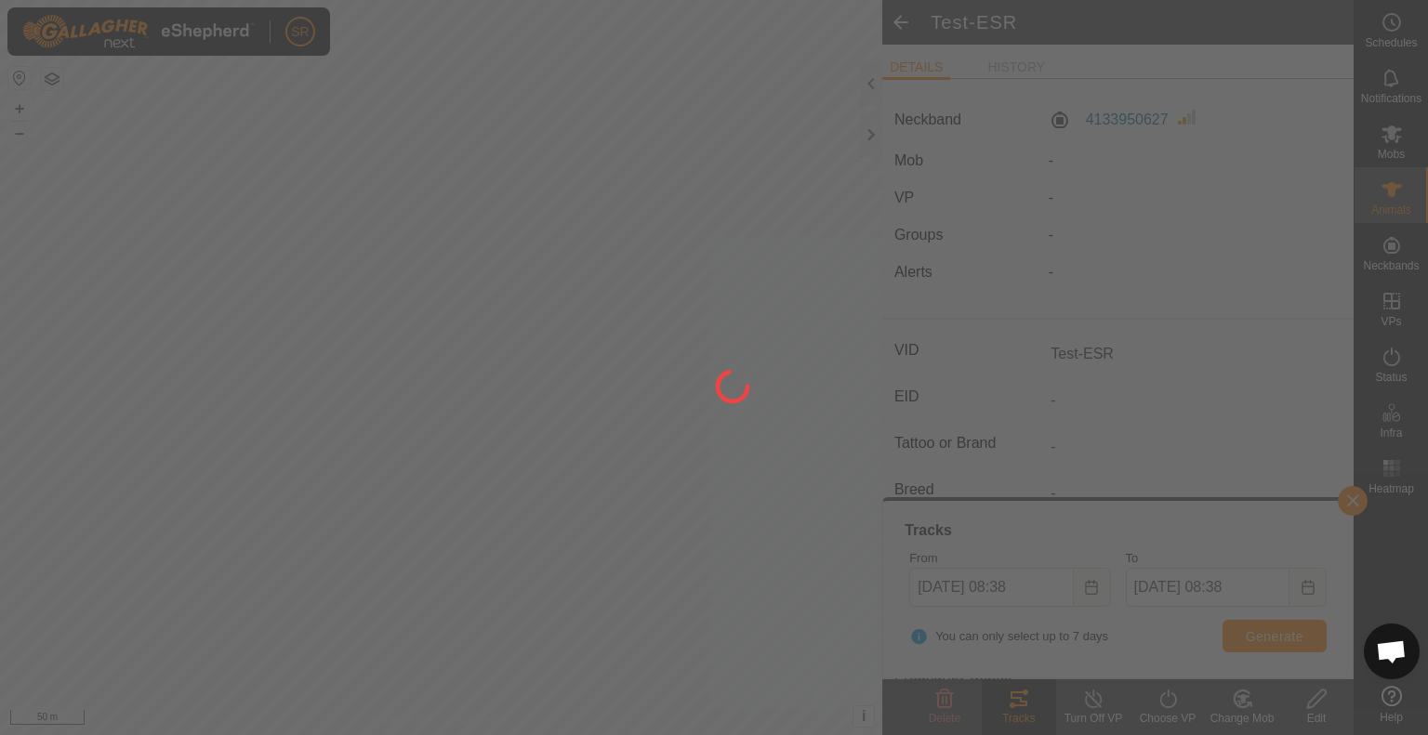
click at [1089, 587] on div at bounding box center [714, 367] width 1428 height 735
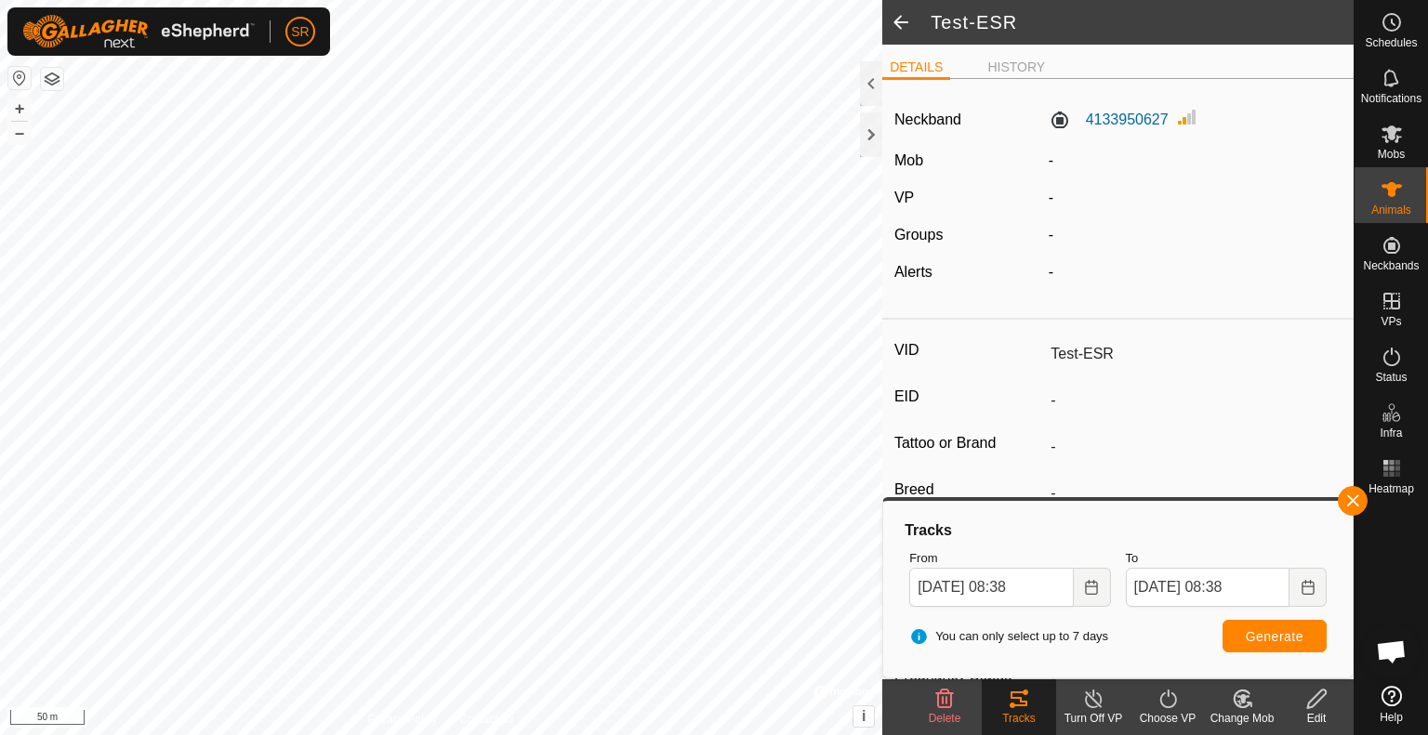
click at [1089, 587] on icon "Choose Date" at bounding box center [1091, 587] width 15 height 15
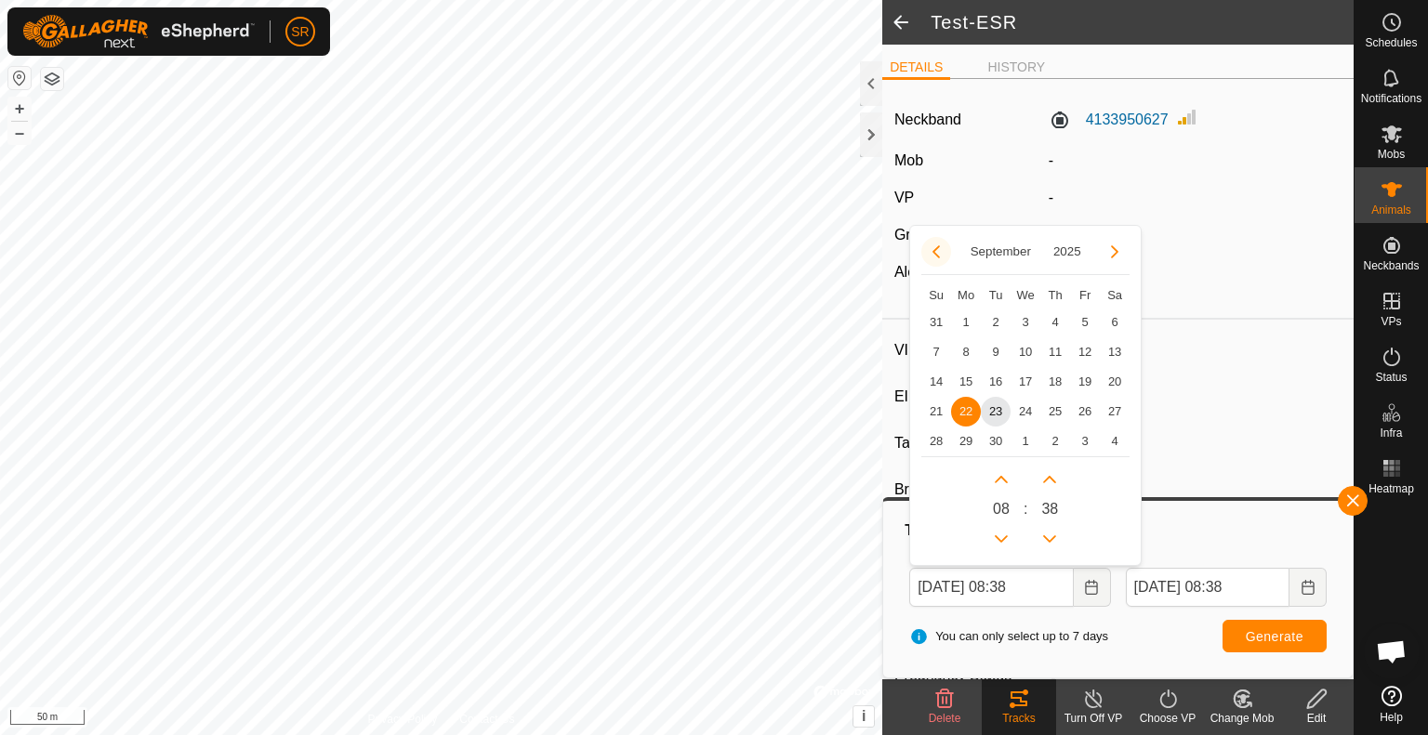
click at [939, 261] on button "Previous Month" at bounding box center [936, 252] width 30 height 30
click at [1081, 319] on span "1" at bounding box center [1085, 323] width 30 height 30
type input "[DATE] 08:38"
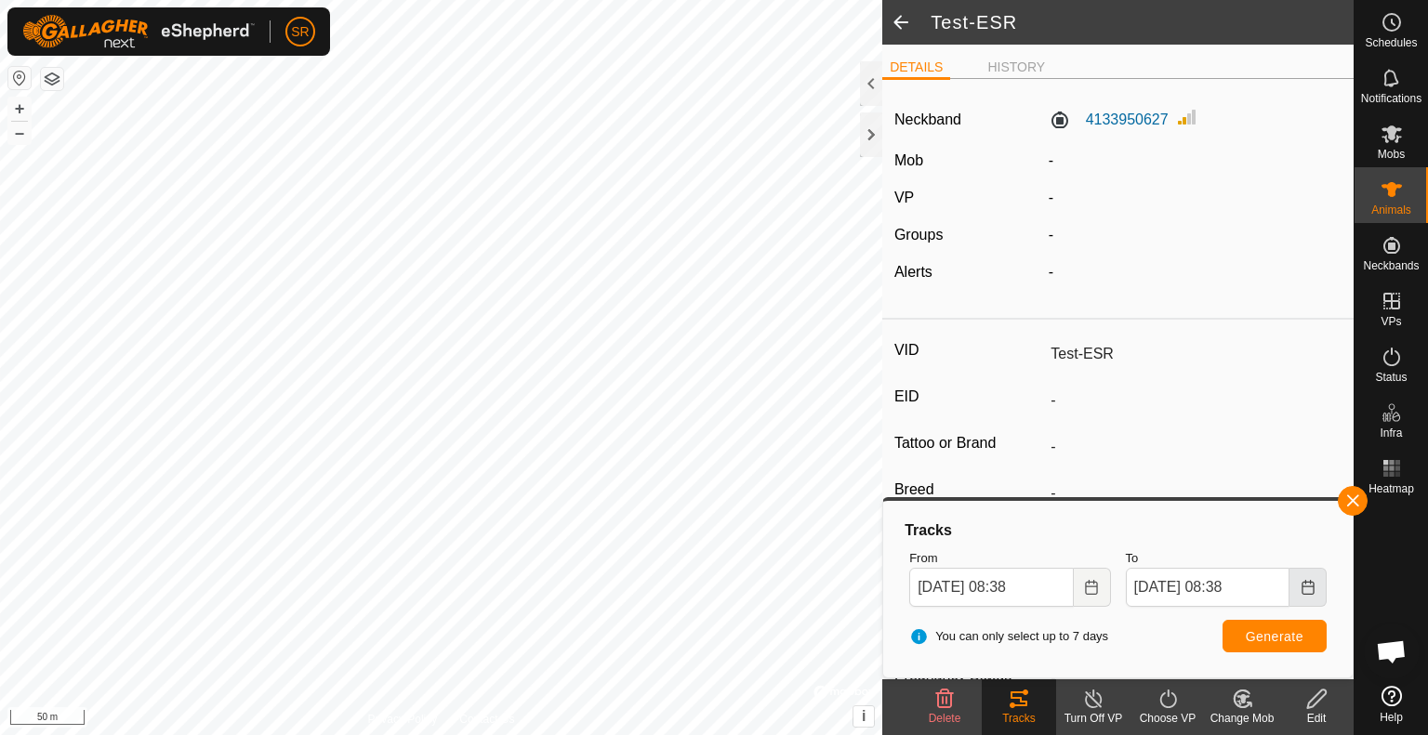
click at [1308, 580] on icon "Choose Date" at bounding box center [1307, 587] width 15 height 15
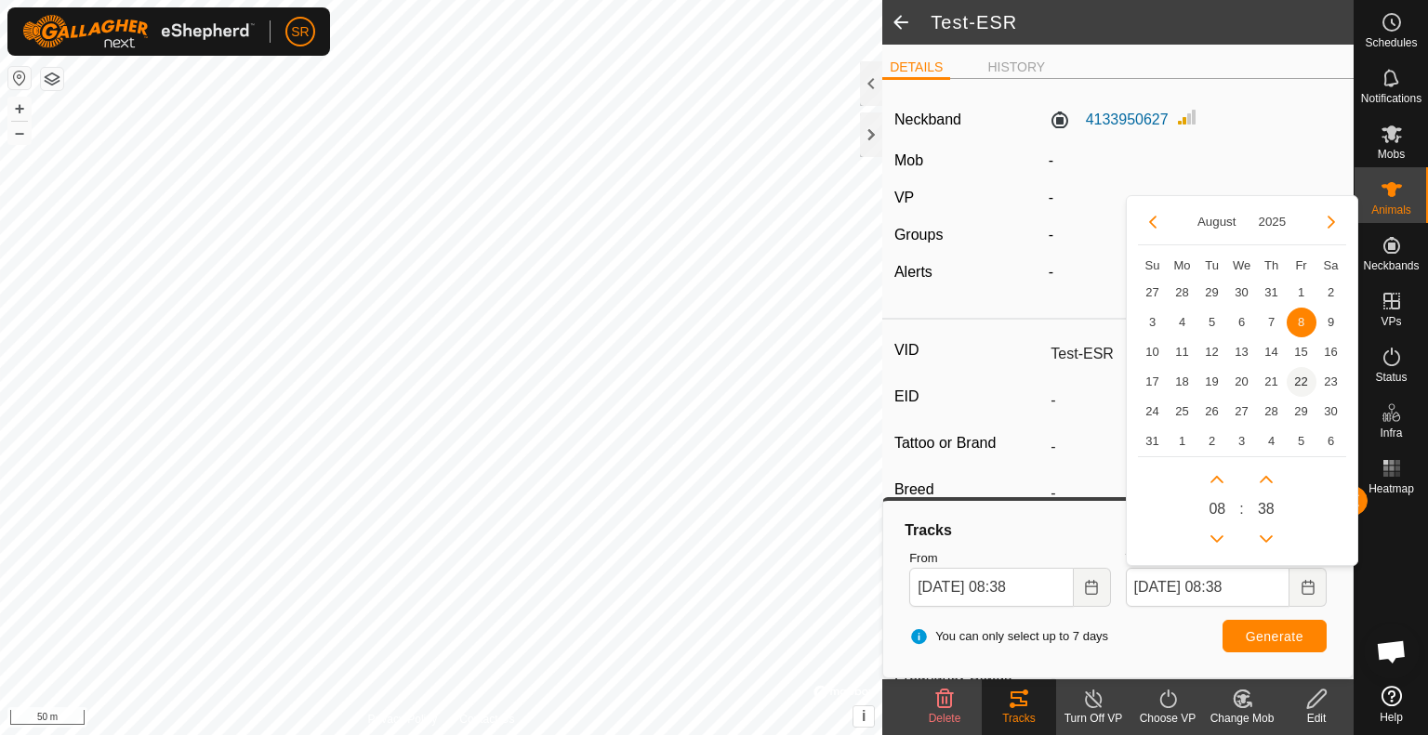
click at [1305, 375] on span "22" at bounding box center [1301, 382] width 30 height 30
type input "[DATE] 08:38"
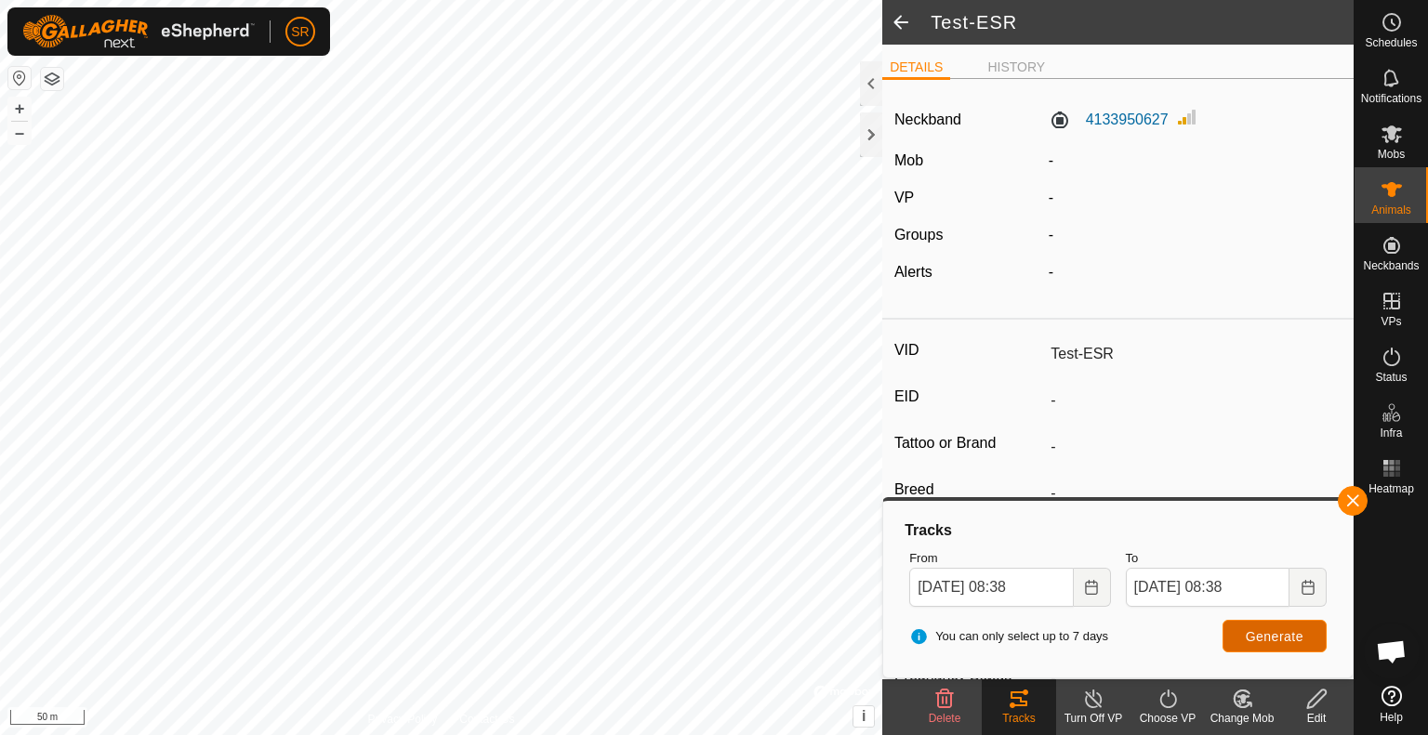
click at [1286, 642] on span "Generate" at bounding box center [1275, 636] width 58 height 15
click at [1233, 637] on button "Generate" at bounding box center [1274, 636] width 104 height 33
click at [1094, 594] on icon "Choose Date" at bounding box center [1091, 587] width 12 height 15
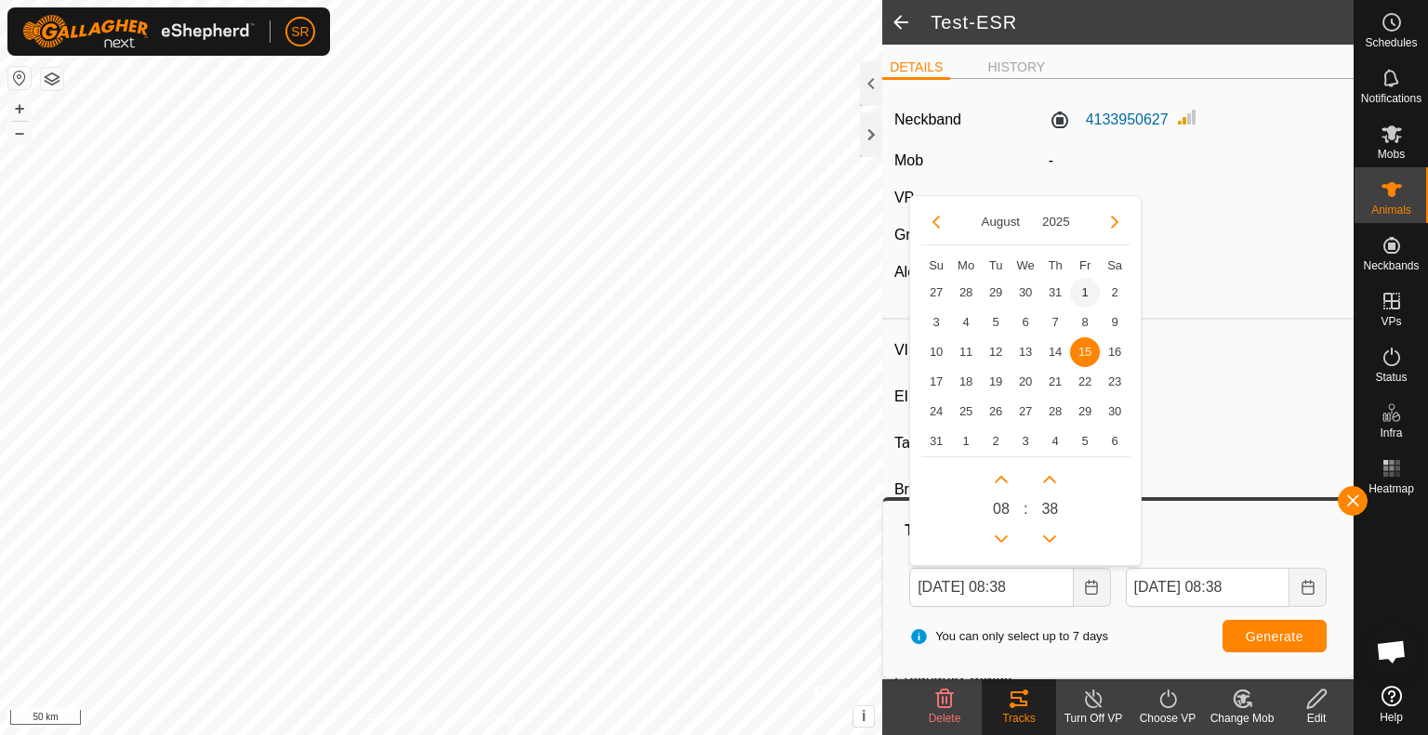
click at [1086, 300] on span "1" at bounding box center [1085, 293] width 30 height 30
type input "[DATE] 08:38"
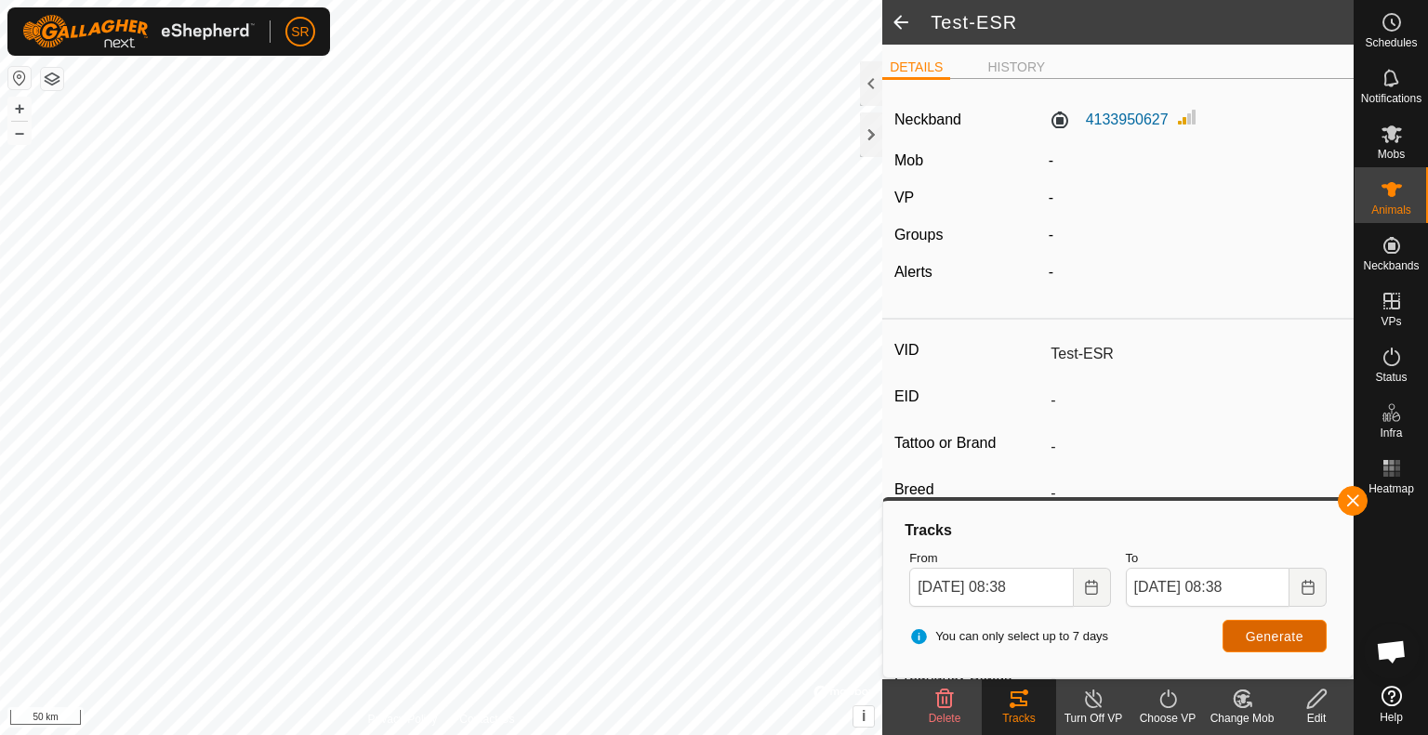
click at [1273, 633] on span "Generate" at bounding box center [1275, 636] width 58 height 15
click at [1100, 587] on button "Choose Date" at bounding box center [1092, 587] width 37 height 39
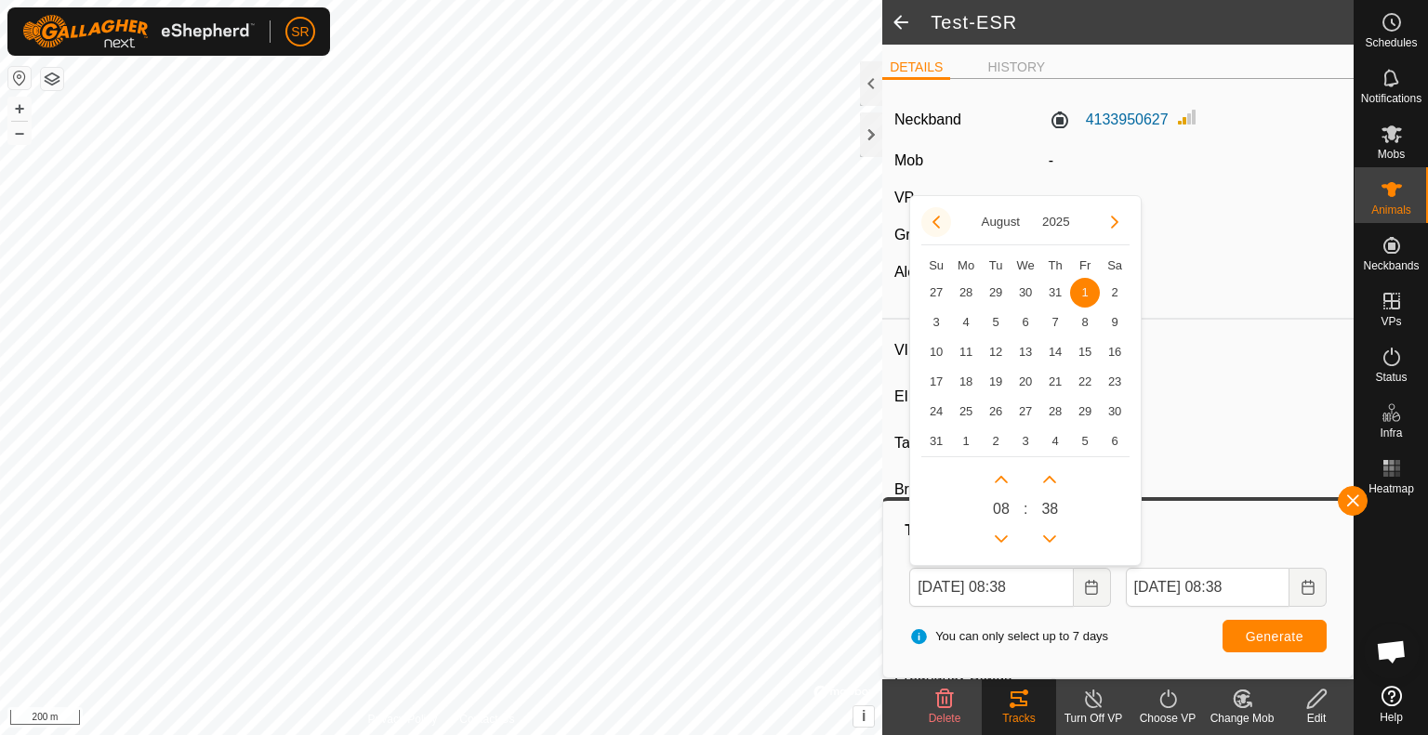
click at [930, 222] on button "Previous Month" at bounding box center [936, 222] width 30 height 30
click at [1031, 375] on span "23" at bounding box center [1025, 382] width 30 height 30
type input "[DATE] 08:38"
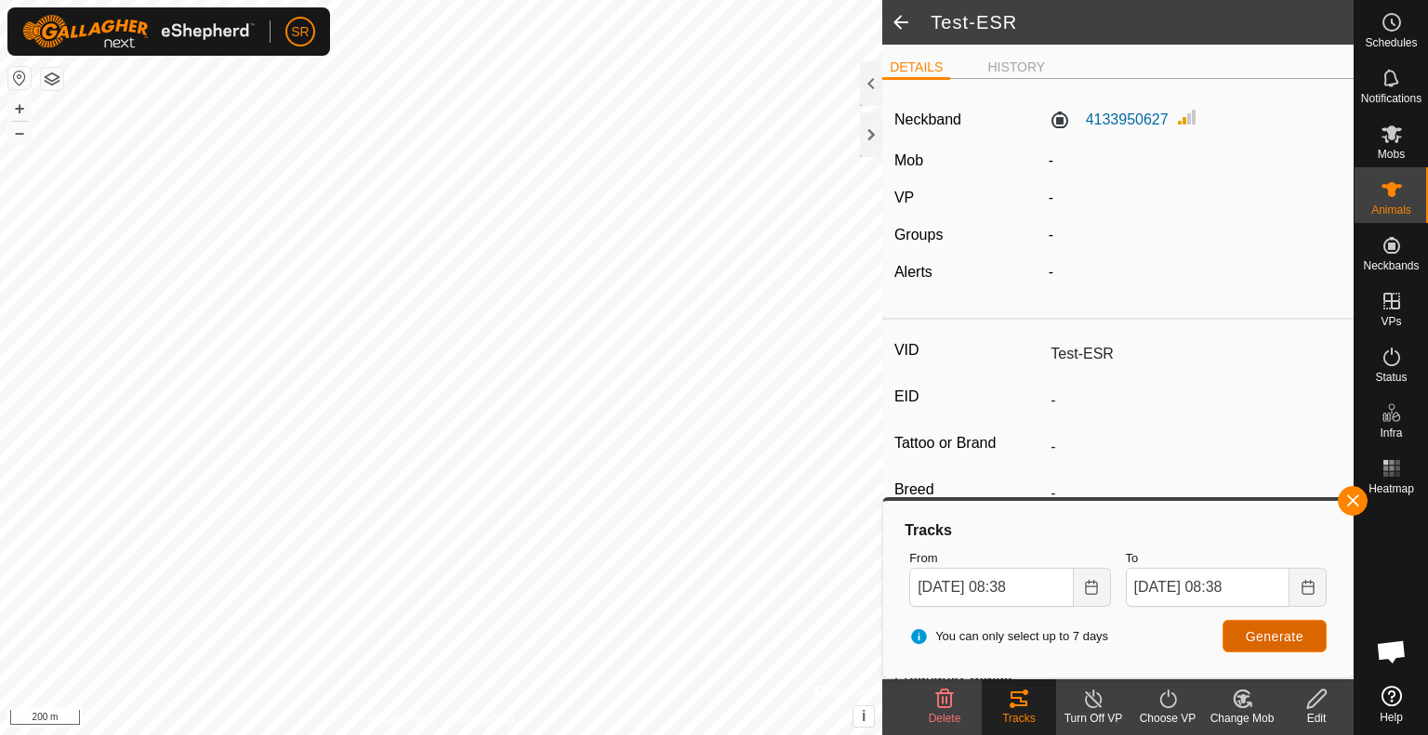
click at [1254, 640] on span "Generate" at bounding box center [1275, 636] width 58 height 15
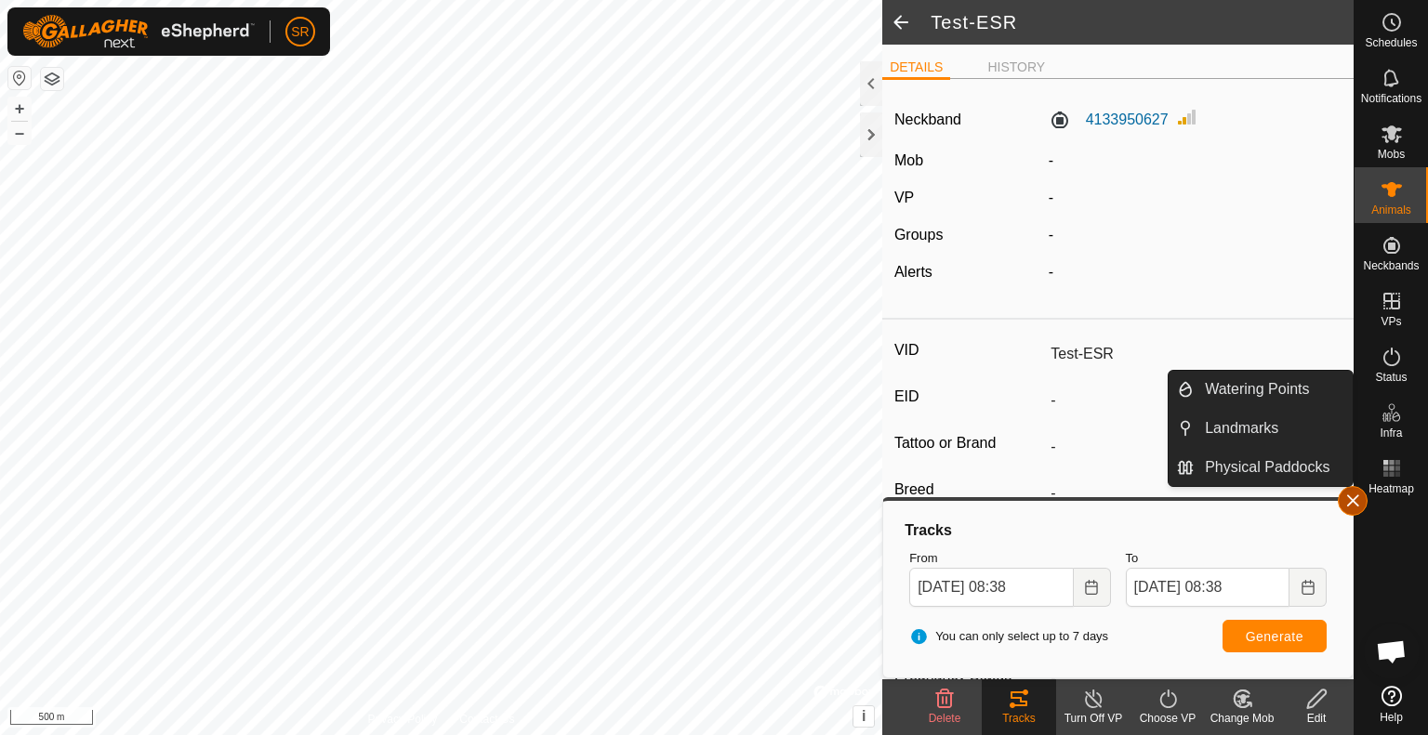
click at [1353, 497] on button "button" at bounding box center [1353, 501] width 30 height 30
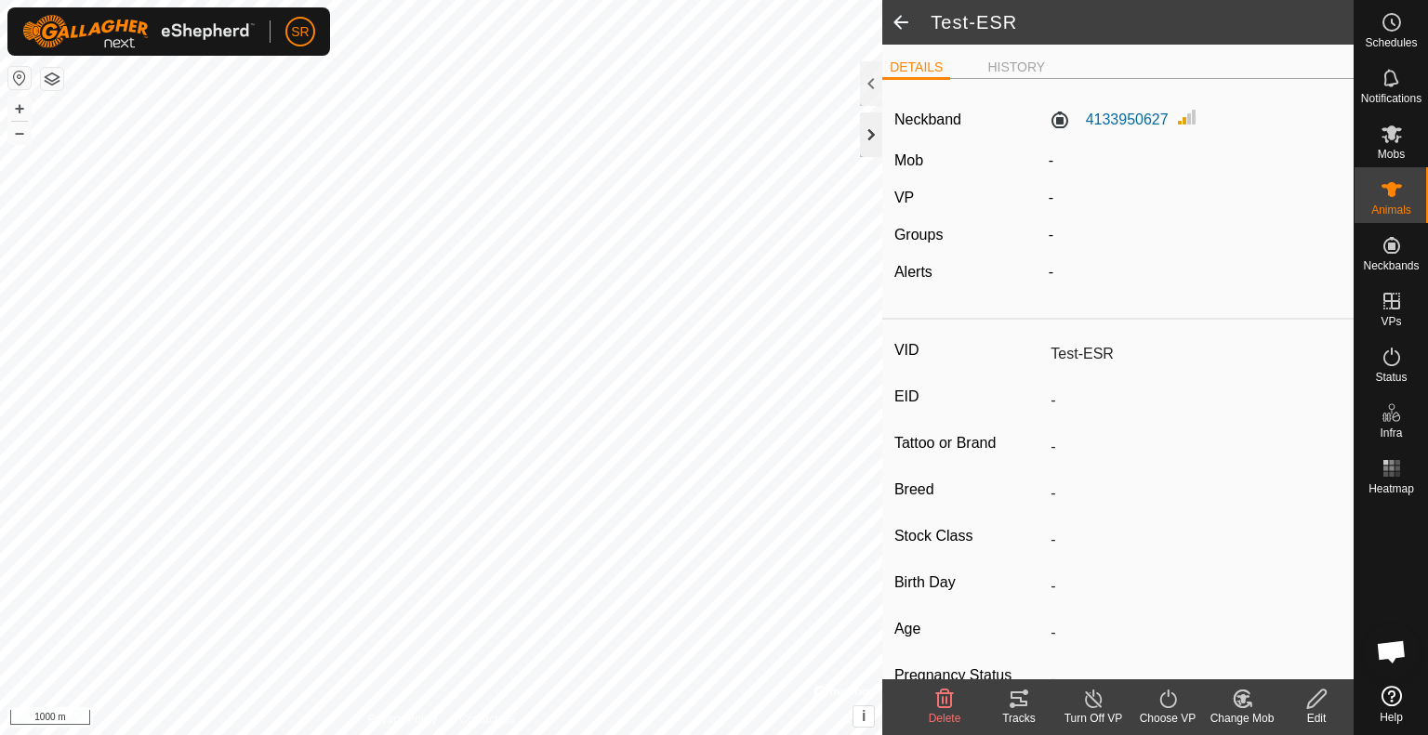
click at [875, 120] on div at bounding box center [871, 134] width 22 height 45
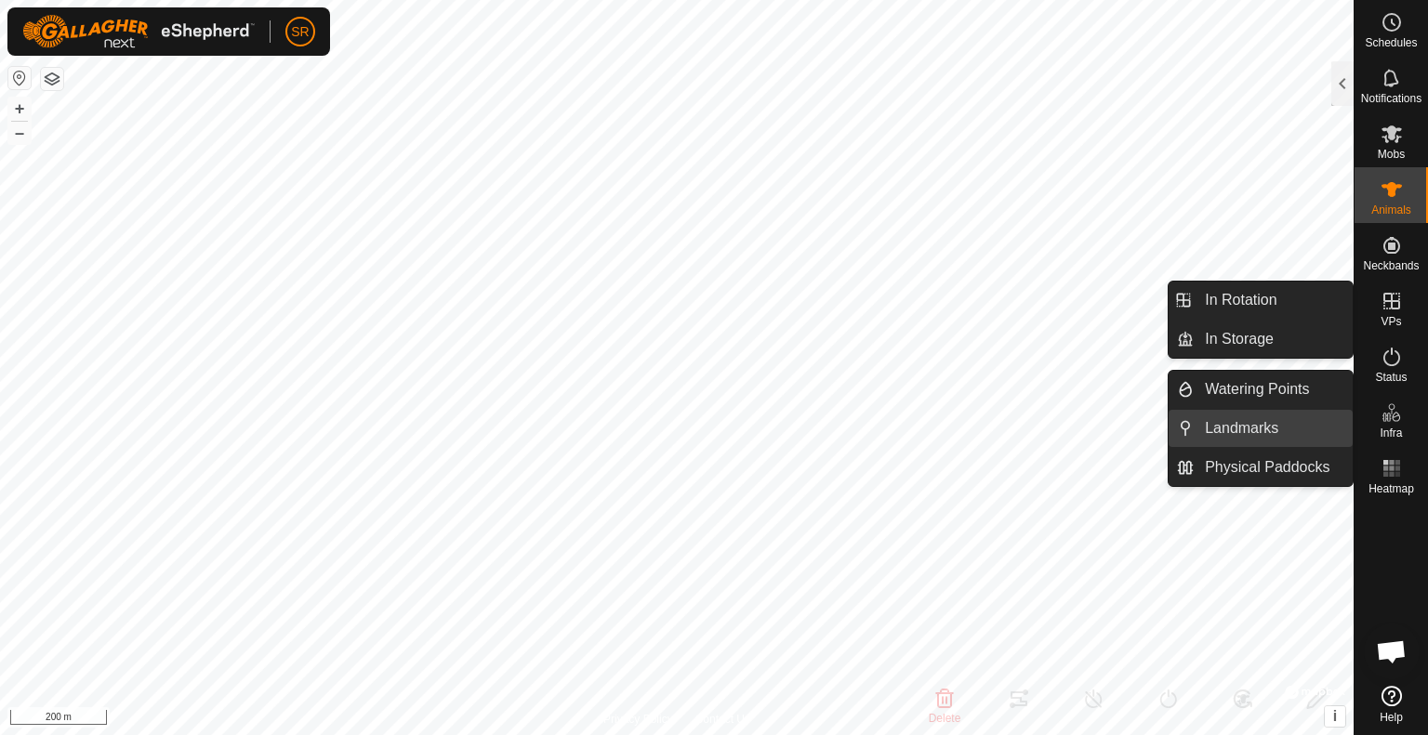
click at [1320, 420] on link "Landmarks" at bounding box center [1273, 428] width 159 height 37
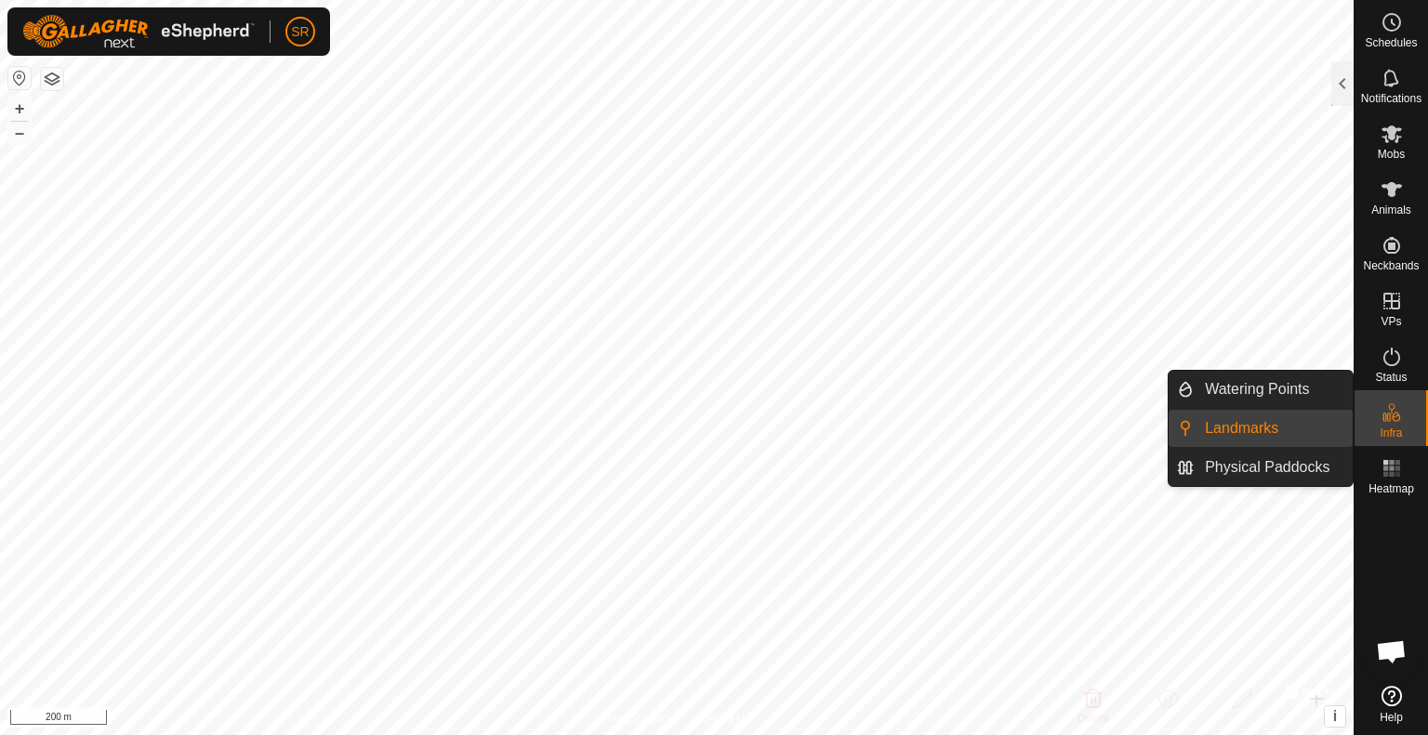
click at [1186, 434] on li "Landmarks" at bounding box center [1260, 428] width 184 height 37
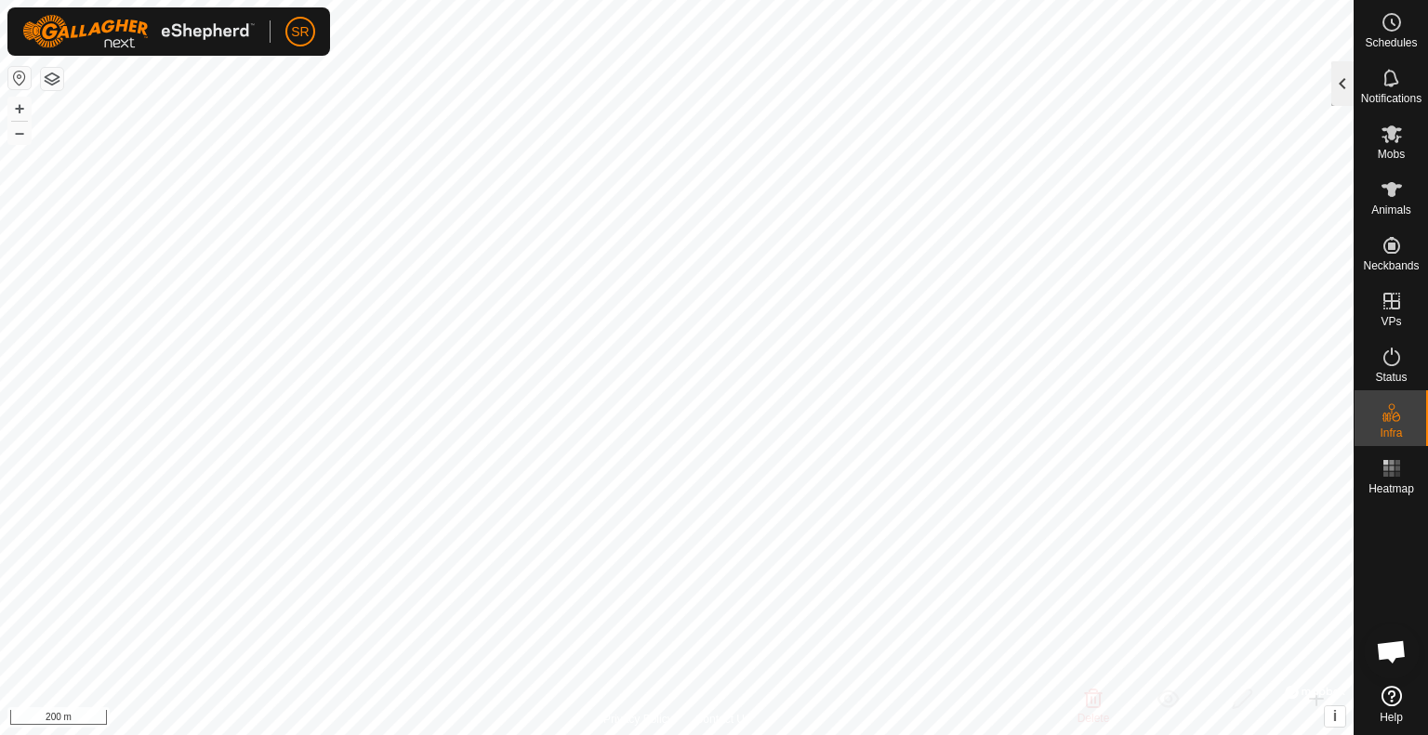
click at [1339, 87] on div at bounding box center [1342, 83] width 22 height 45
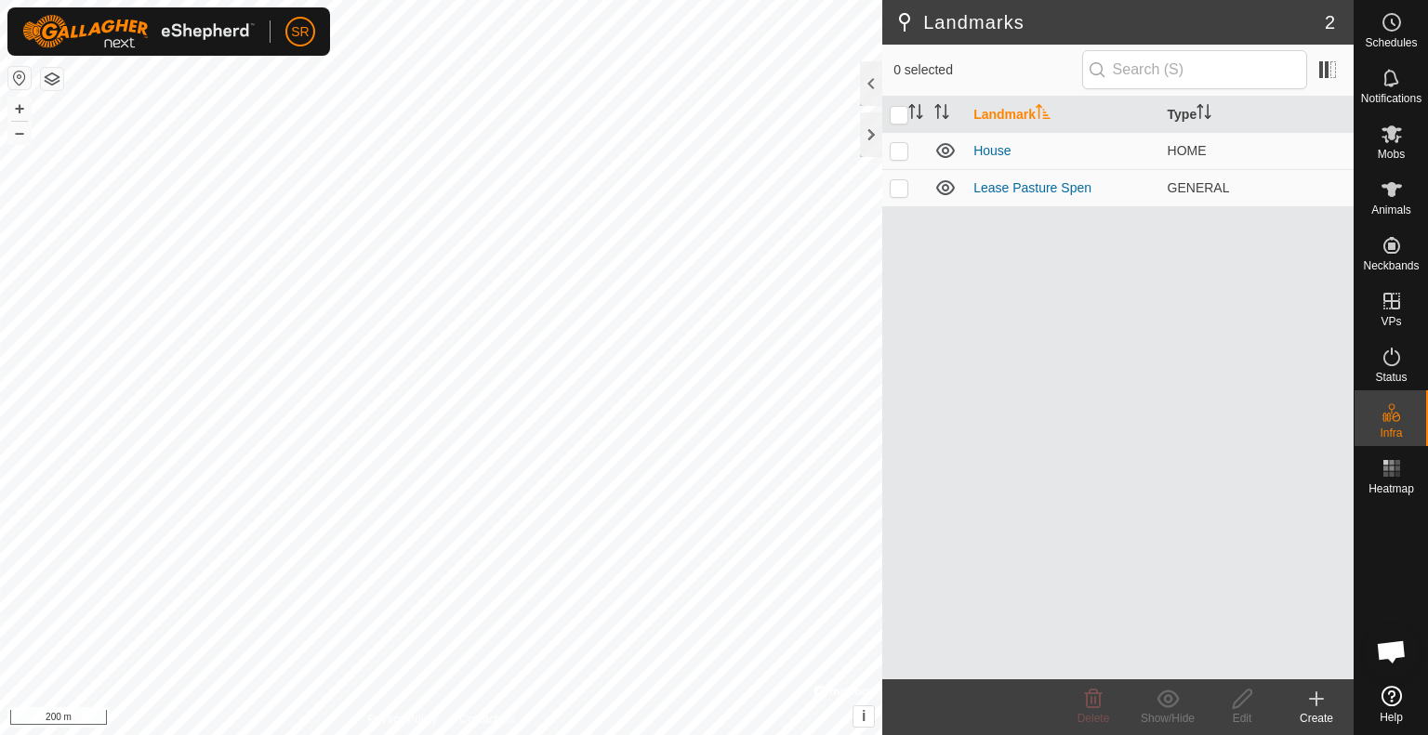
click at [1312, 708] on icon at bounding box center [1316, 699] width 22 height 22
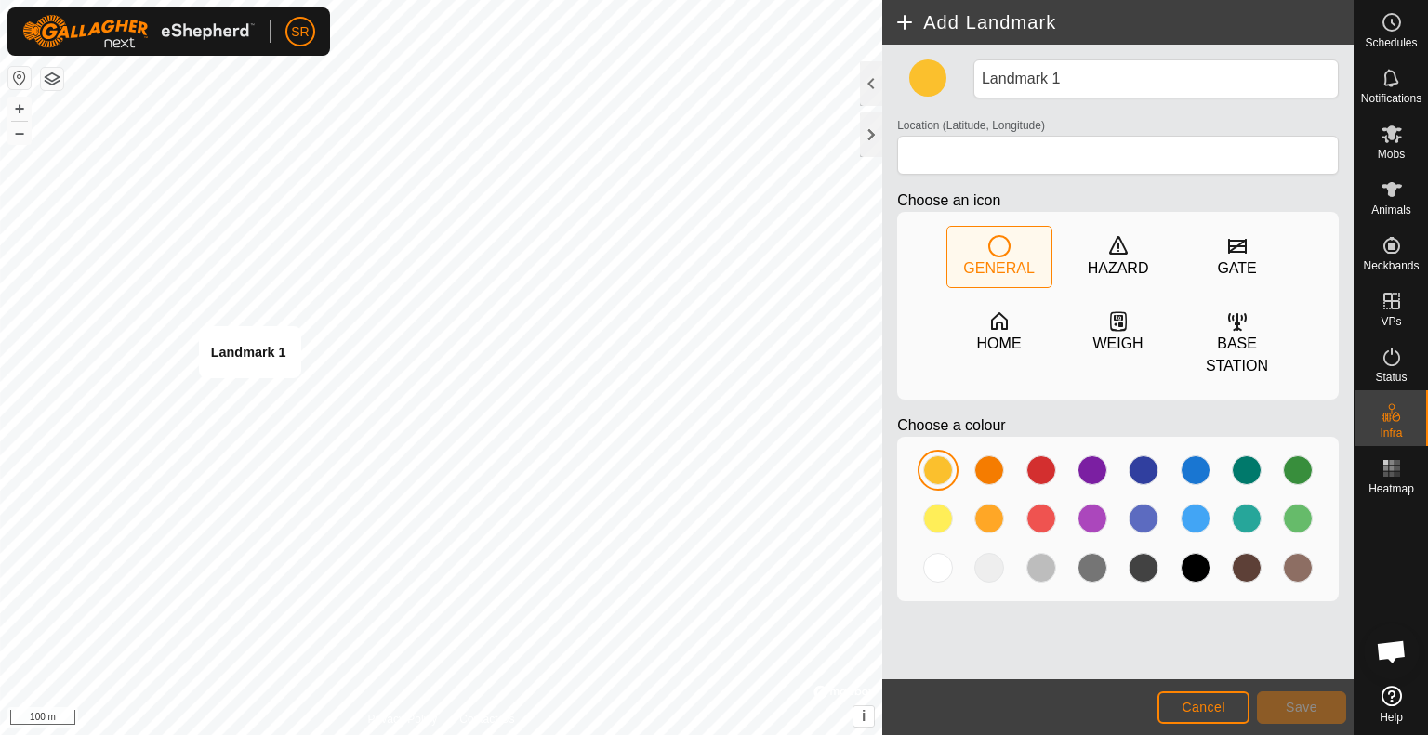
type input "38.625659, -115.051387"
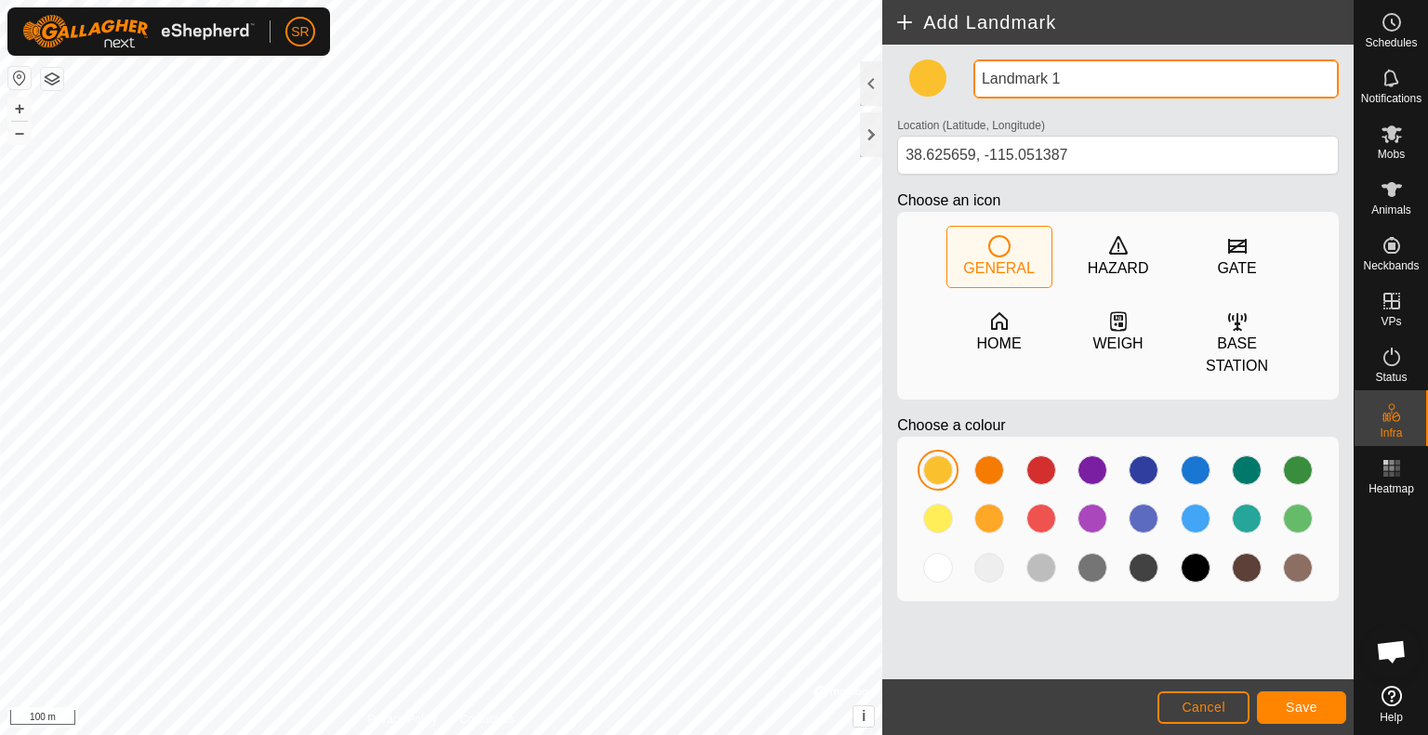
drag, startPoint x: 1108, startPoint y: 86, endPoint x: 947, endPoint y: 94, distance: 161.0
click at [947, 94] on div "Landmark 1 Location (Latitude, Longitude) [GEOGRAPHIC_DATA] Choose an icon GENE…" at bounding box center [1118, 337] width 456 height 557
type input "ESR HQ"
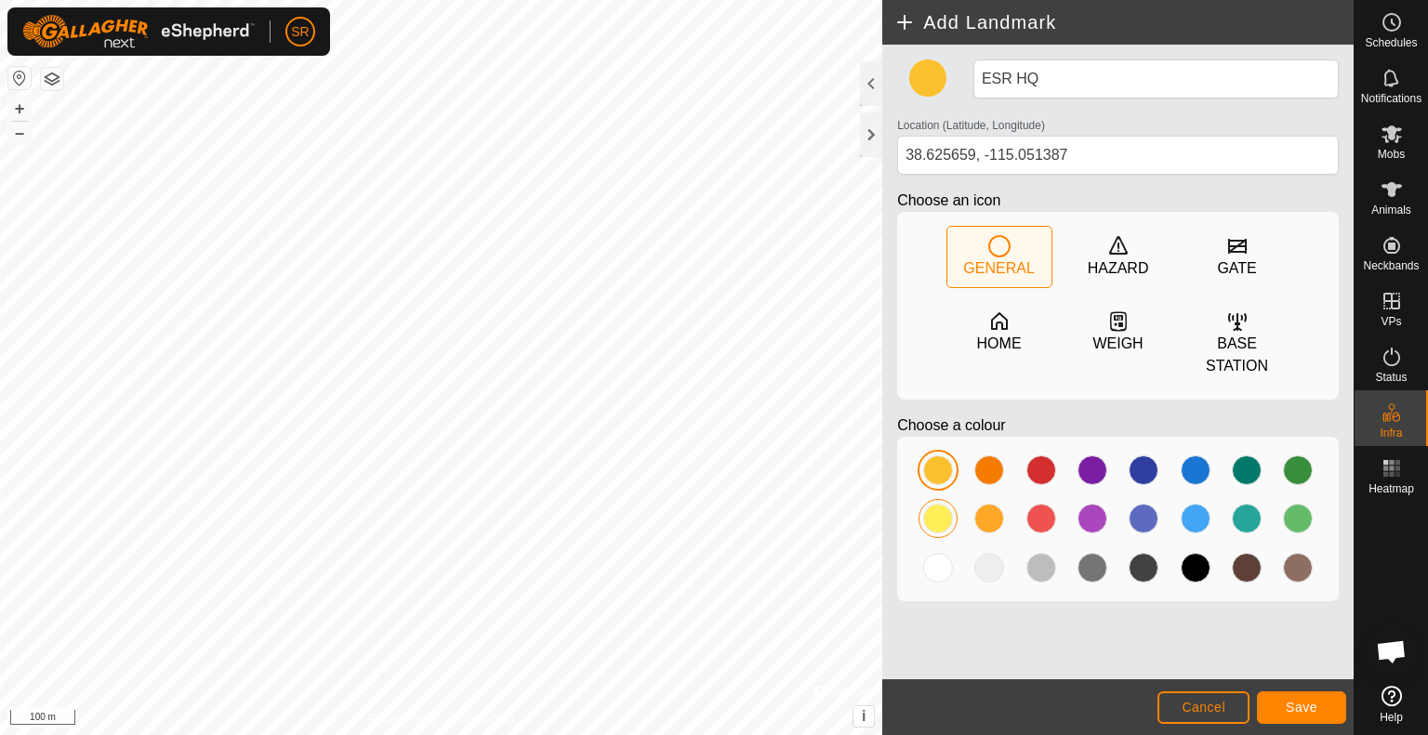
click at [943, 523] on div at bounding box center [938, 519] width 30 height 30
click at [1293, 702] on span "Save" at bounding box center [1302, 707] width 32 height 15
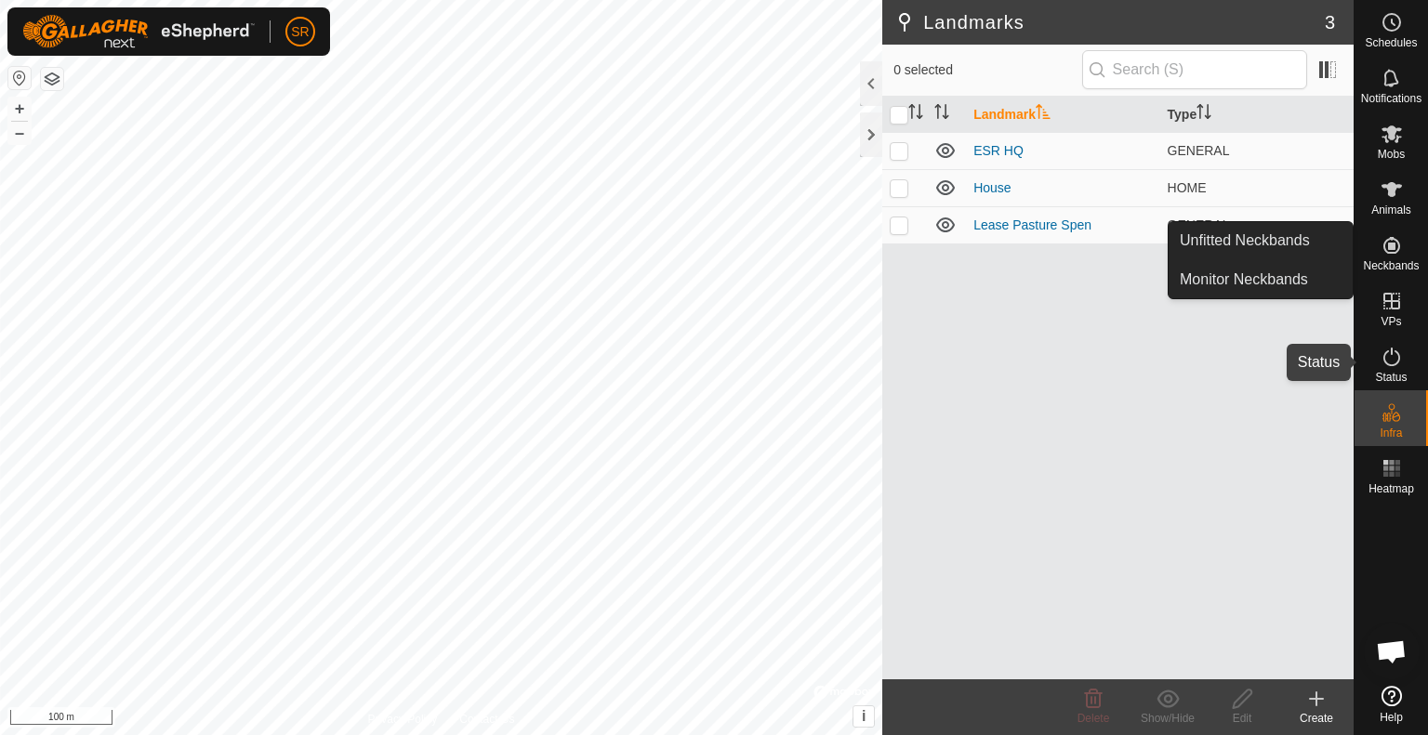
click at [1387, 352] on icon at bounding box center [1391, 357] width 22 height 22
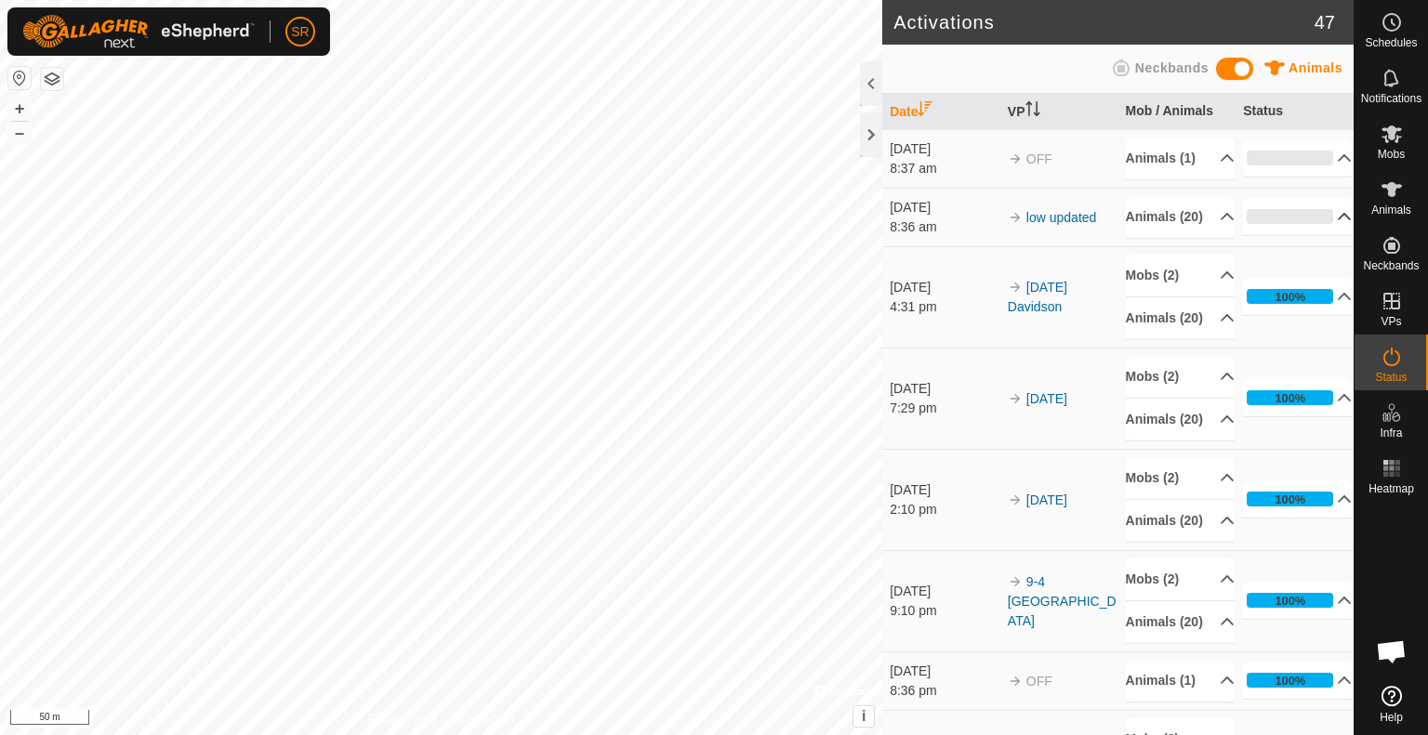
click at [1286, 235] on p-accordion-header "0%" at bounding box center [1297, 216] width 109 height 37
click at [1289, 235] on p-accordion-header "10%" at bounding box center [1297, 216] width 109 height 37
